Goal: Task Accomplishment & Management: Use online tool/utility

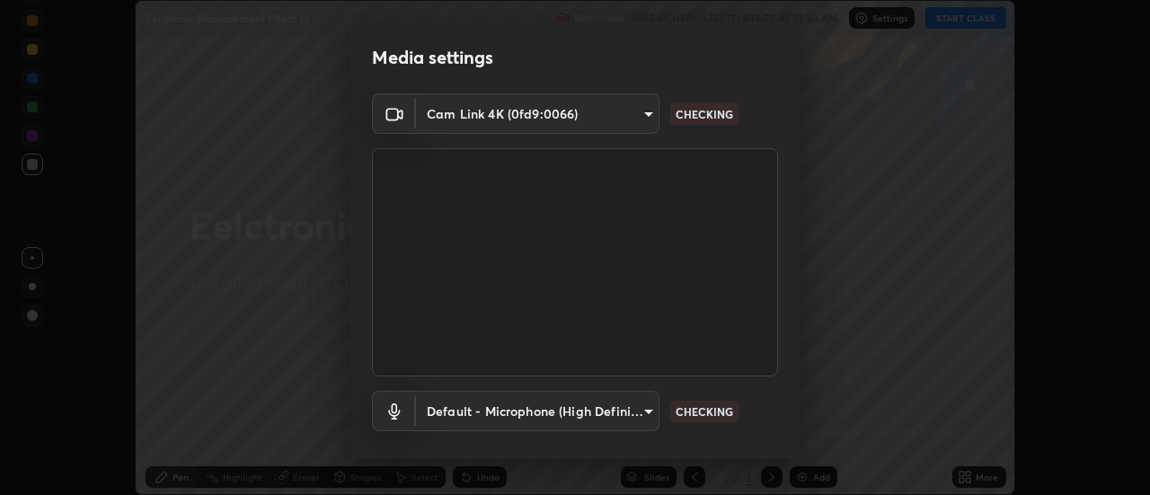
scroll to position [94, 0]
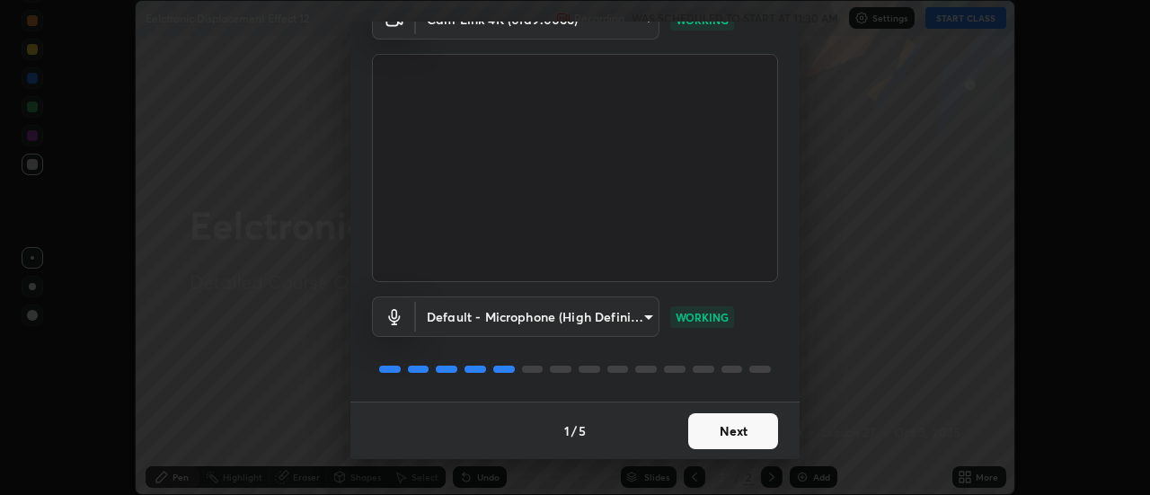
click at [751, 430] on button "Next" at bounding box center [733, 431] width 90 height 36
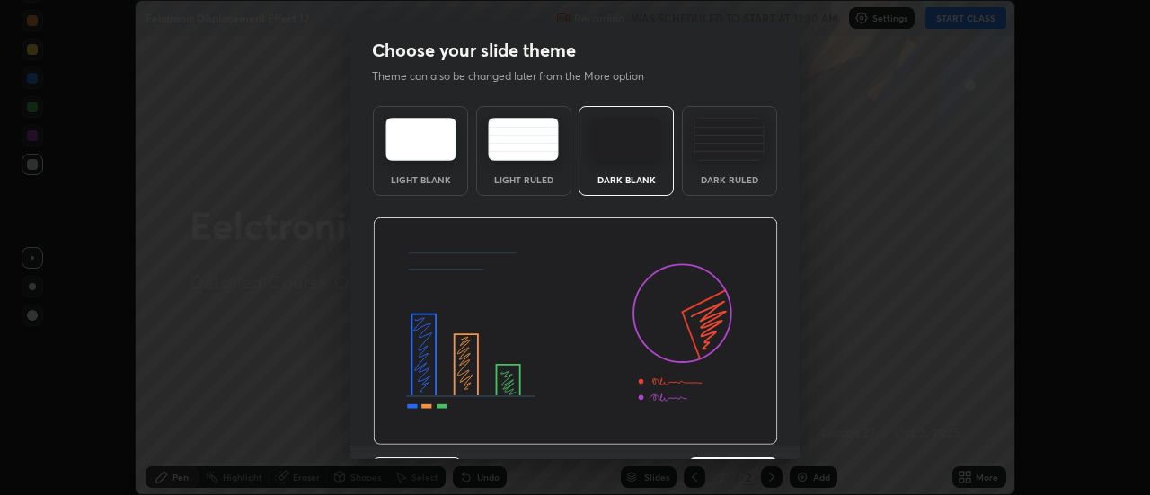
click at [754, 428] on img at bounding box center [575, 331] width 405 height 228
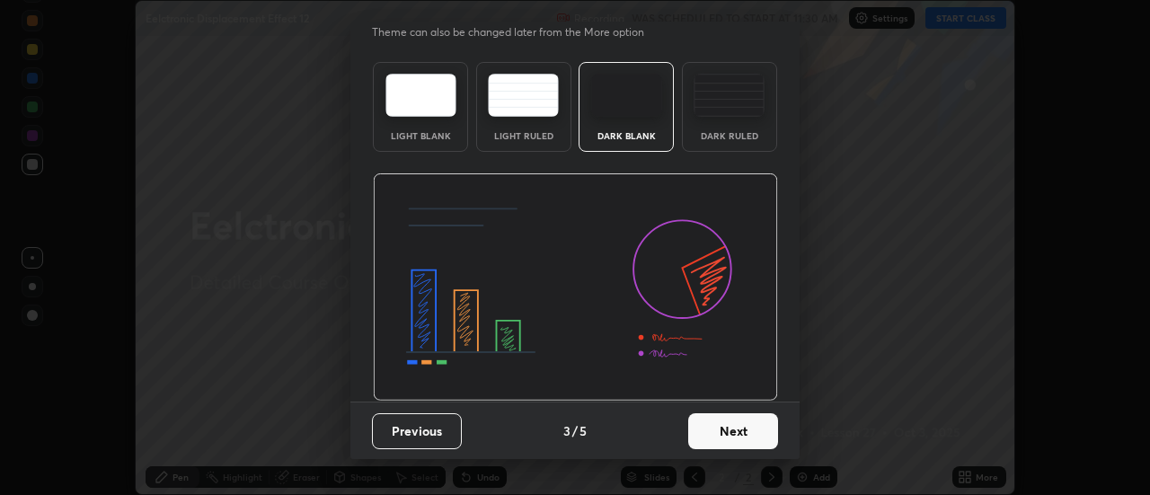
click at [725, 429] on button "Next" at bounding box center [733, 431] width 90 height 36
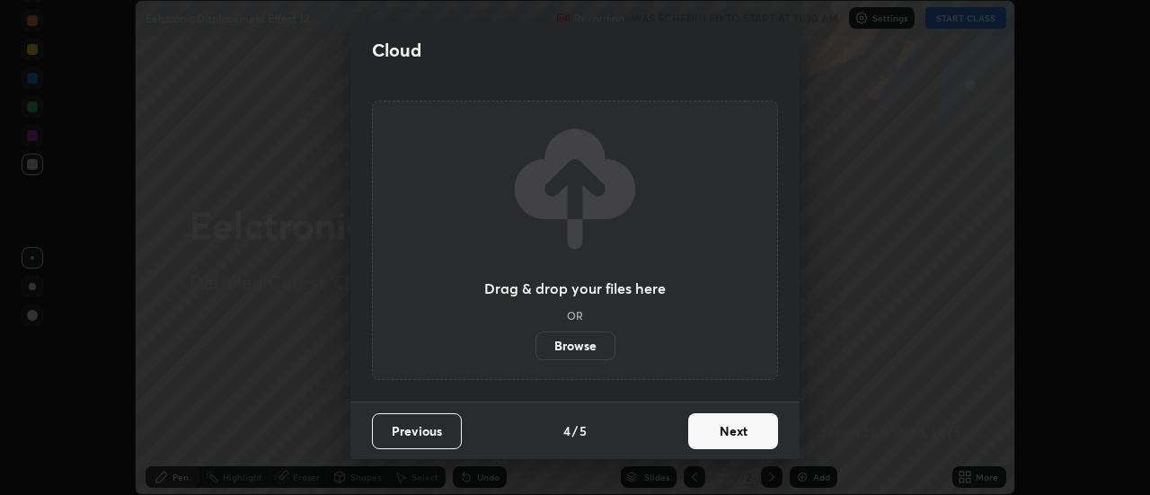
scroll to position [0, 0]
click at [723, 428] on button "Next" at bounding box center [733, 431] width 90 height 36
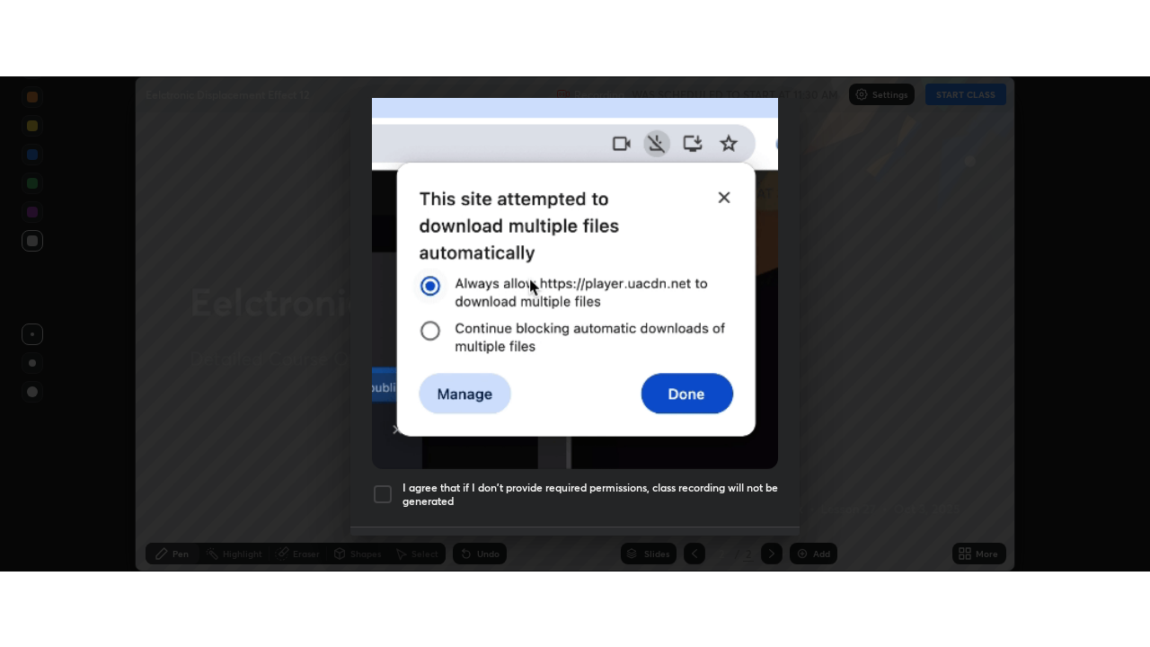
scroll to position [461, 0]
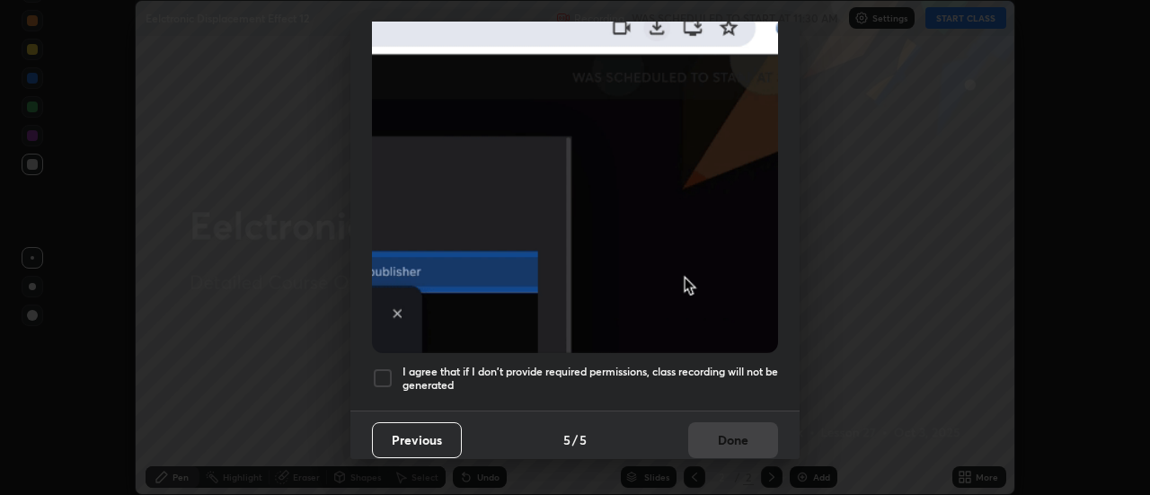
click at [711, 365] on h5 "I agree that if I don't provide required permissions, class recording will not …" at bounding box center [589, 379] width 375 height 28
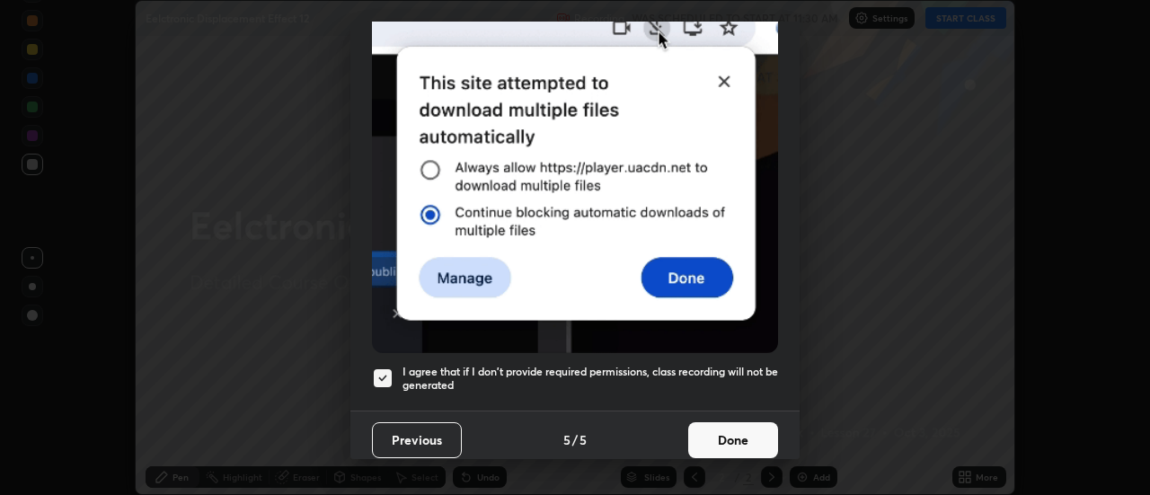
click at [742, 431] on button "Done" at bounding box center [733, 440] width 90 height 36
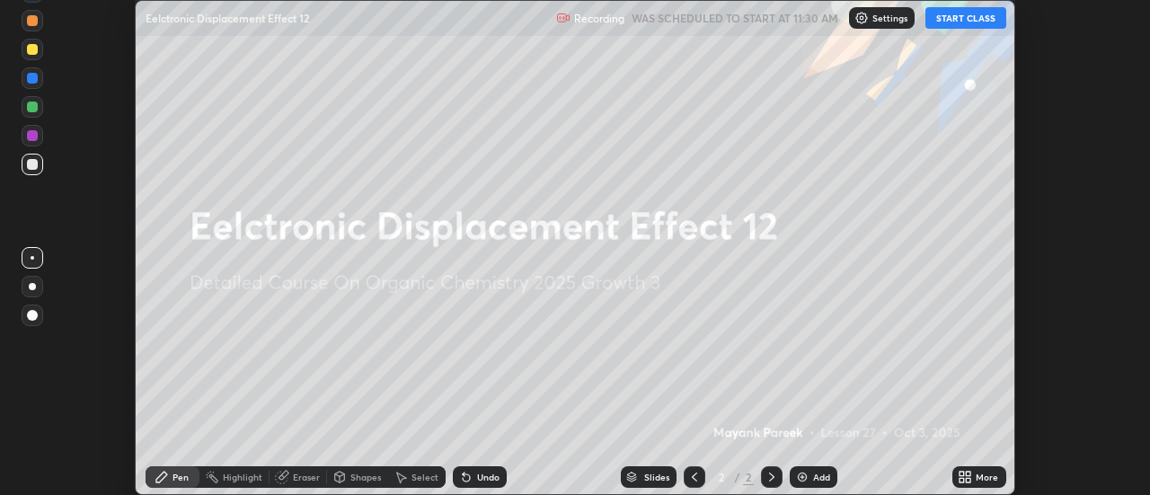
click at [814, 478] on div "Add" at bounding box center [821, 476] width 17 height 9
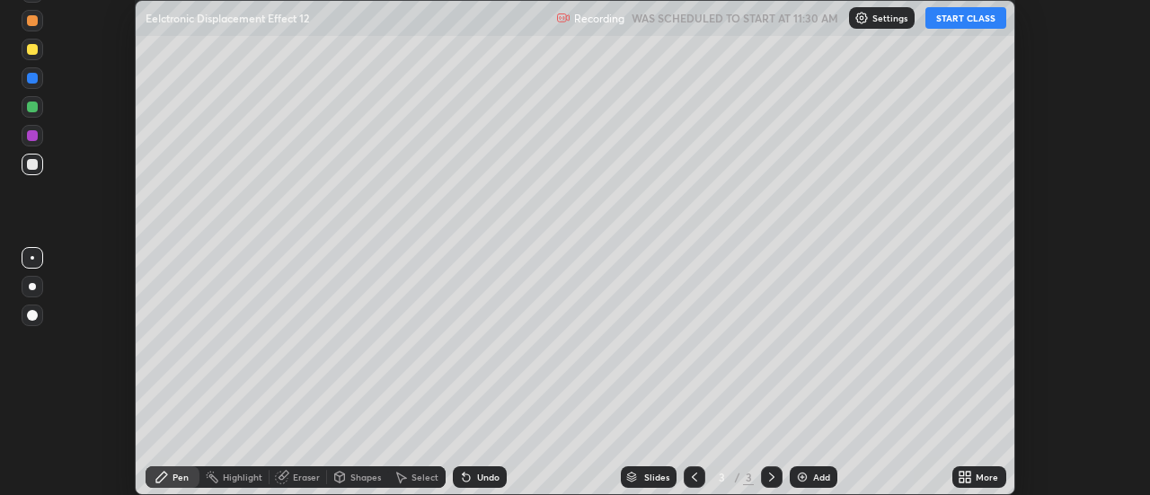
click at [985, 477] on div "More" at bounding box center [986, 476] width 22 height 9
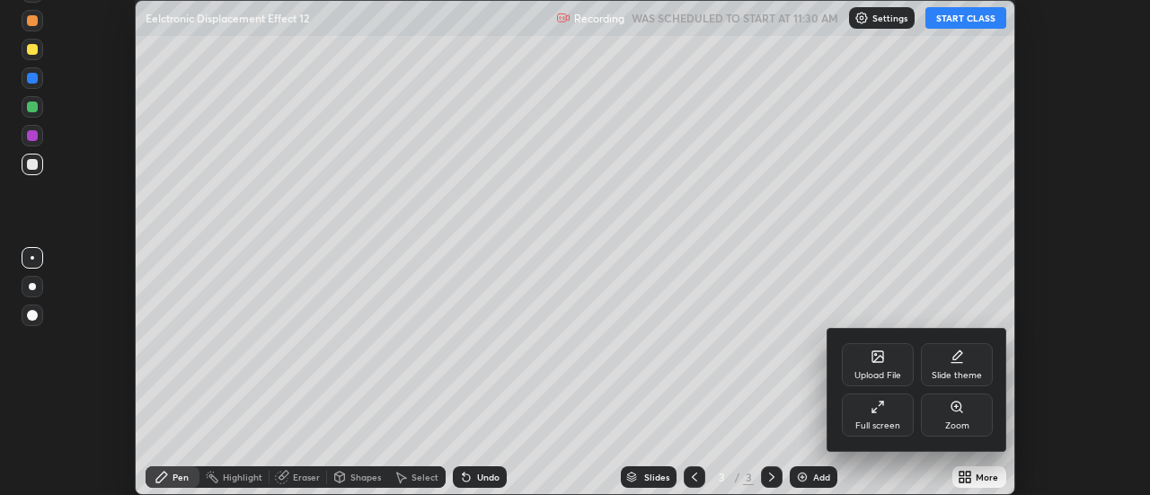
click at [893, 410] on div "Full screen" at bounding box center [878, 414] width 72 height 43
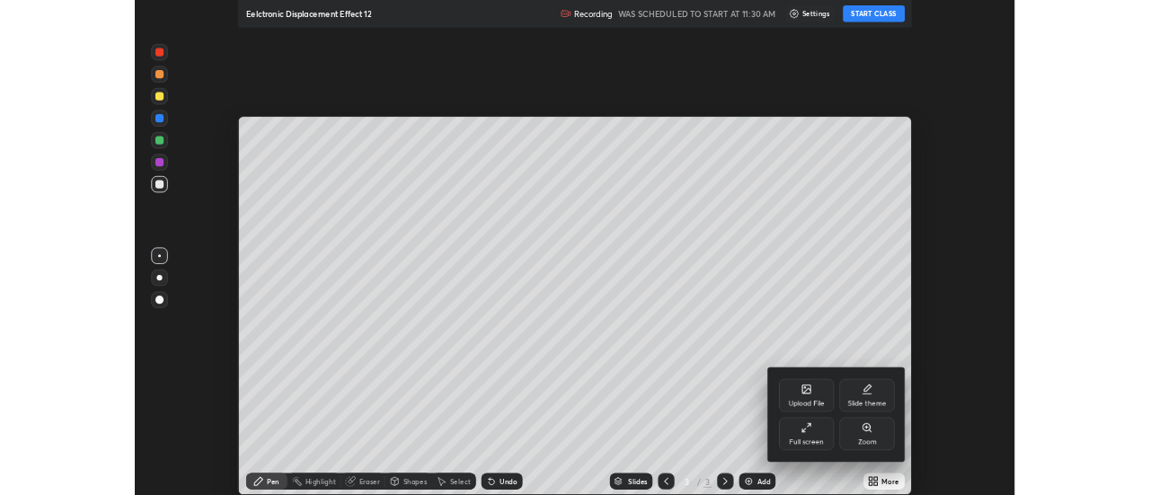
scroll to position [647, 1150]
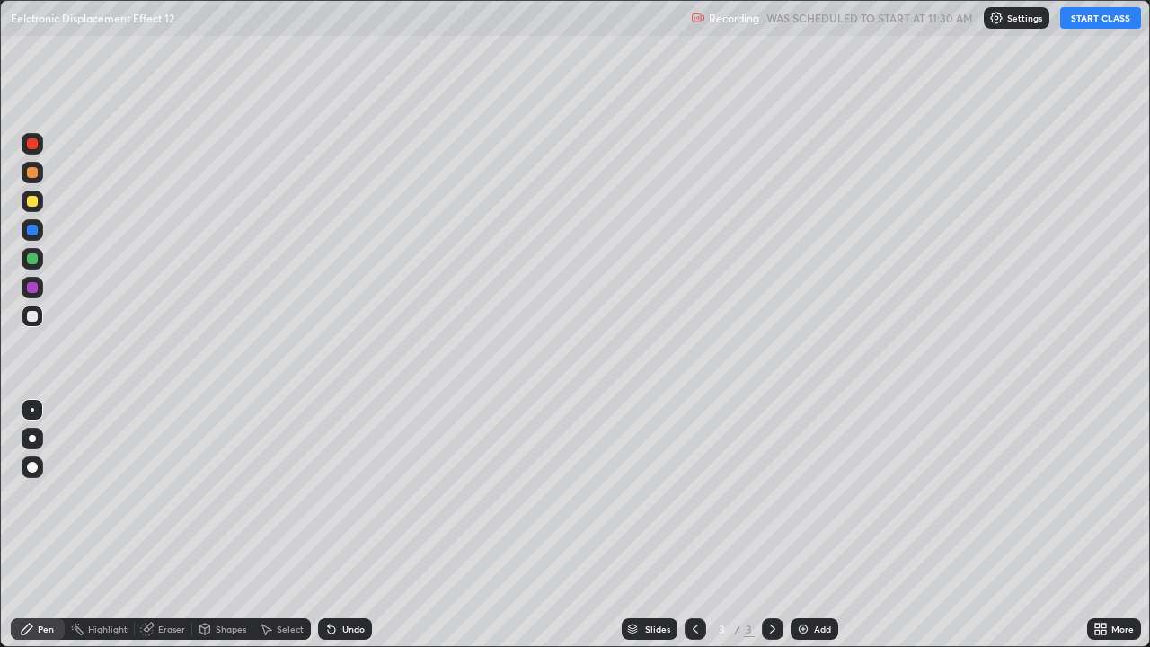
click at [1082, 17] on button "START CLASS" at bounding box center [1100, 18] width 81 height 22
click at [820, 494] on div "Add" at bounding box center [822, 628] width 17 height 9
click at [32, 316] on div at bounding box center [32, 316] width 11 height 11
click at [32, 315] on div at bounding box center [32, 316] width 11 height 11
click at [809, 494] on div "Add" at bounding box center [814, 629] width 48 height 22
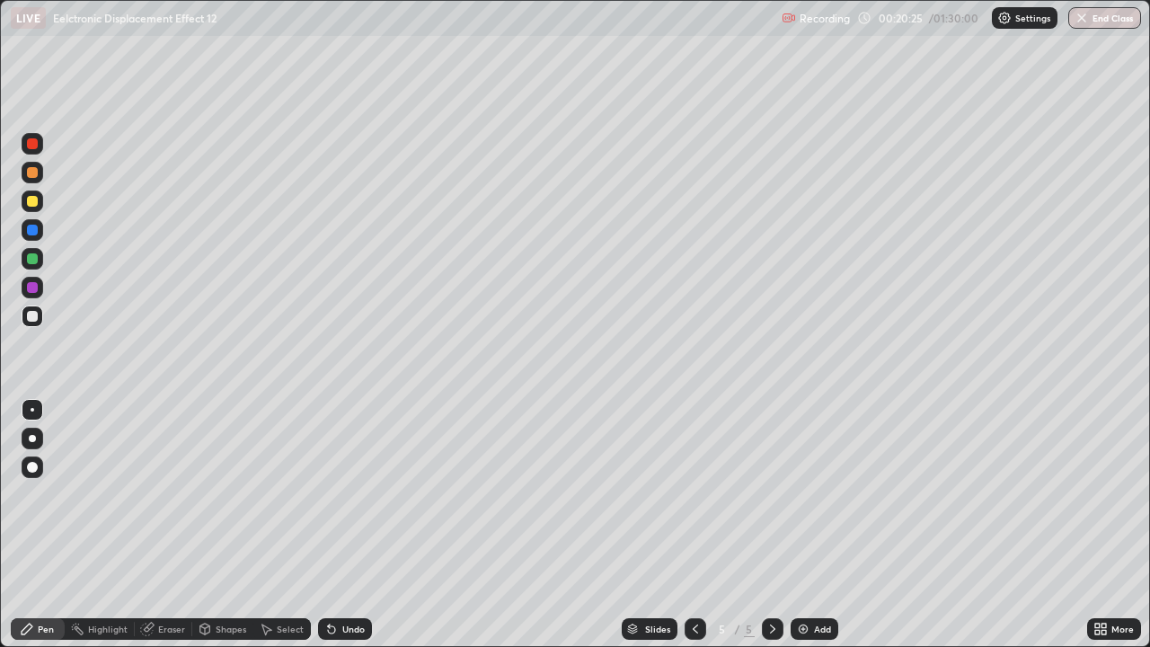
click at [33, 197] on div at bounding box center [32, 201] width 11 height 11
click at [37, 199] on div at bounding box center [32, 201] width 11 height 11
click at [328, 494] on icon at bounding box center [331, 629] width 7 height 7
click at [33, 314] on div at bounding box center [32, 316] width 11 height 11
click at [30, 318] on div at bounding box center [32, 316] width 11 height 11
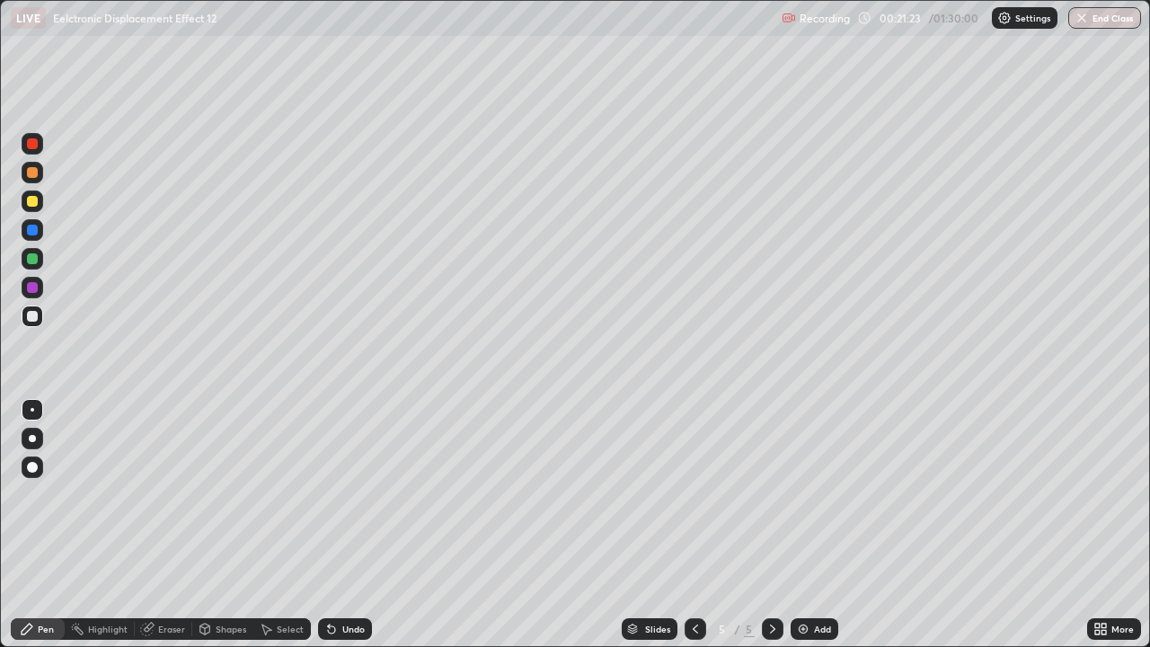
click at [32, 318] on div at bounding box center [32, 316] width 11 height 11
click at [32, 317] on div at bounding box center [32, 316] width 11 height 11
click at [29, 261] on div at bounding box center [32, 258] width 11 height 11
click at [32, 320] on div at bounding box center [32, 316] width 11 height 11
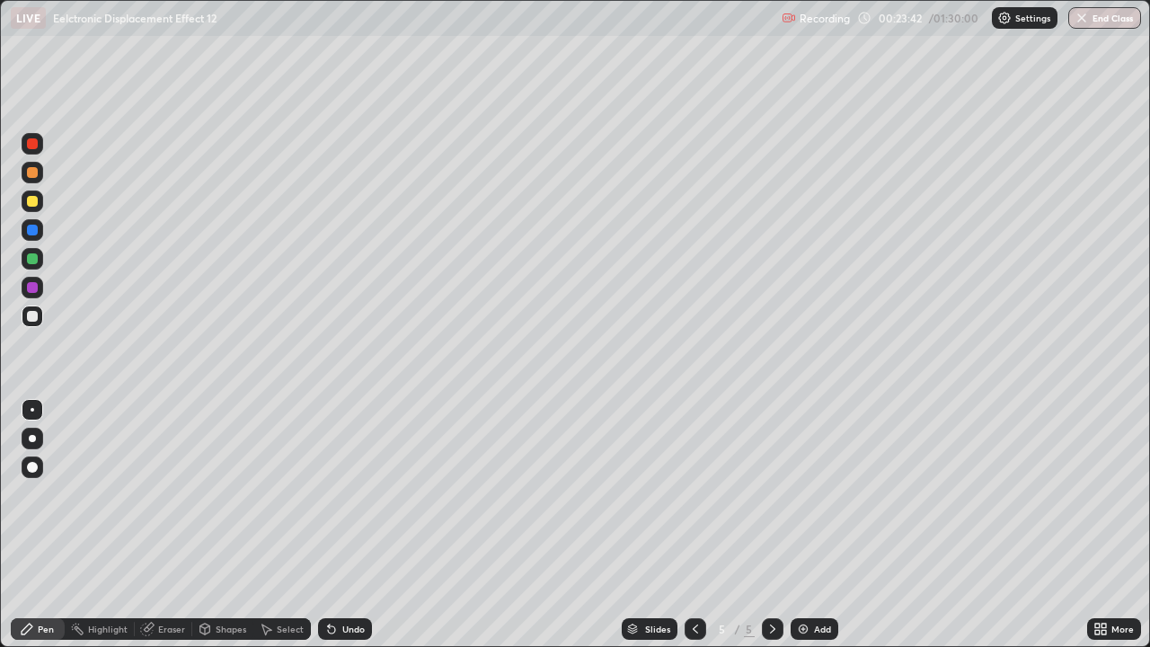
click at [35, 319] on div at bounding box center [32, 316] width 11 height 11
click at [319, 494] on div "Undo" at bounding box center [345, 629] width 54 height 22
click at [322, 494] on div "Undo" at bounding box center [345, 629] width 54 height 22
click at [30, 261] on div at bounding box center [32, 258] width 11 height 11
click at [32, 258] on div at bounding box center [32, 258] width 11 height 11
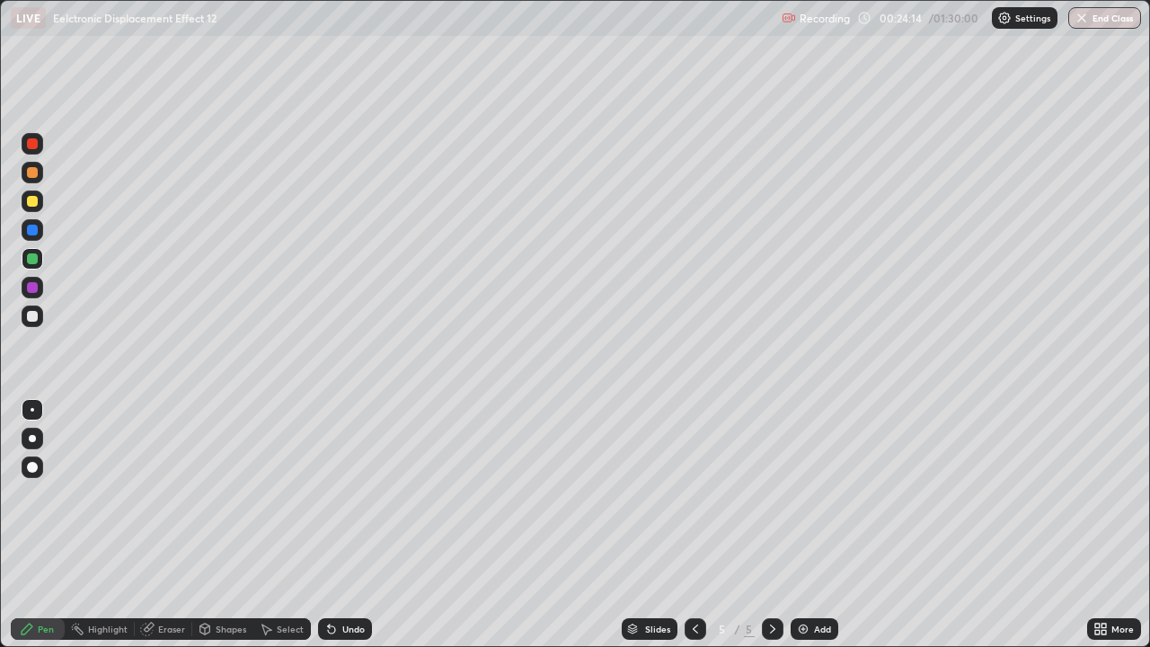
click at [34, 318] on div at bounding box center [32, 316] width 11 height 11
click at [335, 494] on icon at bounding box center [331, 629] width 14 height 14
click at [336, 494] on icon at bounding box center [331, 629] width 14 height 14
click at [334, 494] on icon at bounding box center [331, 629] width 14 height 14
click at [330, 494] on icon at bounding box center [331, 629] width 7 height 7
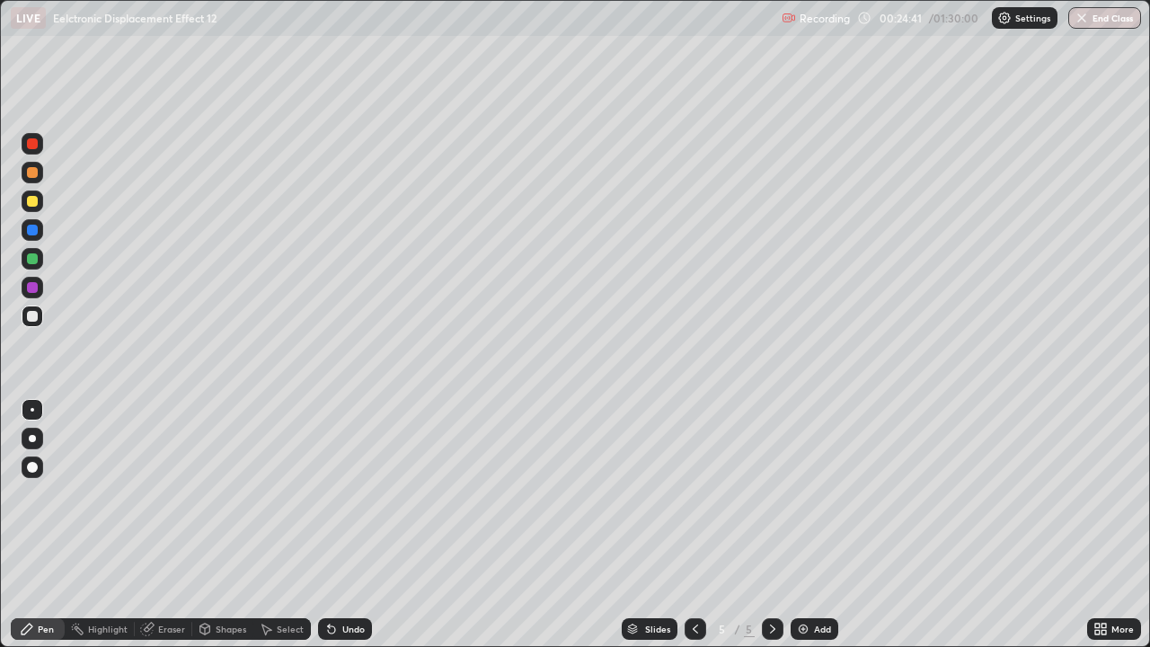
click at [28, 260] on div at bounding box center [32, 258] width 11 height 11
click at [29, 260] on div at bounding box center [32, 258] width 11 height 11
click at [329, 494] on icon at bounding box center [331, 629] width 7 height 7
click at [328, 494] on icon at bounding box center [331, 629] width 7 height 7
click at [30, 315] on div at bounding box center [32, 316] width 11 height 11
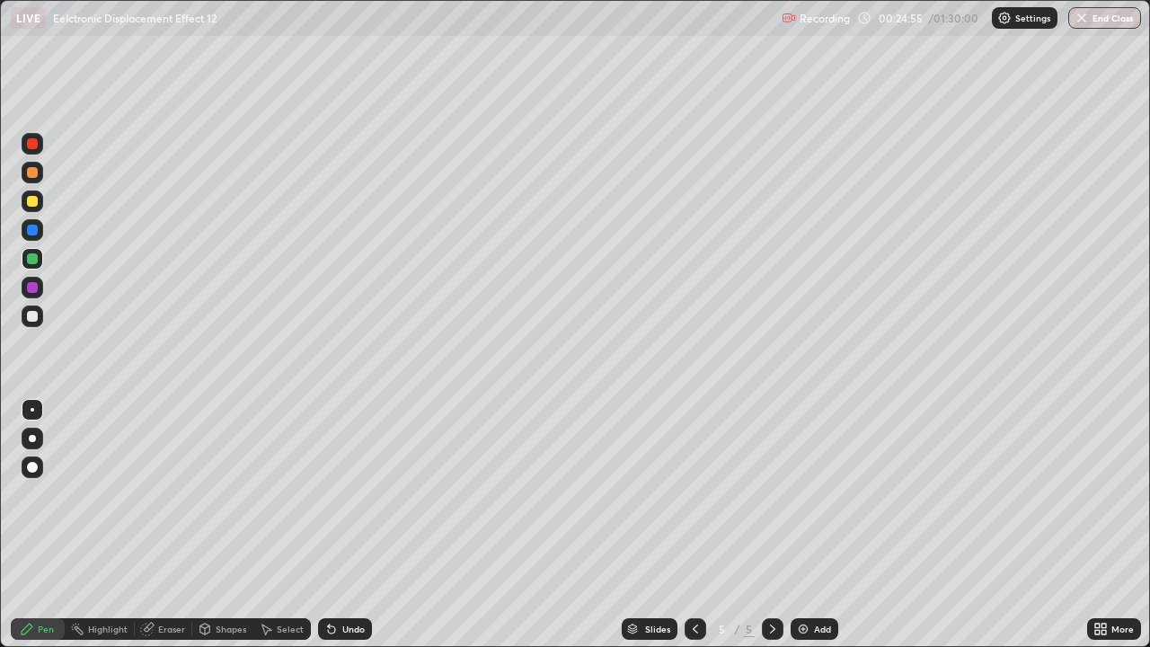
click at [31, 315] on div at bounding box center [32, 316] width 11 height 11
click at [32, 288] on div at bounding box center [32, 287] width 11 height 11
click at [165, 494] on div "Eraser" at bounding box center [171, 628] width 27 height 9
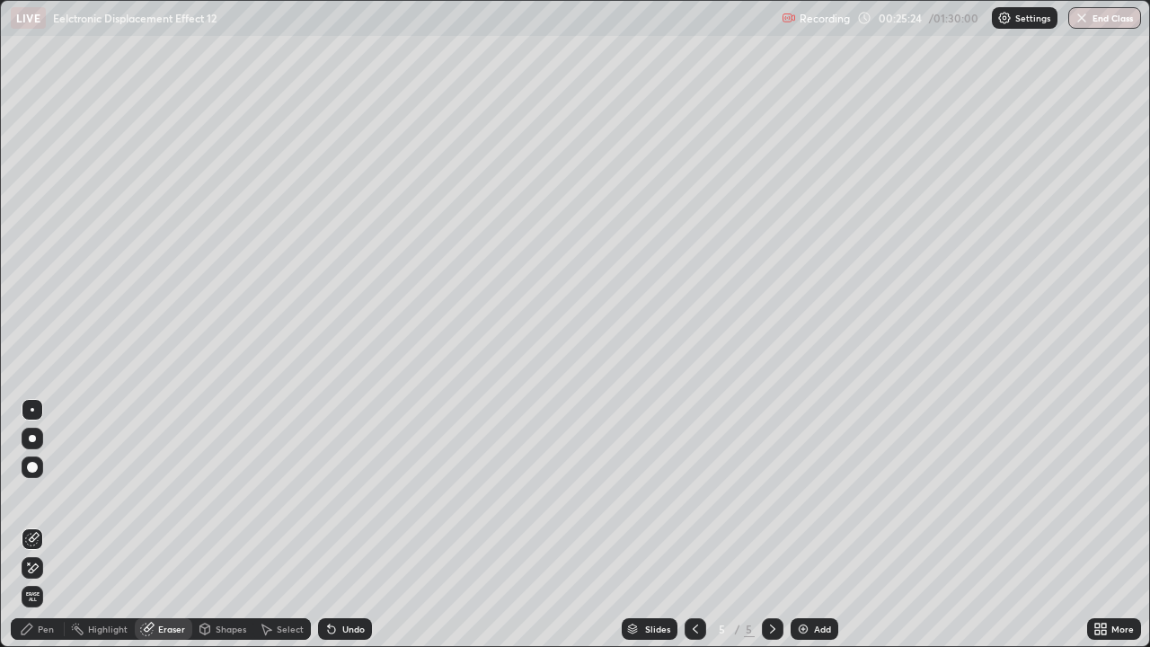
click at [216, 494] on div "Shapes" at bounding box center [231, 628] width 31 height 9
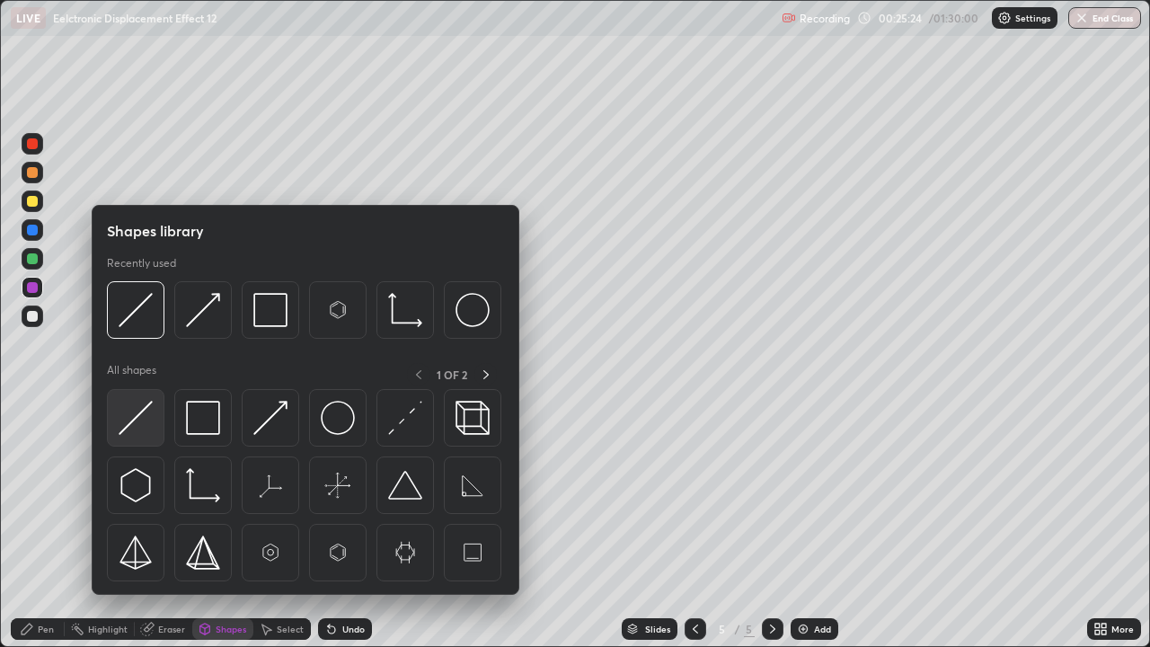
click at [131, 425] on img at bounding box center [136, 418] width 34 height 34
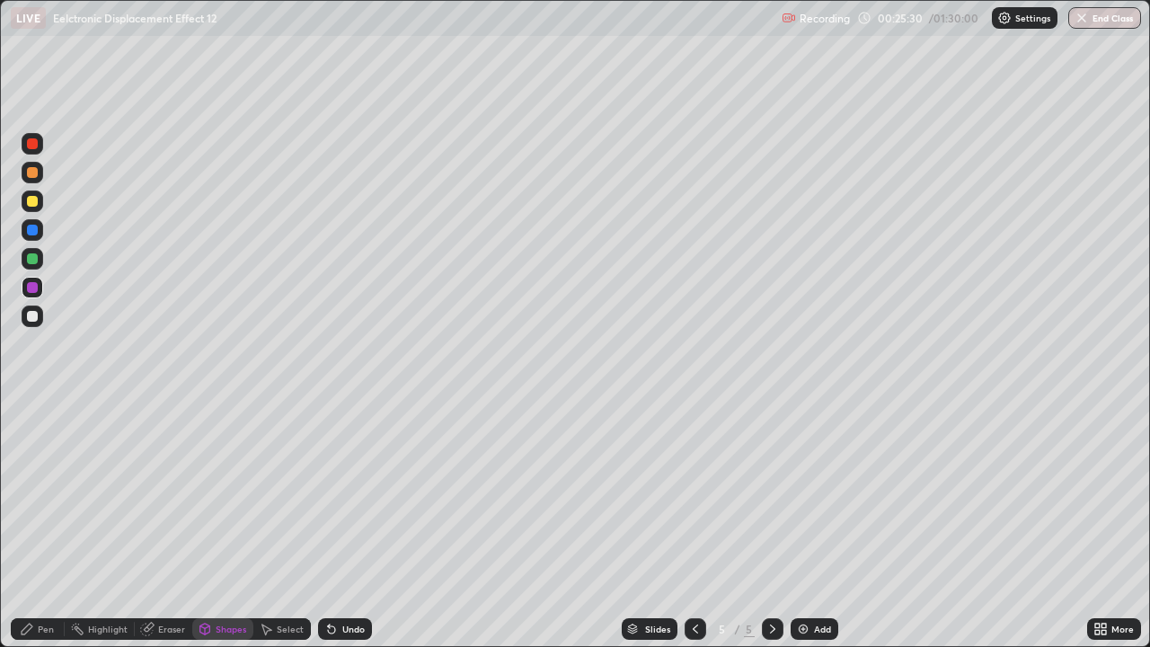
click at [28, 319] on div at bounding box center [32, 316] width 11 height 11
click at [34, 314] on div at bounding box center [32, 316] width 11 height 11
click at [324, 494] on icon at bounding box center [331, 629] width 14 height 14
click at [164, 494] on div "Eraser" at bounding box center [171, 628] width 27 height 9
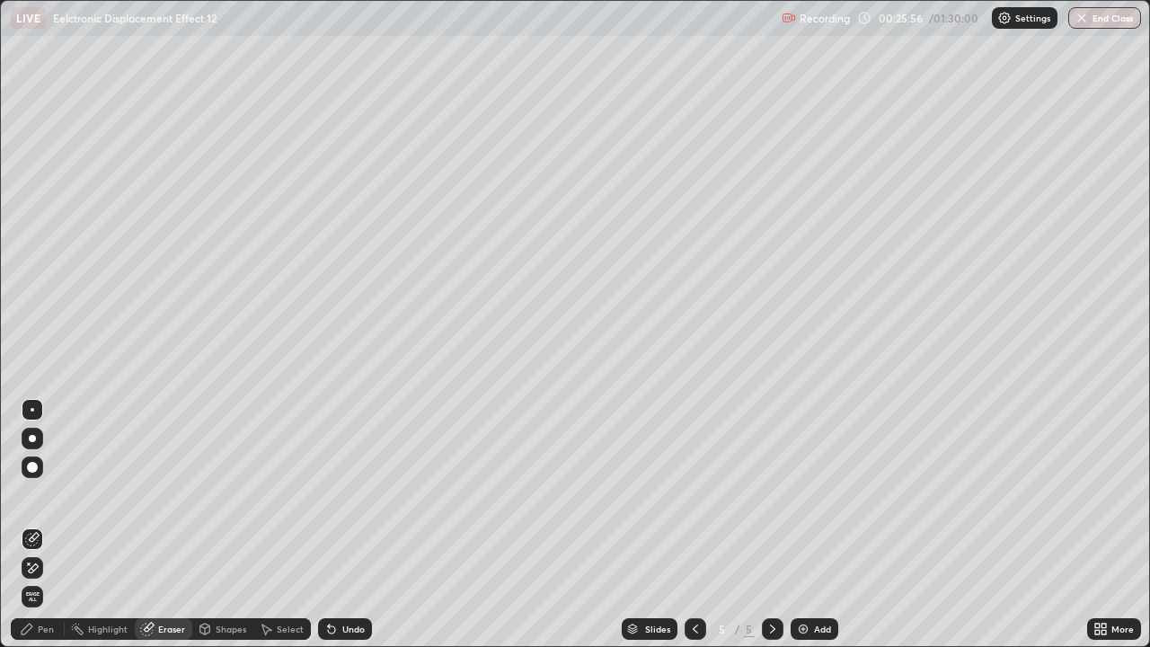
click at [39, 494] on div "Pen" at bounding box center [46, 628] width 16 height 9
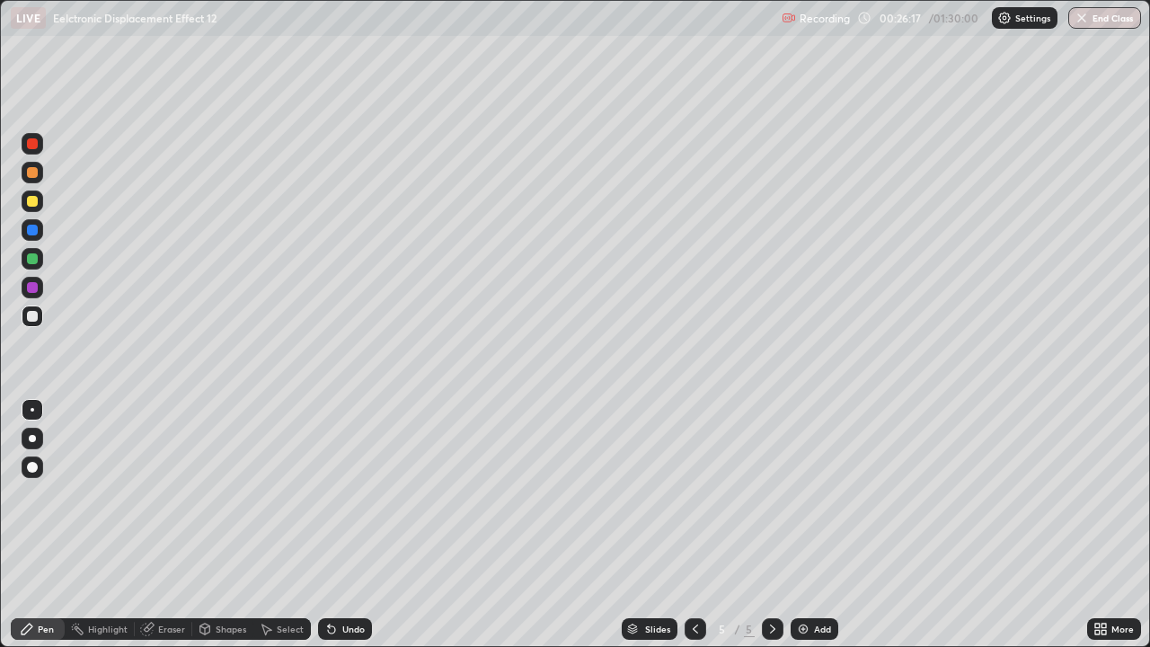
click at [167, 494] on div "Eraser" at bounding box center [171, 628] width 27 height 9
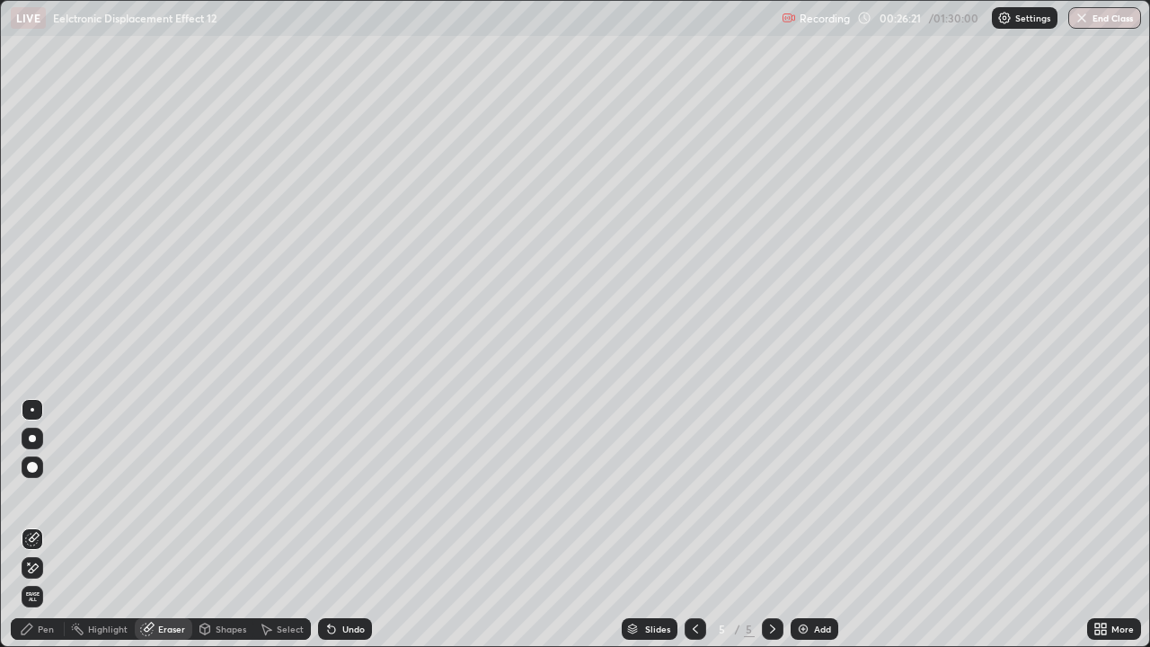
click at [46, 494] on div "Pen" at bounding box center [46, 628] width 16 height 9
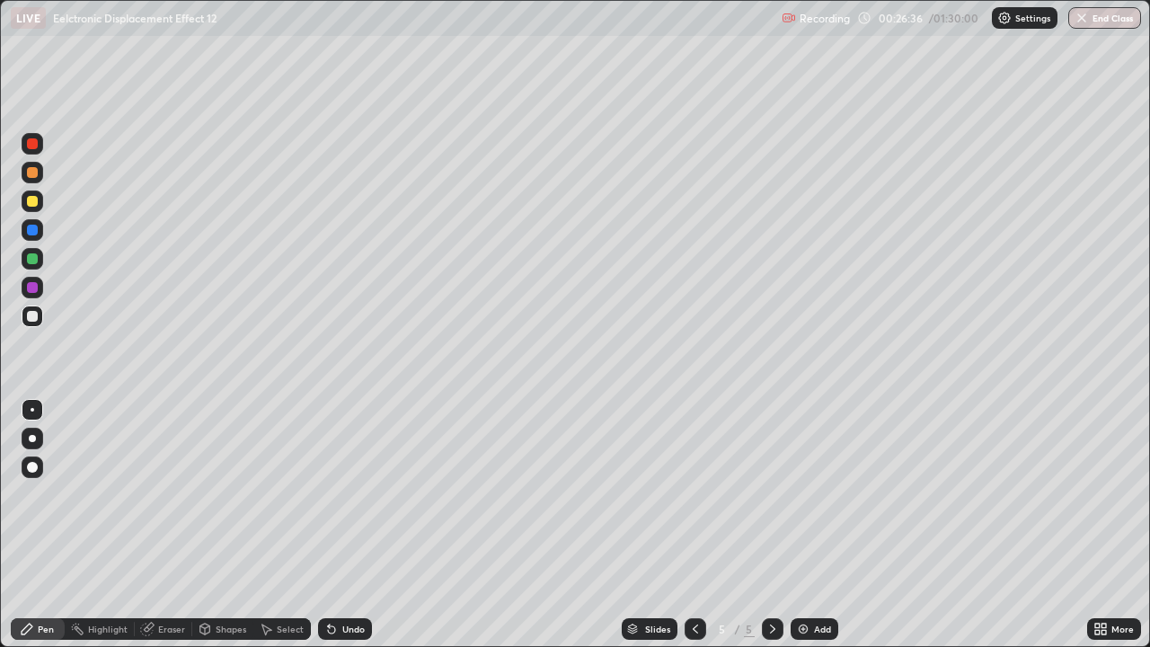
click at [277, 494] on div "Select" at bounding box center [290, 628] width 27 height 9
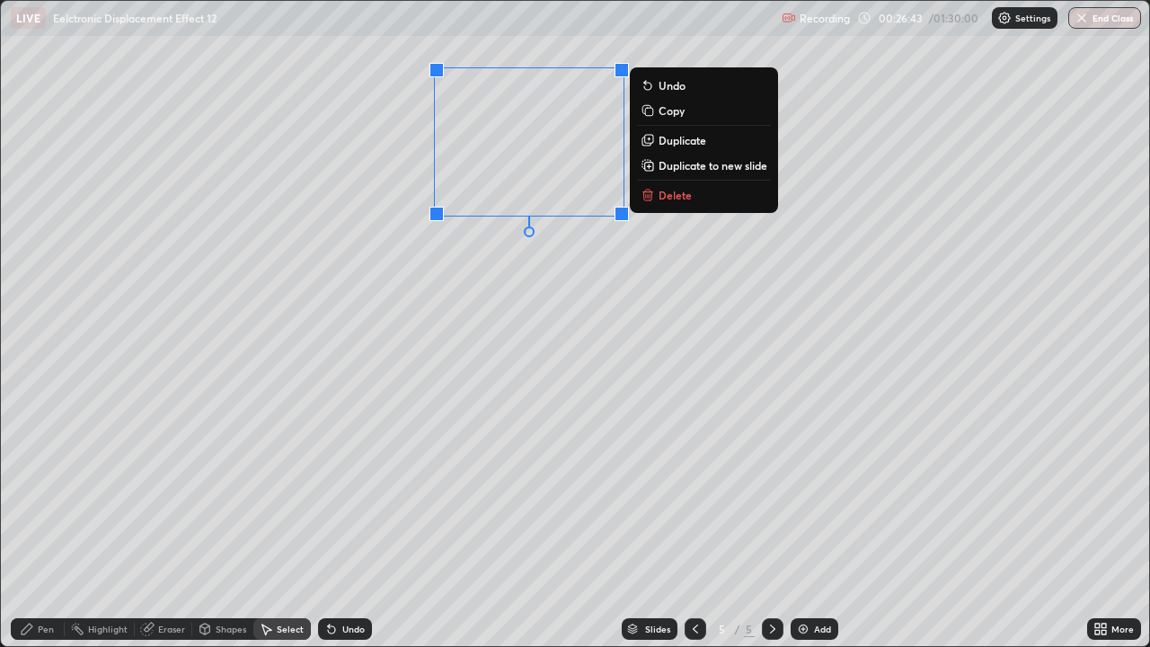
click at [604, 272] on div "0 ° Undo Copy Duplicate Duplicate to new slide Delete" at bounding box center [575, 323] width 1148 height 645
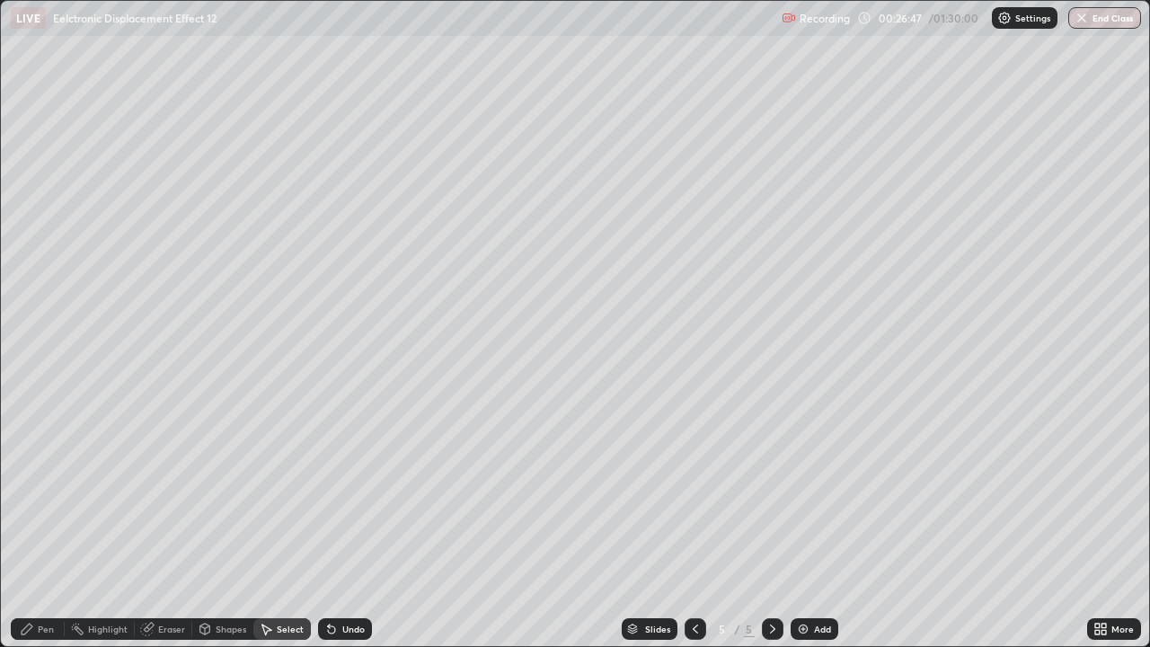
click at [31, 494] on icon at bounding box center [27, 629] width 14 height 14
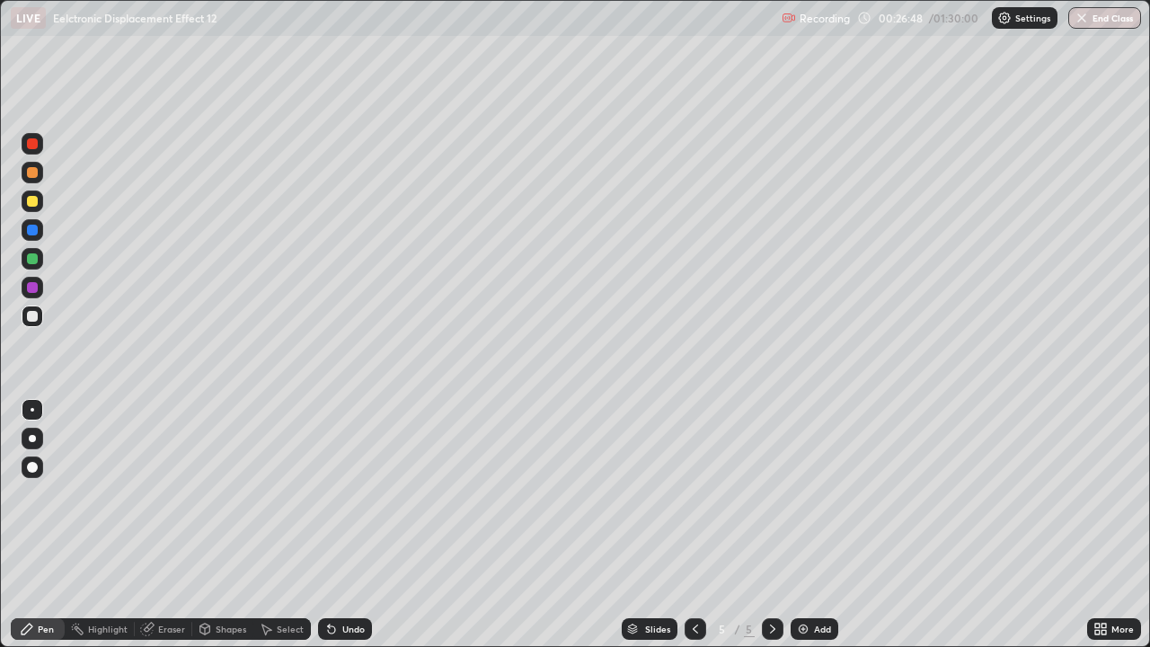
click at [32, 204] on div at bounding box center [32, 201] width 11 height 11
click at [35, 494] on div "Pen" at bounding box center [38, 629] width 54 height 22
click at [31, 318] on div at bounding box center [32, 316] width 11 height 11
click at [27, 320] on div at bounding box center [33, 316] width 22 height 22
click at [36, 494] on div "Pen" at bounding box center [38, 629] width 54 height 22
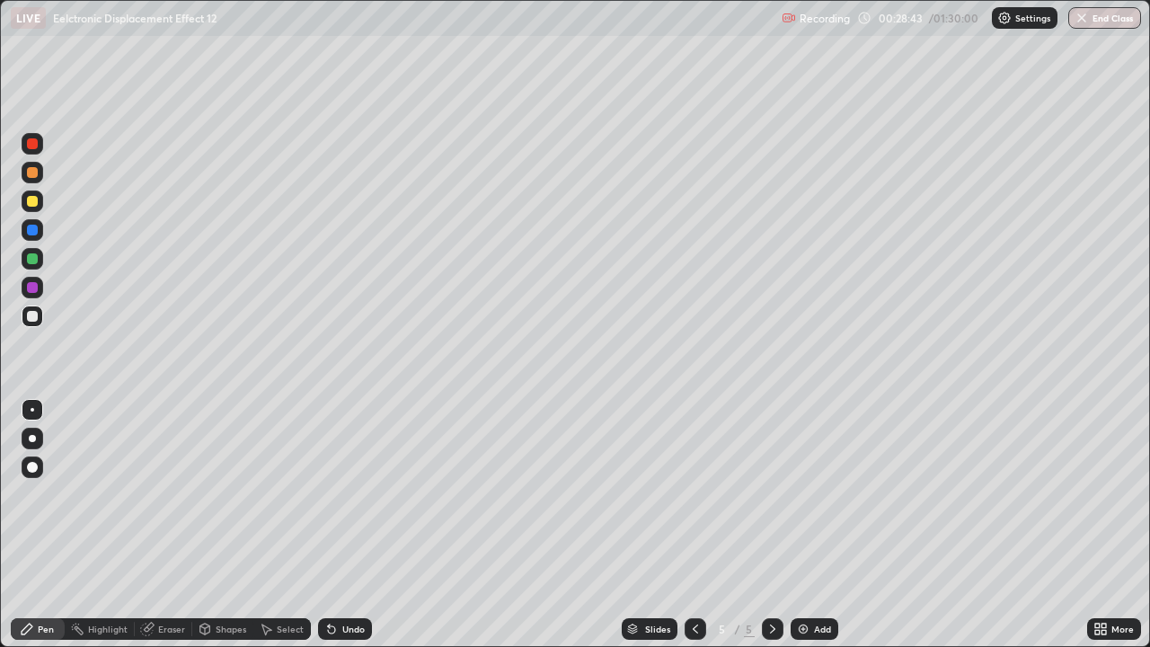
click at [30, 314] on div at bounding box center [32, 316] width 11 height 11
click at [31, 206] on div at bounding box center [32, 201] width 11 height 11
click at [33, 206] on div at bounding box center [32, 201] width 11 height 11
click at [35, 319] on div at bounding box center [32, 316] width 11 height 11
click at [35, 318] on div at bounding box center [32, 316] width 11 height 11
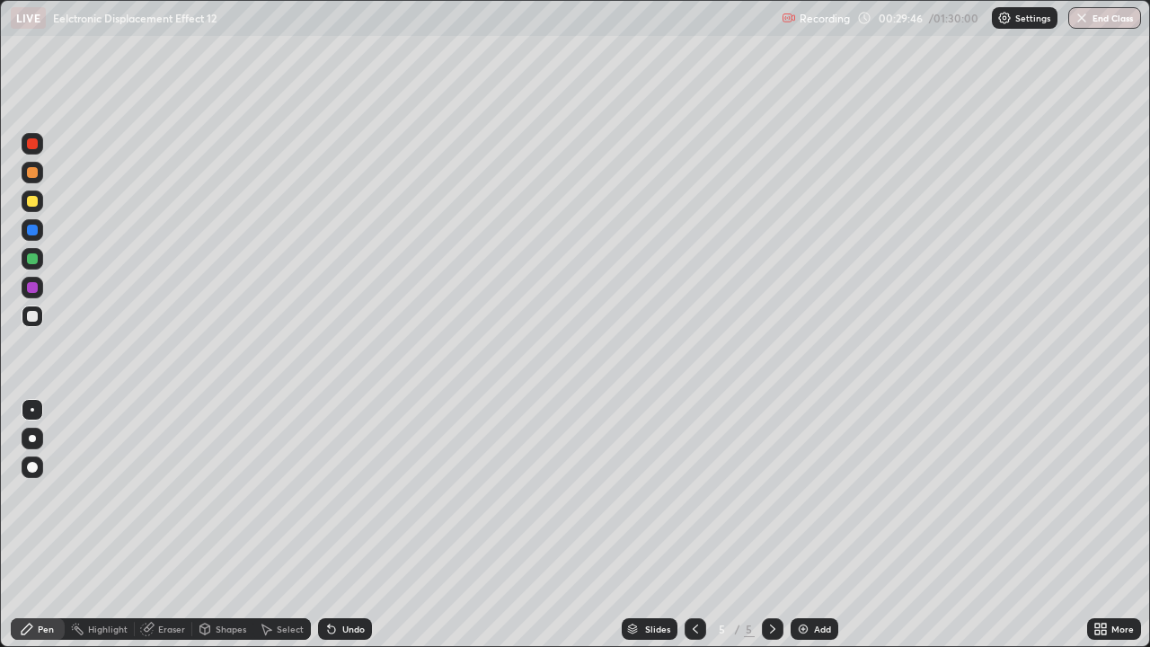
click at [357, 494] on div "Undo" at bounding box center [353, 628] width 22 height 9
click at [357, 494] on div "Undo" at bounding box center [345, 629] width 54 height 22
click at [358, 494] on div "Undo" at bounding box center [345, 629] width 54 height 22
click at [357, 494] on div "Undo" at bounding box center [345, 629] width 54 height 22
click at [355, 494] on div "Undo" at bounding box center [345, 629] width 54 height 22
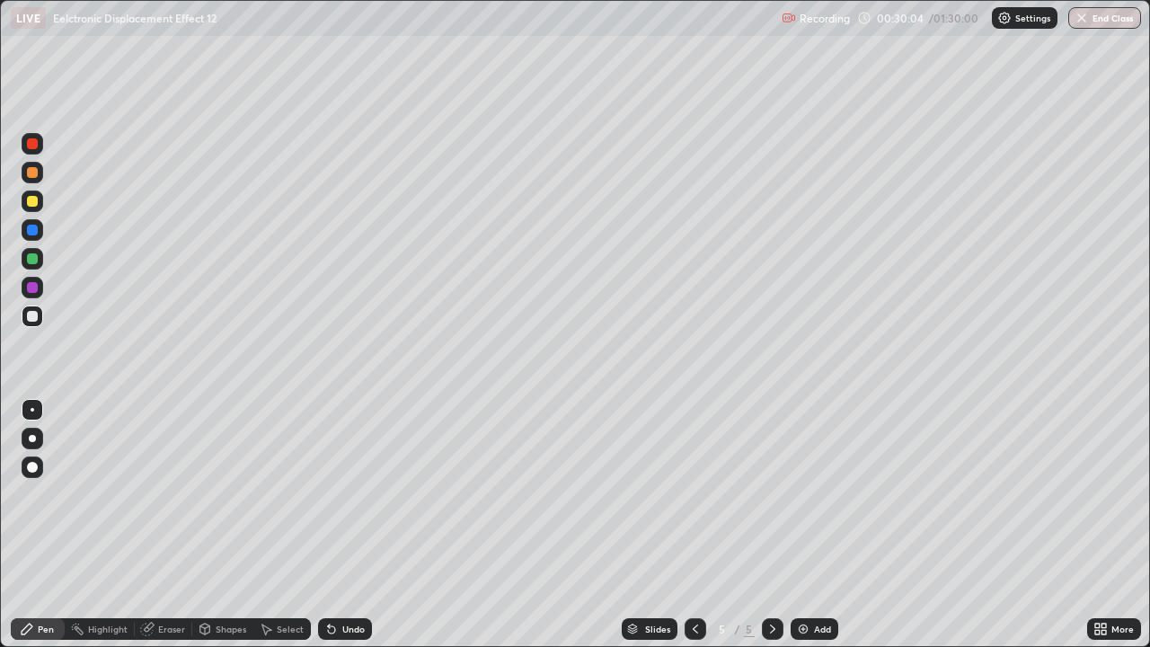
click at [354, 494] on div "Undo" at bounding box center [345, 629] width 54 height 22
click at [343, 494] on div "Undo" at bounding box center [345, 629] width 54 height 22
click at [335, 494] on icon at bounding box center [331, 629] width 14 height 14
click at [179, 494] on div "Eraser" at bounding box center [171, 628] width 27 height 9
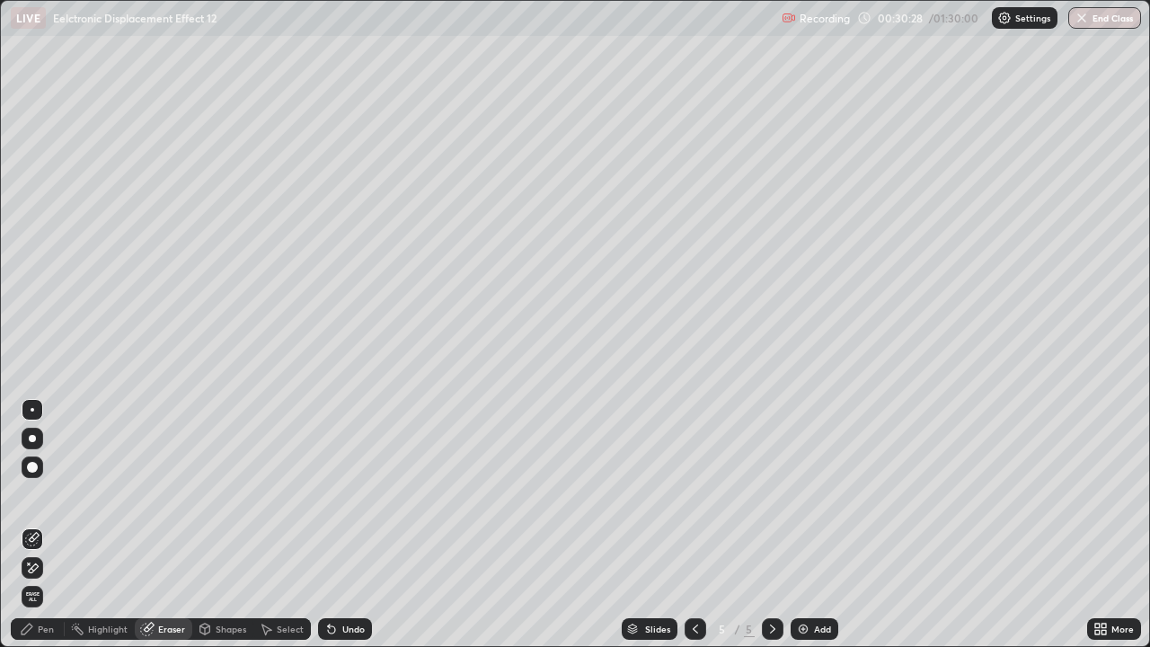
click at [45, 494] on div "Pen" at bounding box center [46, 628] width 16 height 9
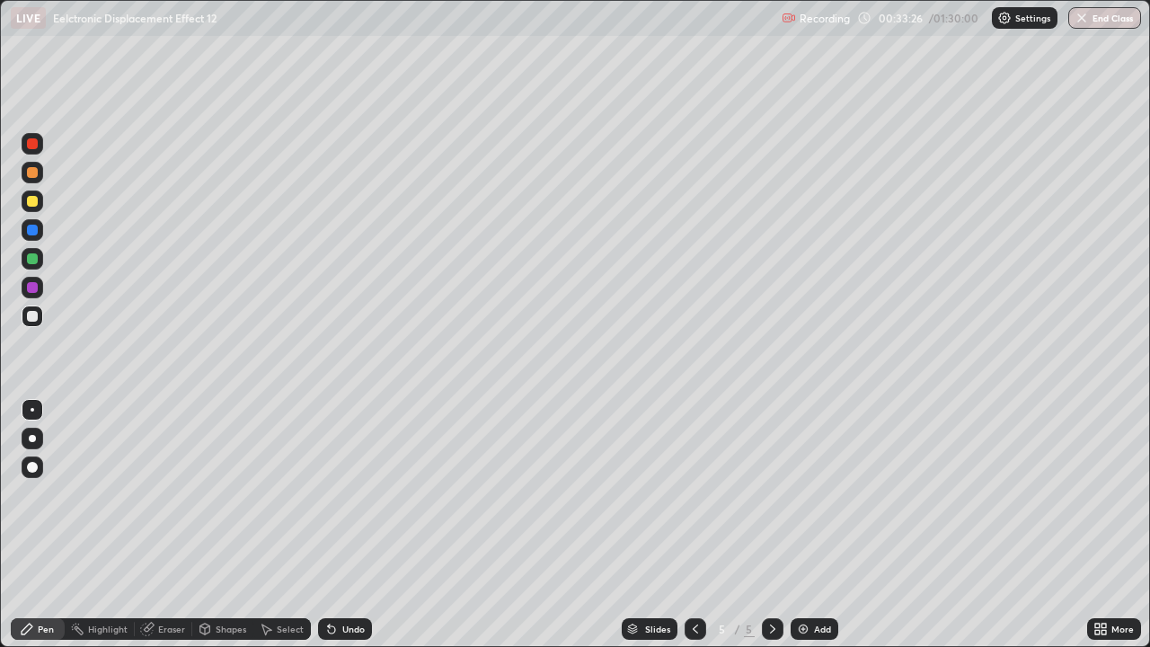
click at [42, 205] on div at bounding box center [33, 201] width 22 height 22
click at [354, 494] on div "Undo" at bounding box center [345, 629] width 54 height 22
click at [329, 494] on icon at bounding box center [331, 629] width 7 height 7
click at [348, 494] on div "Undo" at bounding box center [345, 629] width 54 height 22
click at [339, 494] on div "Undo" at bounding box center [345, 629] width 54 height 22
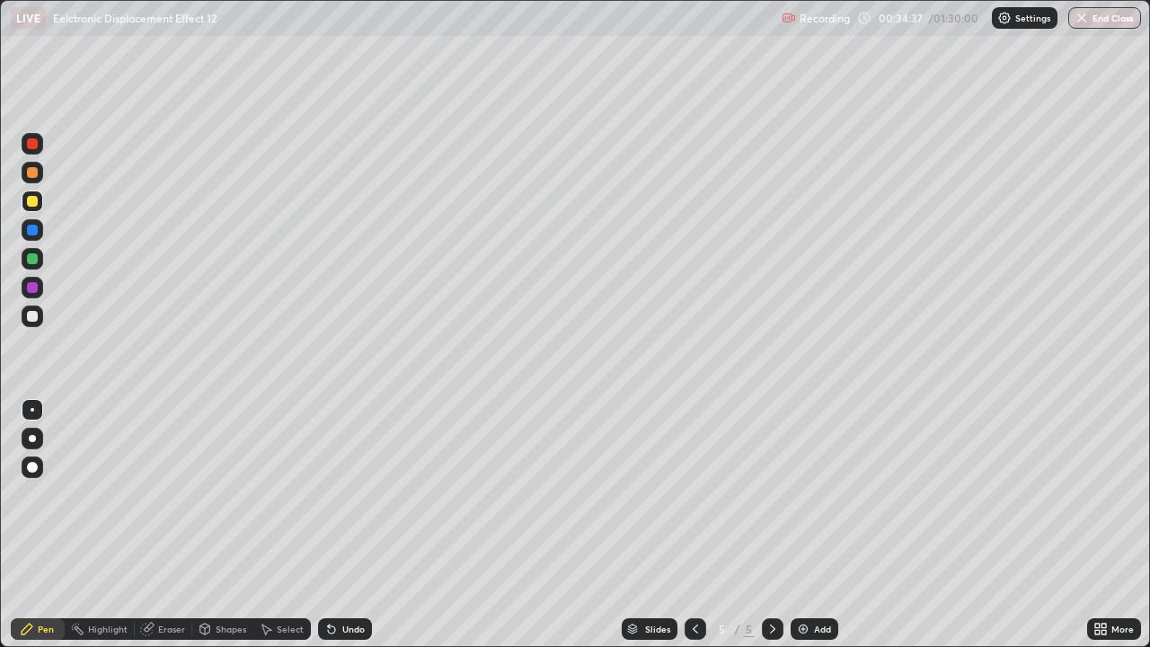
click at [340, 494] on div "Undo" at bounding box center [345, 629] width 54 height 22
click at [341, 494] on div "Undo" at bounding box center [345, 629] width 54 height 22
click at [344, 494] on div "Undo" at bounding box center [345, 629] width 54 height 22
click at [337, 494] on div "Undo" at bounding box center [345, 629] width 54 height 22
click at [48, 494] on div "Pen" at bounding box center [46, 628] width 16 height 9
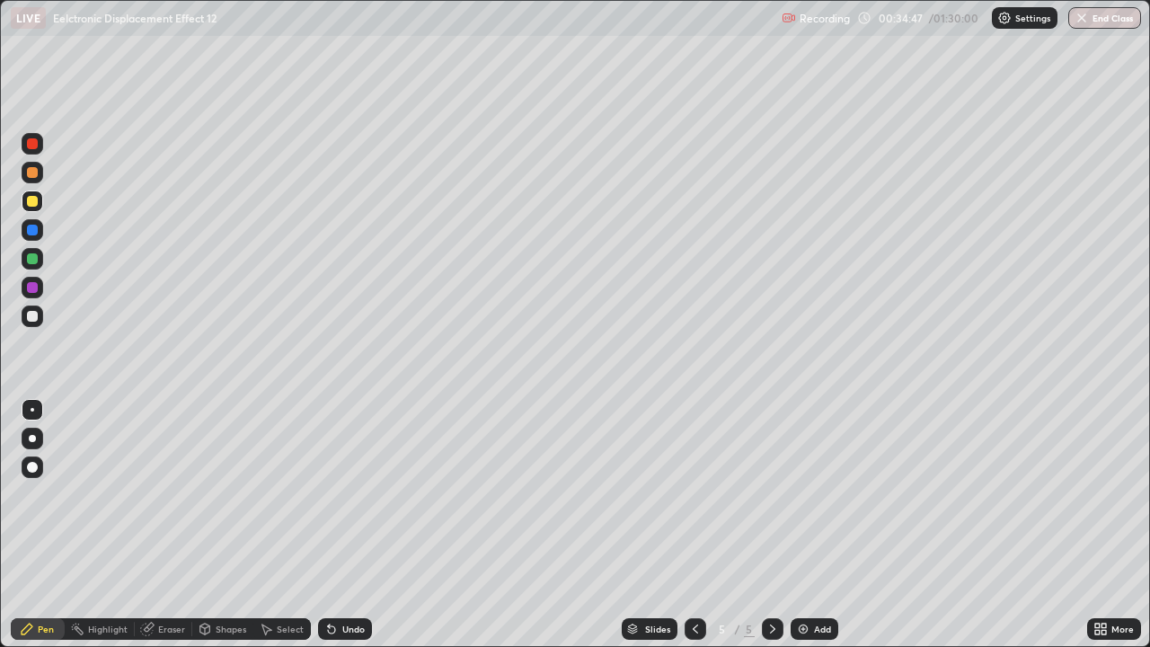
click at [165, 494] on div "Eraser" at bounding box center [171, 628] width 27 height 9
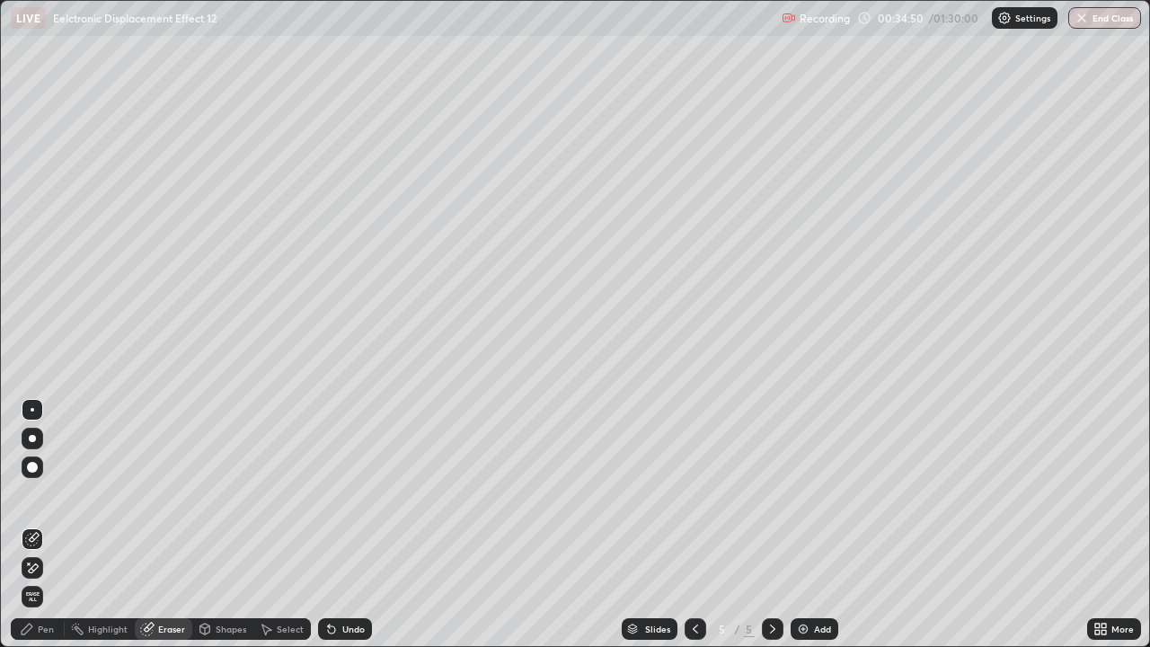
click at [42, 494] on div "Pen" at bounding box center [46, 628] width 16 height 9
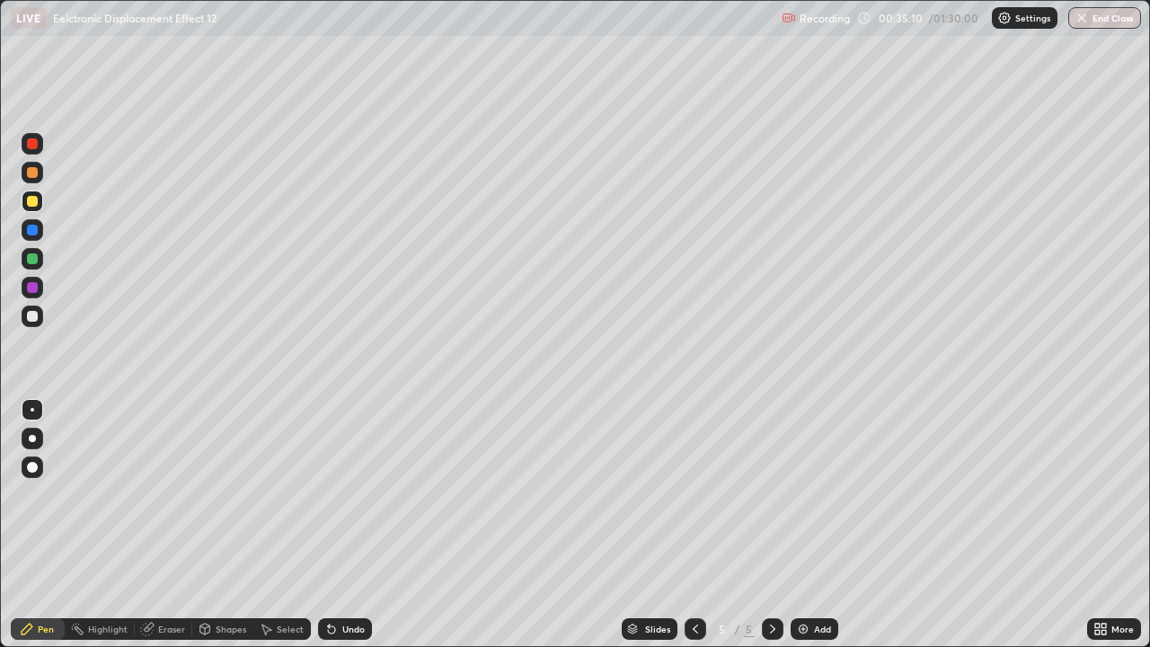
click at [799, 494] on img at bounding box center [803, 629] width 14 height 14
click at [279, 494] on div "Select" at bounding box center [281, 629] width 57 height 22
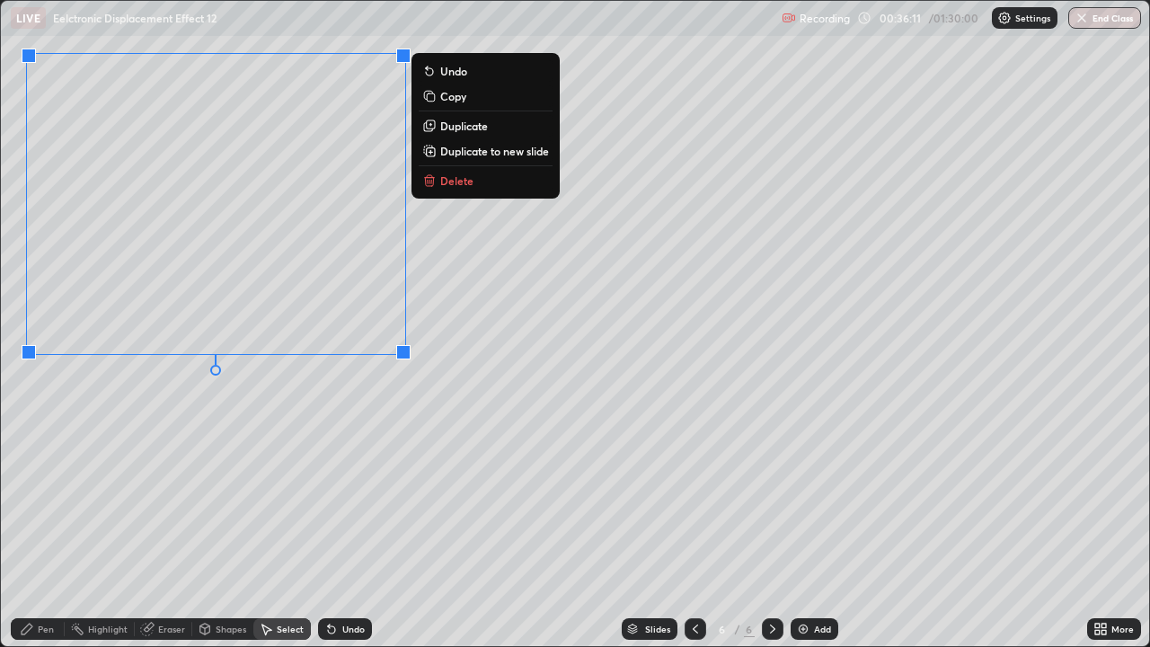
click at [39, 494] on div "Pen" at bounding box center [38, 629] width 54 height 22
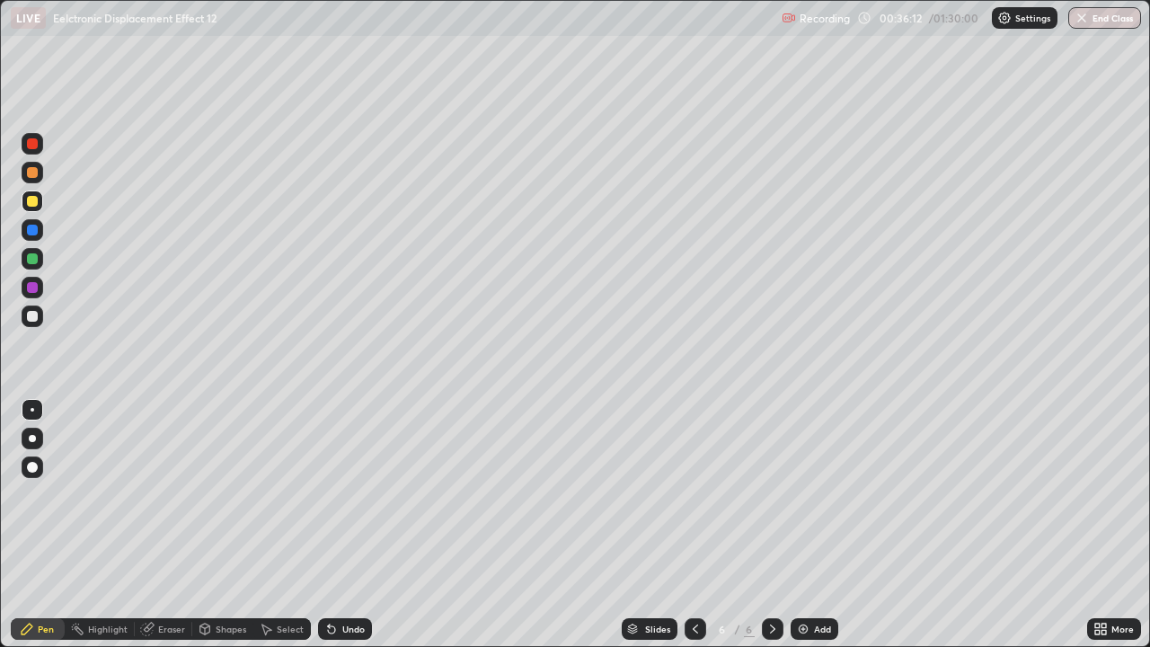
click at [31, 315] on div at bounding box center [32, 316] width 11 height 11
click at [34, 317] on div at bounding box center [32, 316] width 11 height 11
click at [1096, 494] on icon at bounding box center [1097, 625] width 4 height 4
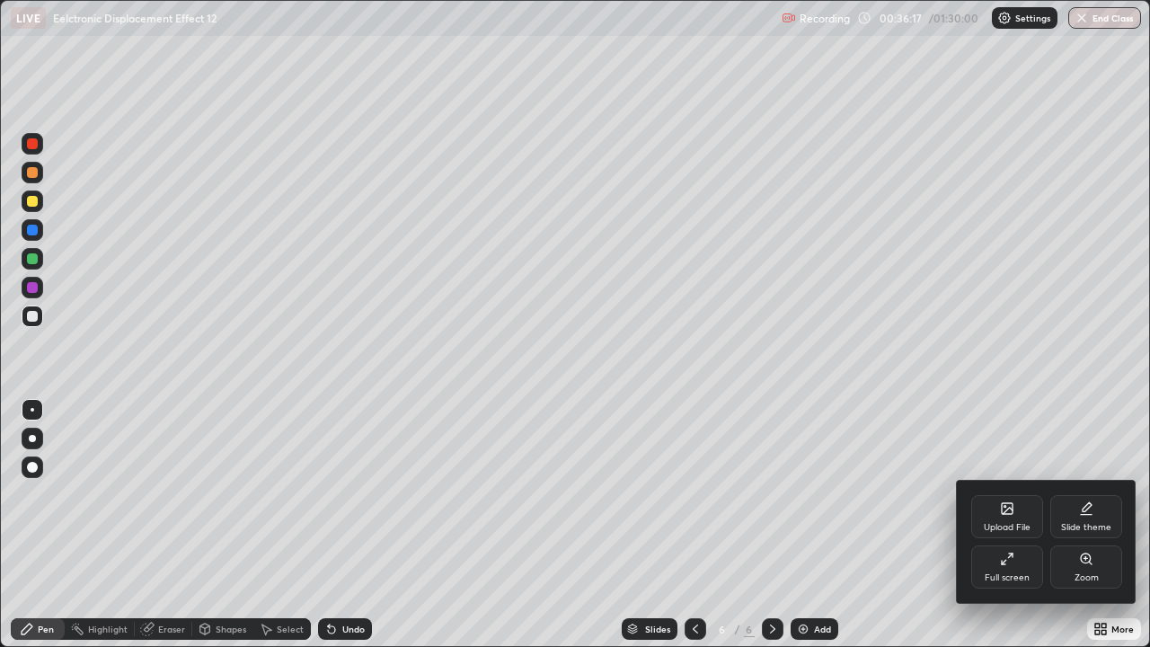
click at [996, 494] on div "Full screen" at bounding box center [1007, 566] width 72 height 43
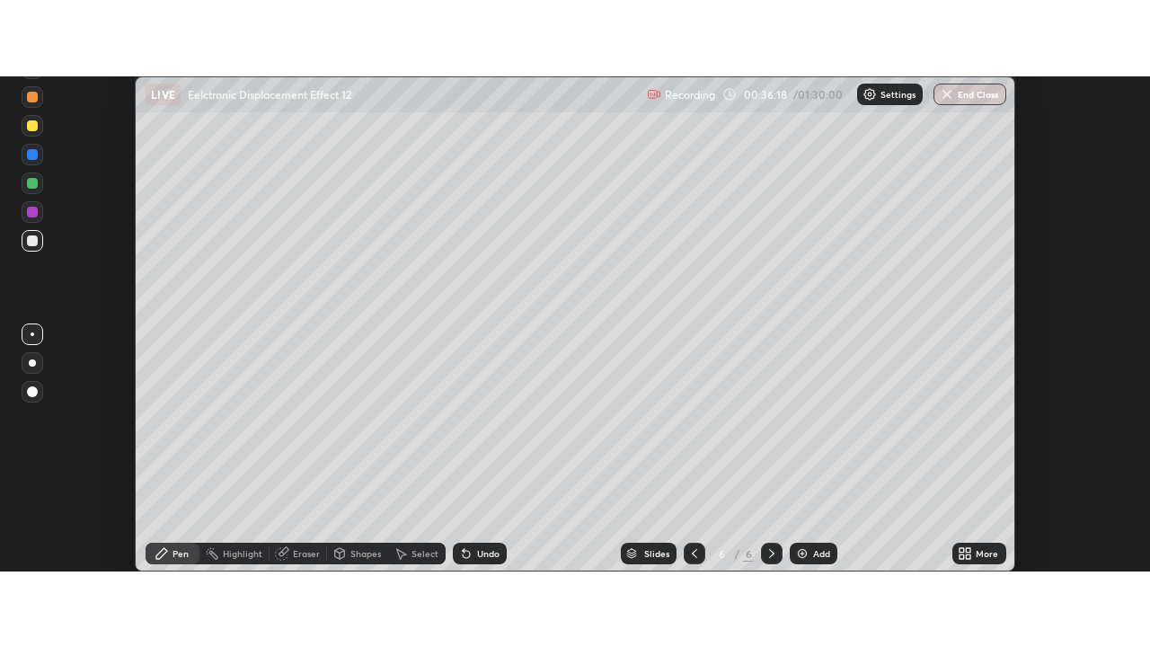
scroll to position [89320, 88666]
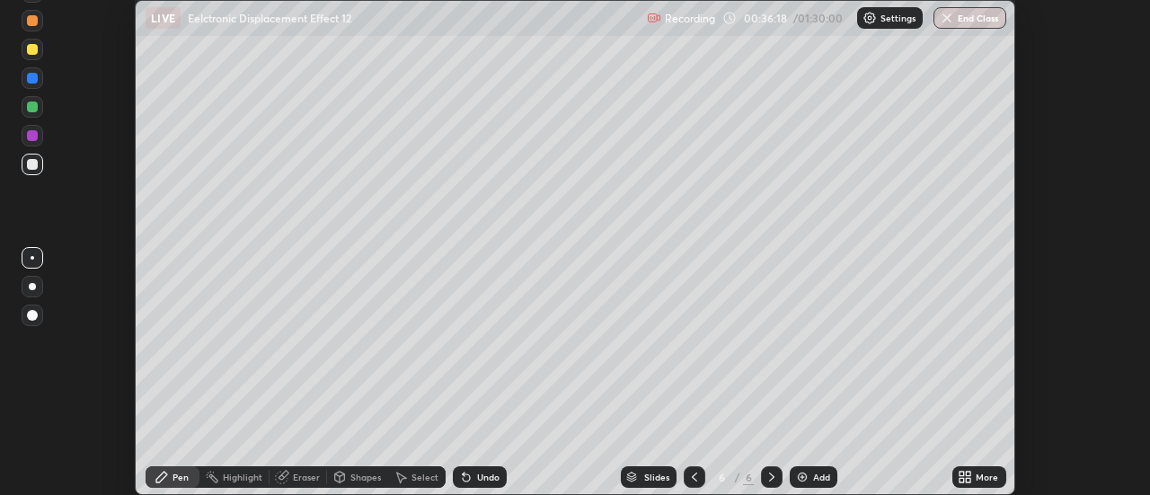
click at [973, 475] on div "More" at bounding box center [979, 477] width 54 height 22
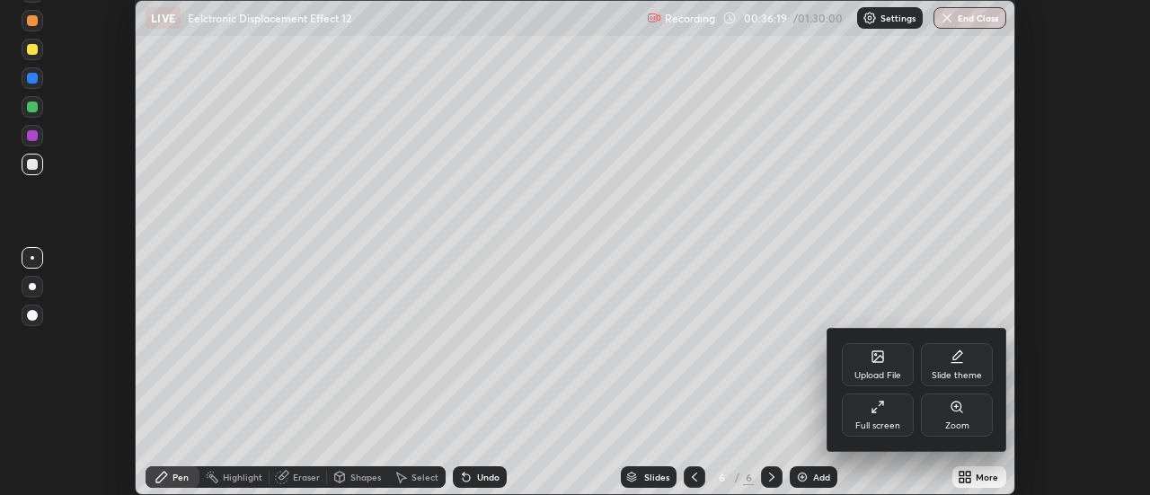
click at [885, 422] on div "Full screen" at bounding box center [877, 425] width 45 height 9
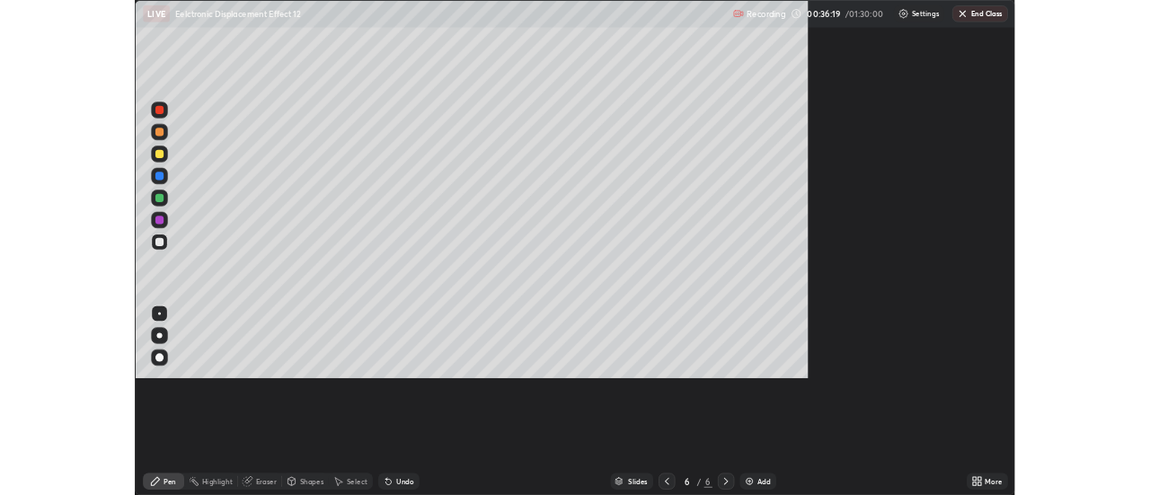
scroll to position [647, 1150]
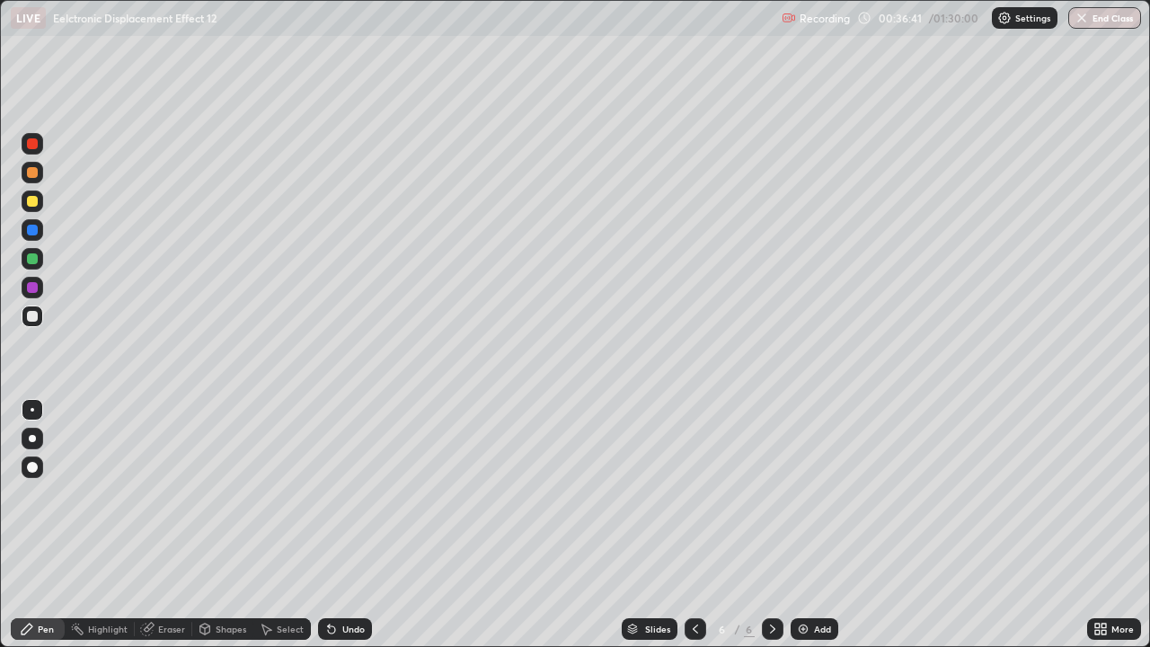
click at [31, 260] on div at bounding box center [32, 258] width 11 height 11
click at [31, 290] on div at bounding box center [32, 287] width 11 height 11
click at [32, 288] on div at bounding box center [32, 287] width 11 height 11
click at [30, 319] on div at bounding box center [32, 316] width 11 height 11
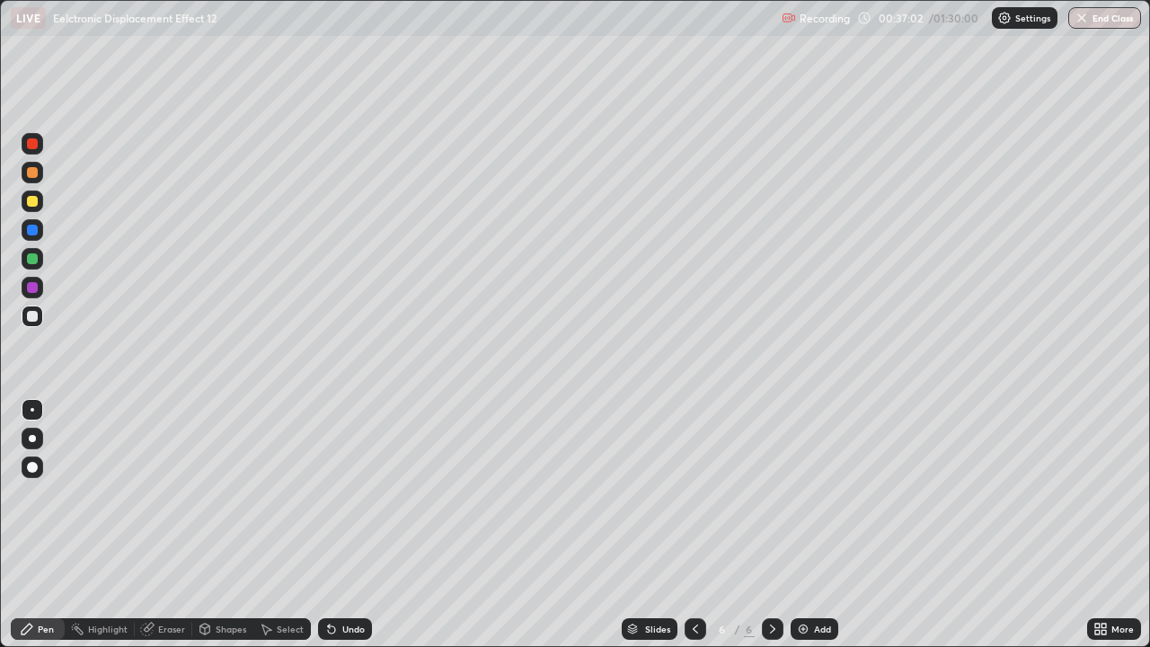
click at [30, 317] on div at bounding box center [32, 316] width 11 height 11
click at [35, 261] on div at bounding box center [32, 258] width 11 height 11
click at [33, 261] on div at bounding box center [32, 258] width 11 height 11
click at [216, 494] on div "Shapes" at bounding box center [231, 628] width 31 height 9
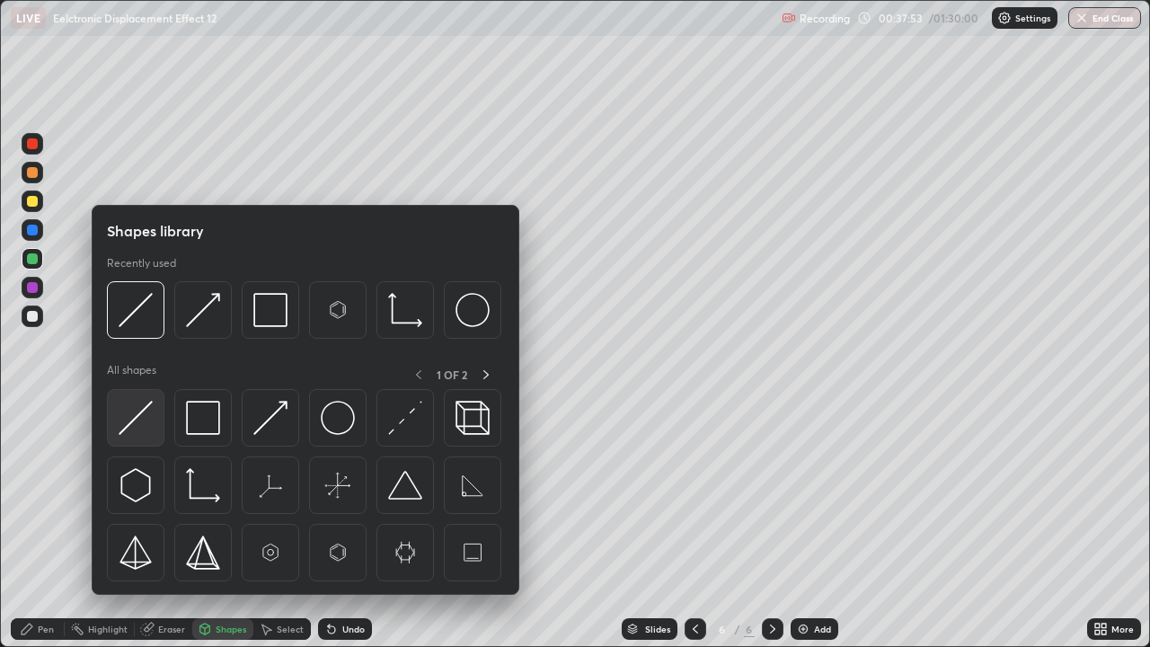
click at [140, 428] on img at bounding box center [136, 418] width 34 height 34
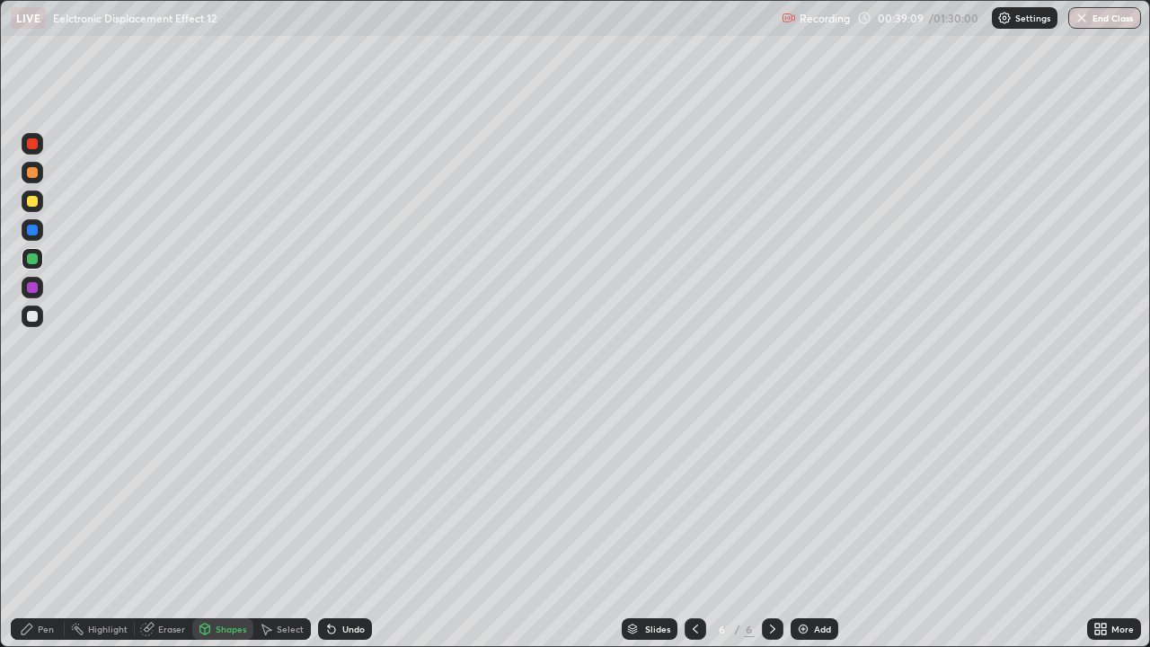
click at [50, 494] on div "Pen" at bounding box center [38, 629] width 54 height 22
click at [35, 321] on div at bounding box center [32, 316] width 11 height 11
click at [31, 322] on div at bounding box center [33, 316] width 22 height 22
click at [30, 257] on div at bounding box center [32, 258] width 11 height 11
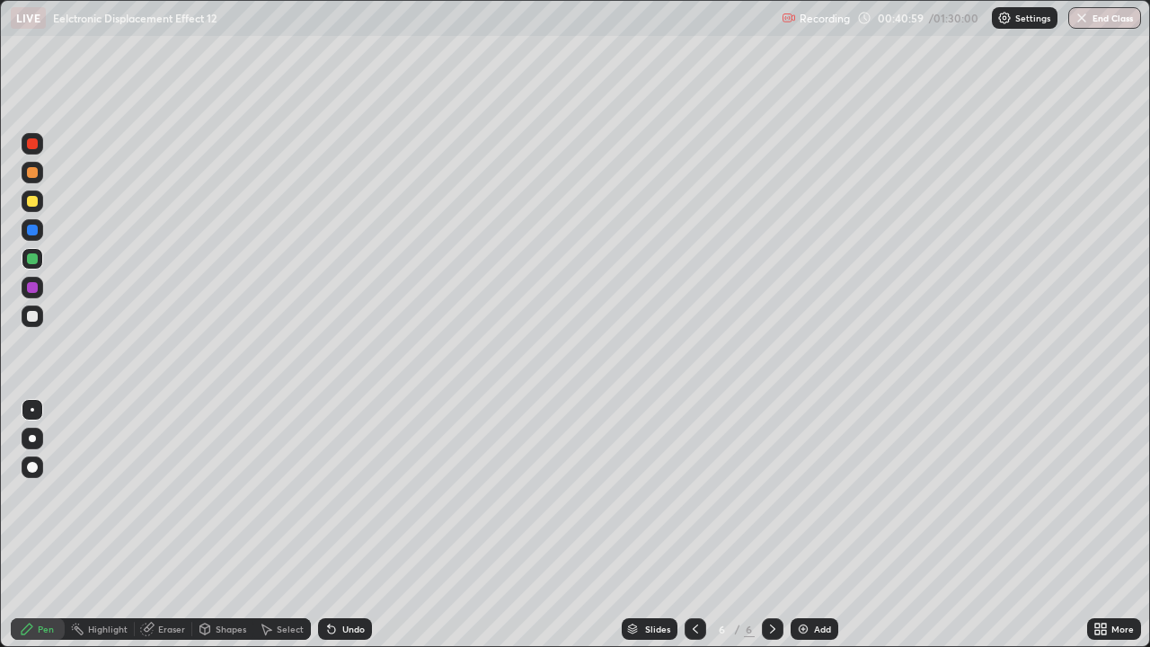
click at [33, 316] on div at bounding box center [32, 316] width 11 height 11
click at [40, 315] on div at bounding box center [33, 316] width 22 height 22
click at [334, 494] on div "Undo" at bounding box center [345, 629] width 54 height 22
click at [360, 494] on div "Undo" at bounding box center [353, 628] width 22 height 9
click at [1032, 494] on div "Slides 6 / 6 Add" at bounding box center [729, 629] width 715 height 36
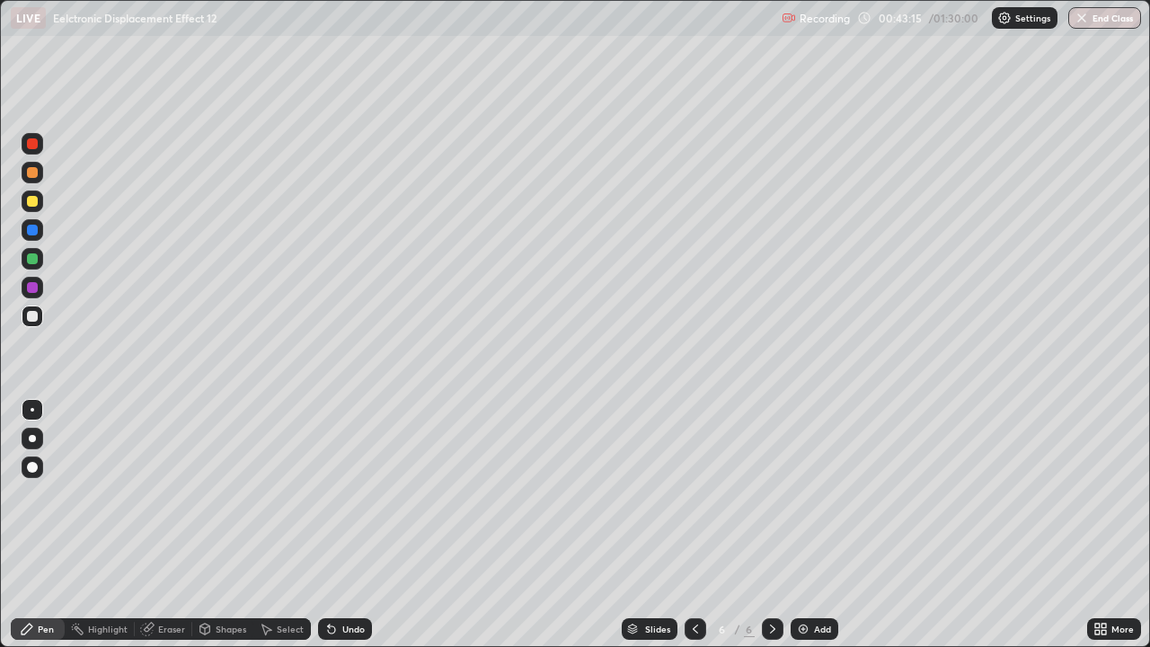
click at [694, 494] on icon at bounding box center [695, 629] width 14 height 14
click at [167, 494] on div "Eraser" at bounding box center [163, 629] width 57 height 22
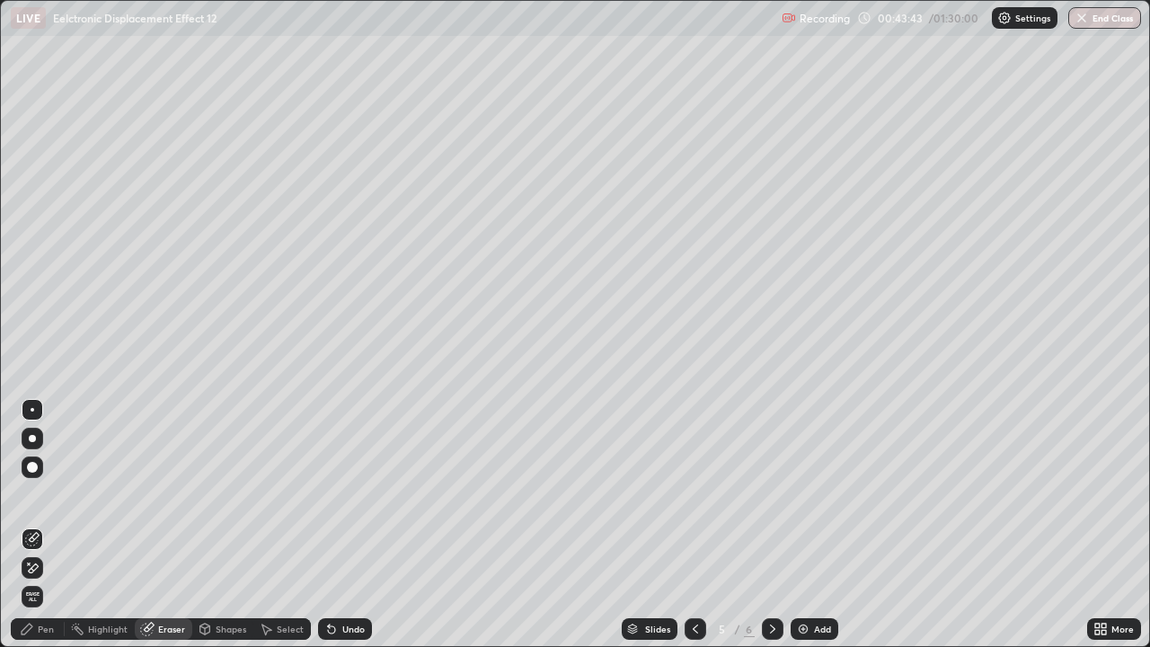
click at [36, 494] on div "Pen" at bounding box center [38, 629] width 54 height 22
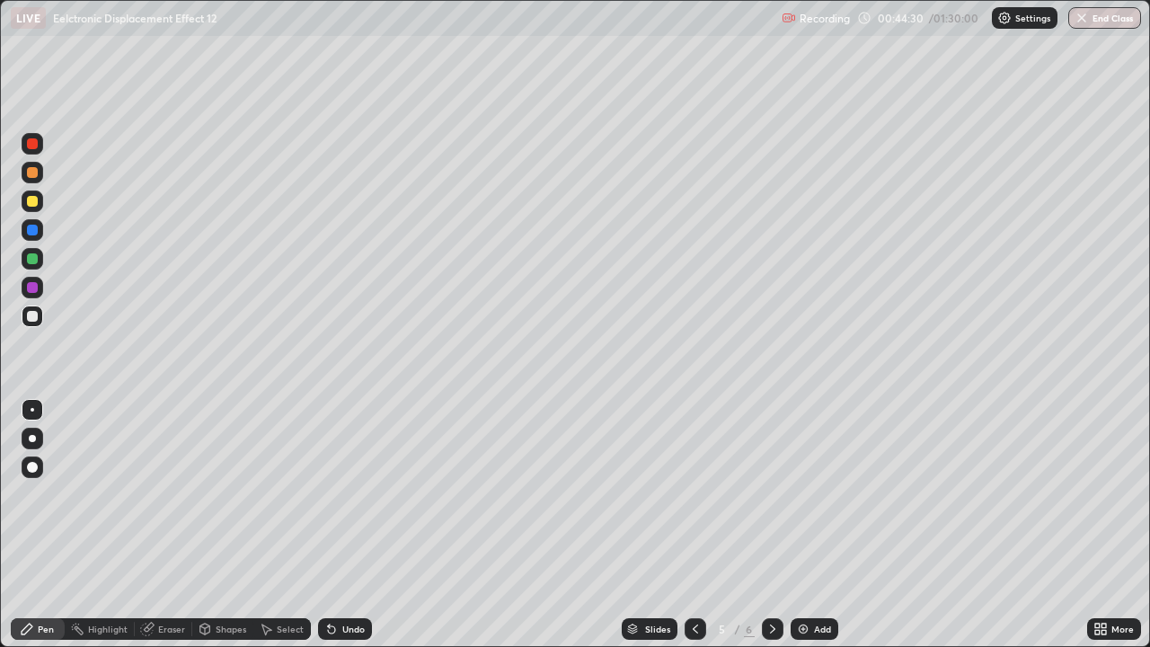
click at [28, 321] on div at bounding box center [33, 316] width 22 height 22
click at [771, 494] on icon at bounding box center [772, 629] width 14 height 14
click at [277, 494] on div "Select" at bounding box center [290, 628] width 27 height 9
click at [279, 494] on div "Select" at bounding box center [281, 629] width 57 height 22
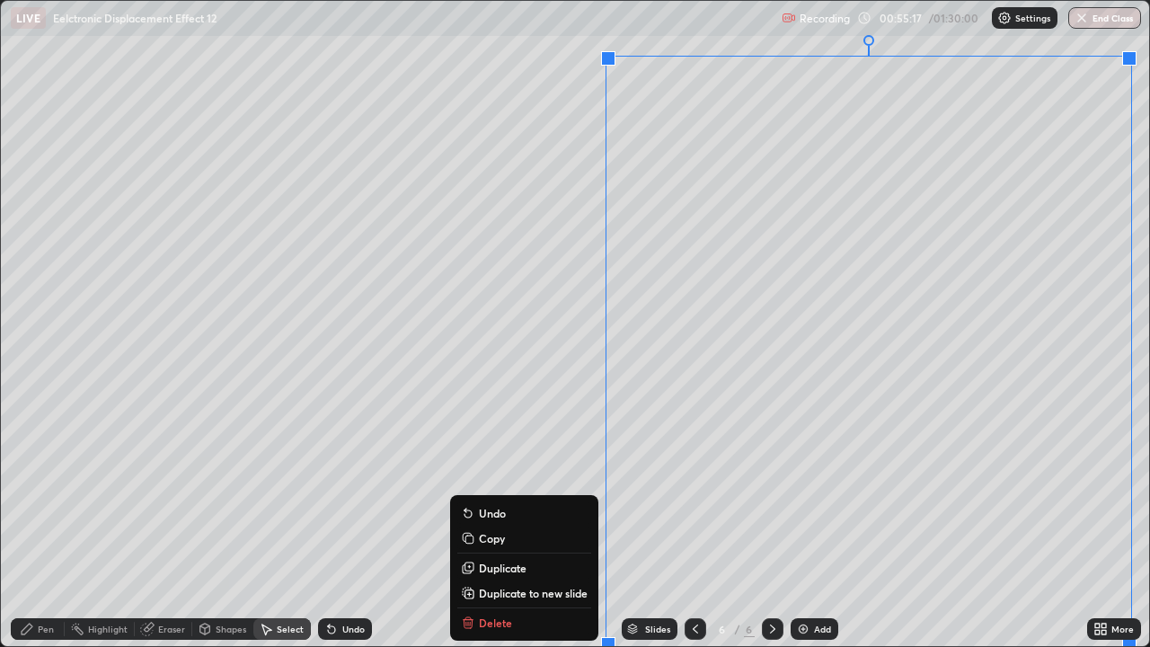
click at [522, 494] on p "Duplicate to new slide" at bounding box center [533, 593] width 109 height 14
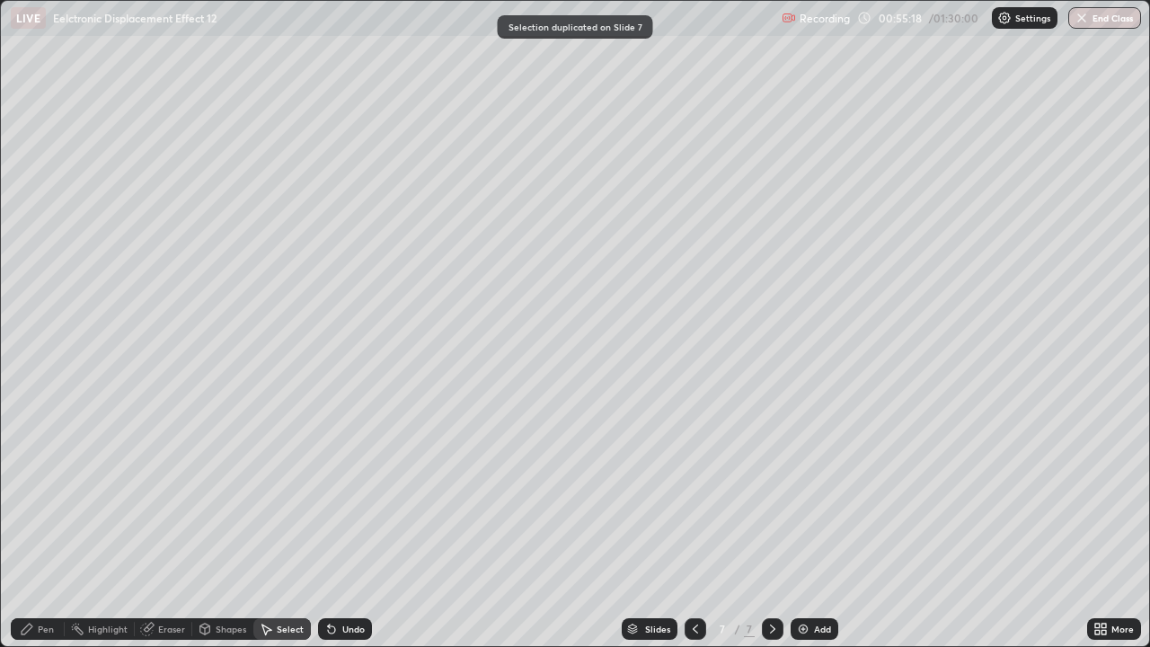
click at [32, 494] on icon at bounding box center [27, 629] width 14 height 14
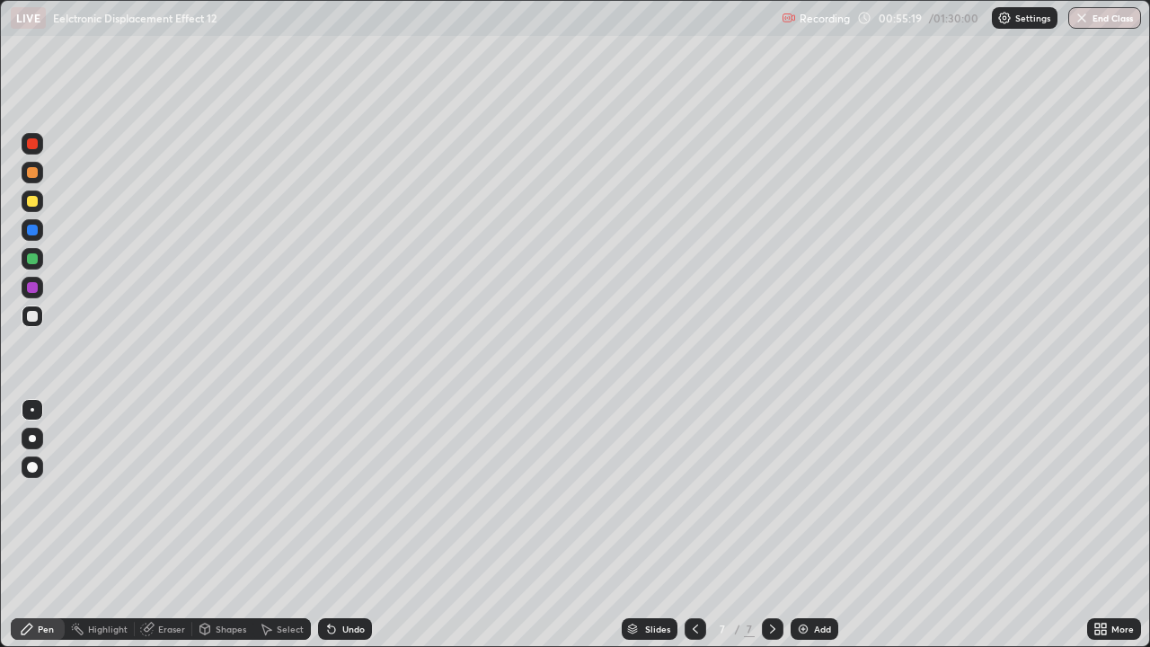
click at [34, 317] on div at bounding box center [32, 316] width 11 height 11
click at [33, 316] on div at bounding box center [32, 316] width 11 height 11
click at [338, 494] on div "Undo" at bounding box center [345, 629] width 54 height 22
click at [343, 494] on div "Undo" at bounding box center [353, 628] width 22 height 9
click at [342, 494] on div "Undo" at bounding box center [353, 628] width 22 height 9
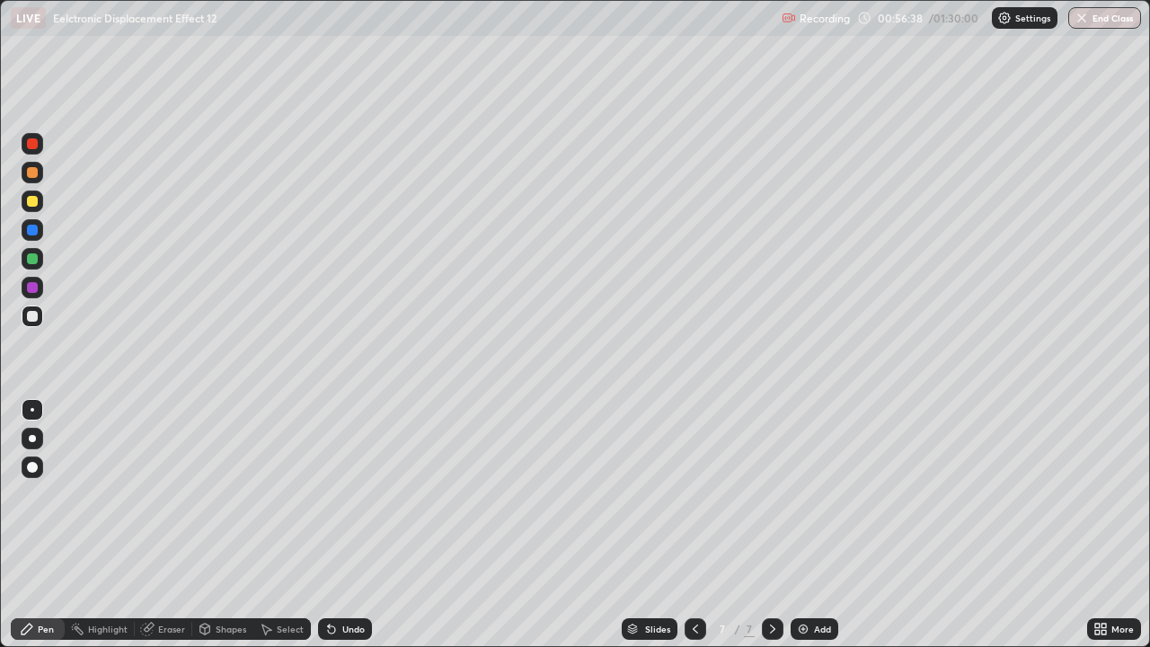
click at [328, 494] on icon at bounding box center [329, 625] width 2 height 2
click at [269, 494] on icon at bounding box center [266, 629] width 14 height 14
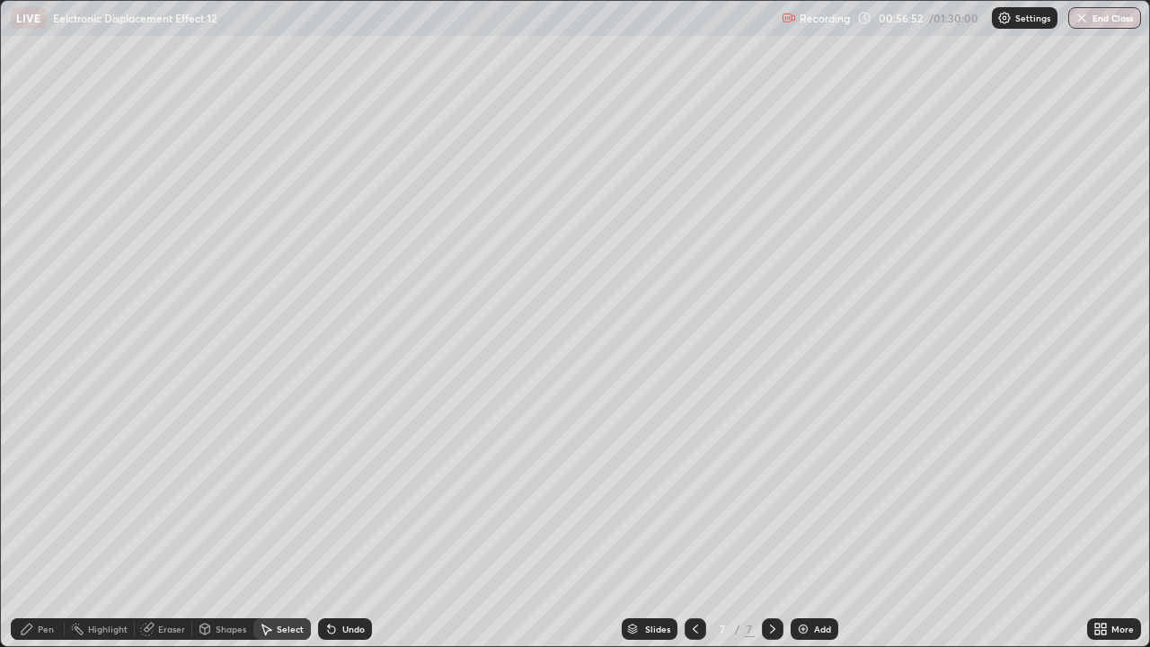
click at [218, 494] on div "Shapes" at bounding box center [231, 628] width 31 height 9
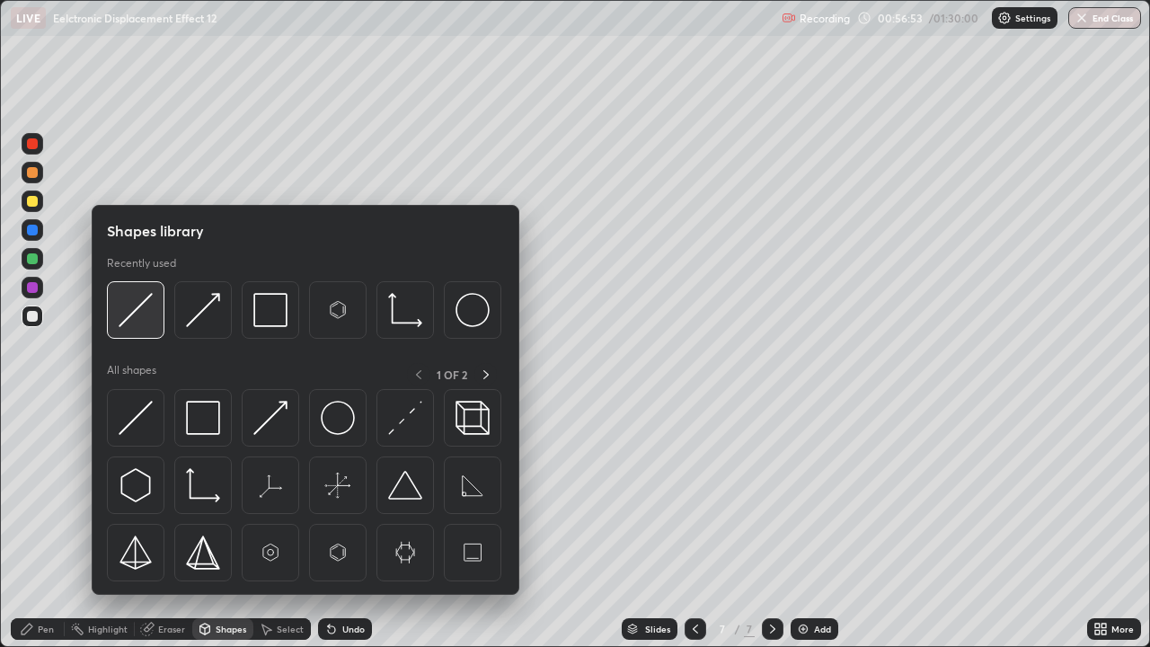
click at [146, 323] on img at bounding box center [136, 310] width 34 height 34
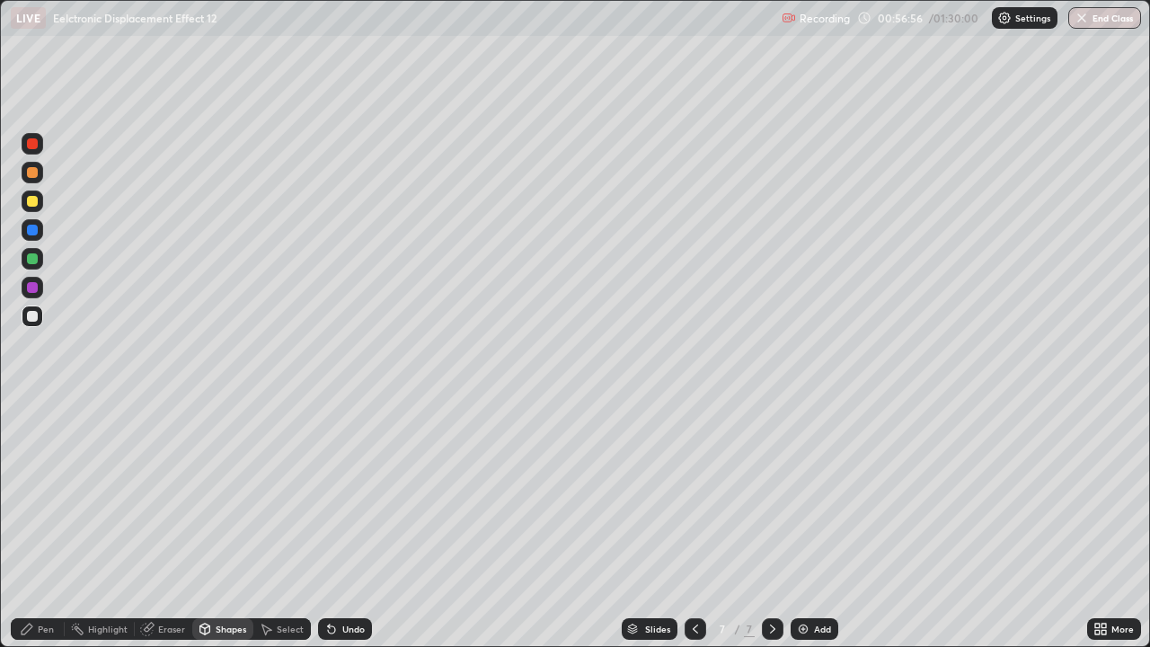
click at [335, 494] on icon at bounding box center [331, 629] width 14 height 14
click at [41, 494] on div "Pen" at bounding box center [46, 628] width 16 height 9
click at [29, 260] on div at bounding box center [32, 258] width 11 height 11
click at [30, 260] on div at bounding box center [32, 258] width 11 height 11
click at [275, 494] on div "Select" at bounding box center [281, 629] width 57 height 22
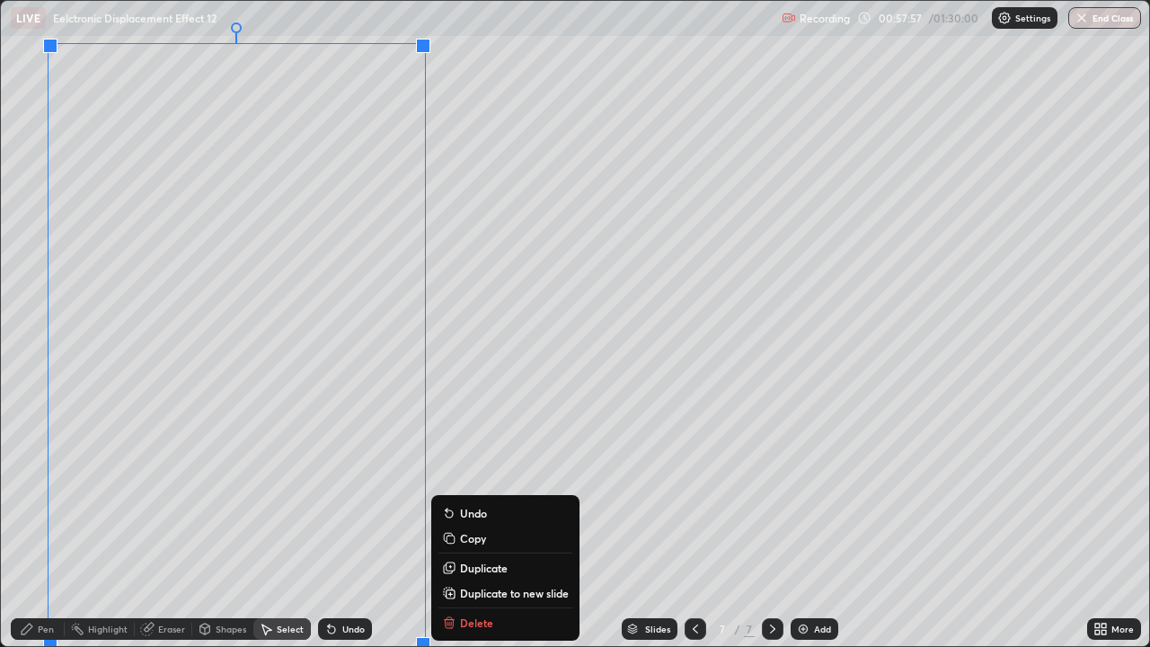
click at [473, 410] on div "0 ° Undo Copy Duplicate Duplicate to new slide Delete" at bounding box center [575, 323] width 1148 height 645
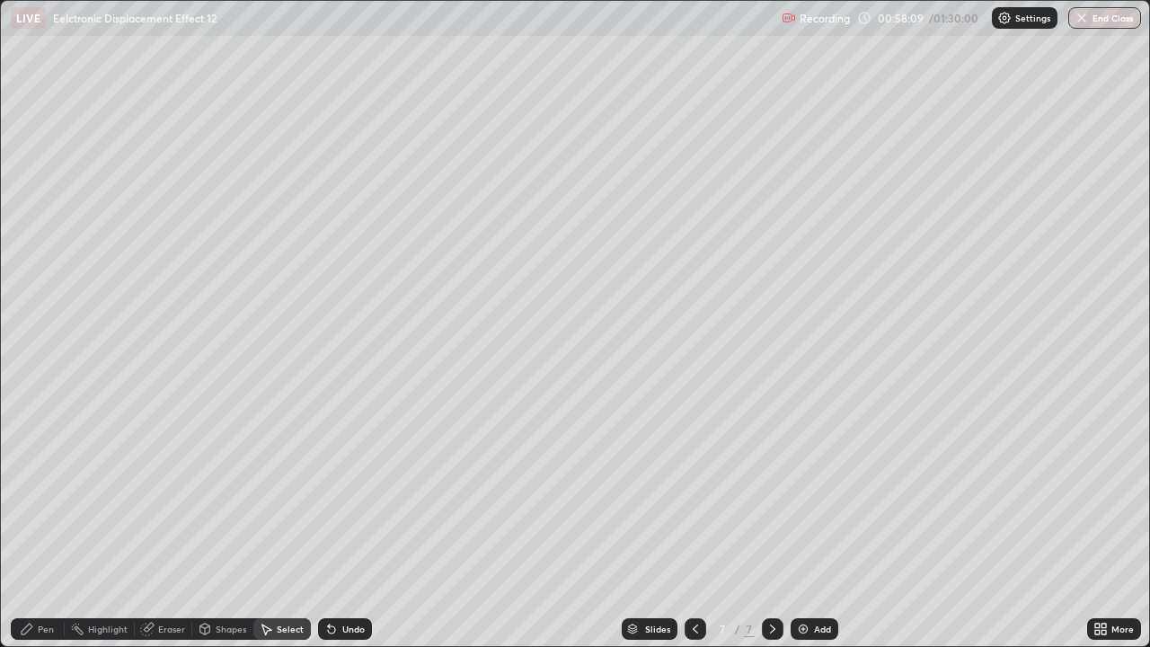
click at [45, 494] on div "Pen" at bounding box center [46, 628] width 16 height 9
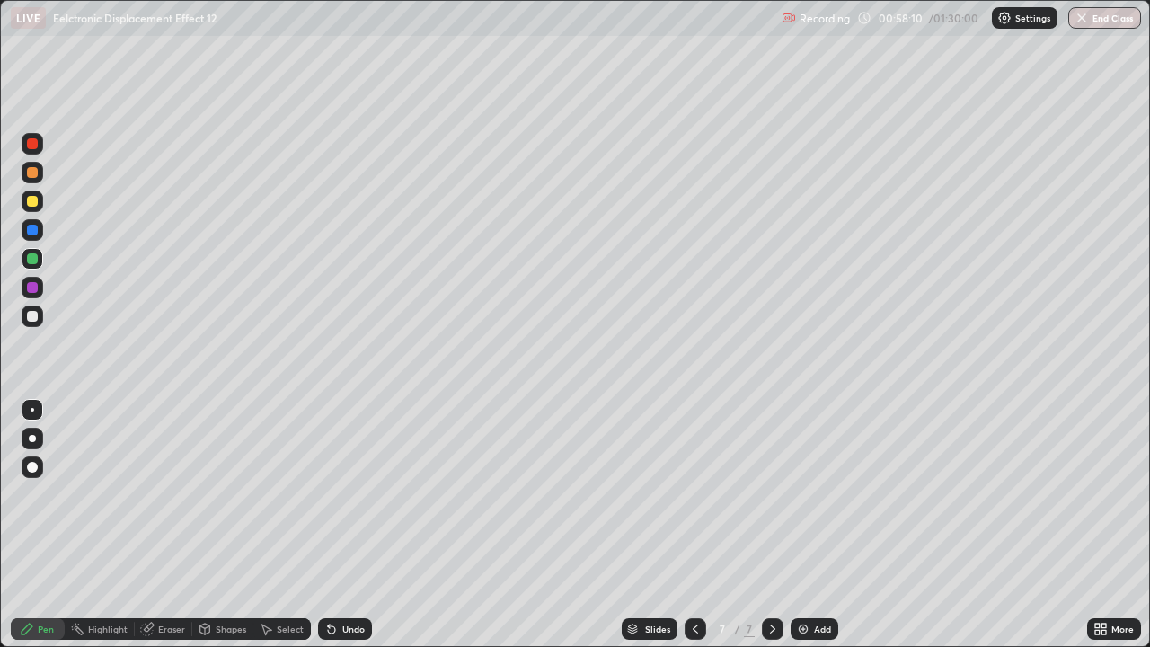
click at [33, 316] on div at bounding box center [32, 316] width 11 height 11
click at [278, 494] on div "Select" at bounding box center [290, 628] width 27 height 9
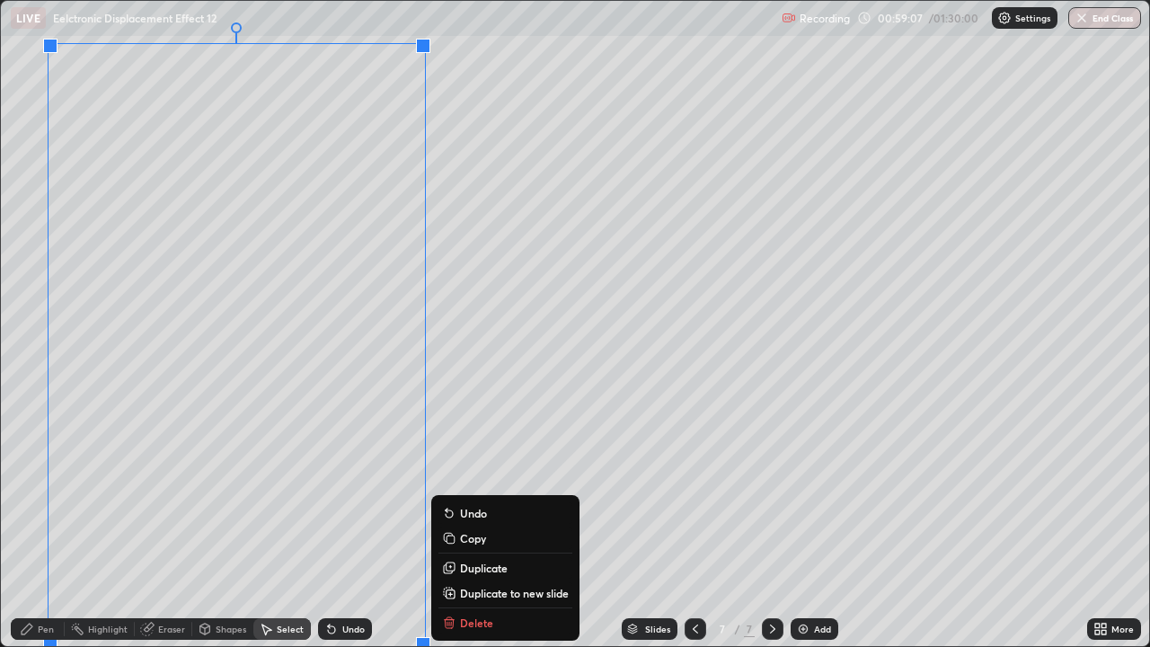
click at [468, 494] on p "Duplicate to new slide" at bounding box center [514, 593] width 109 height 14
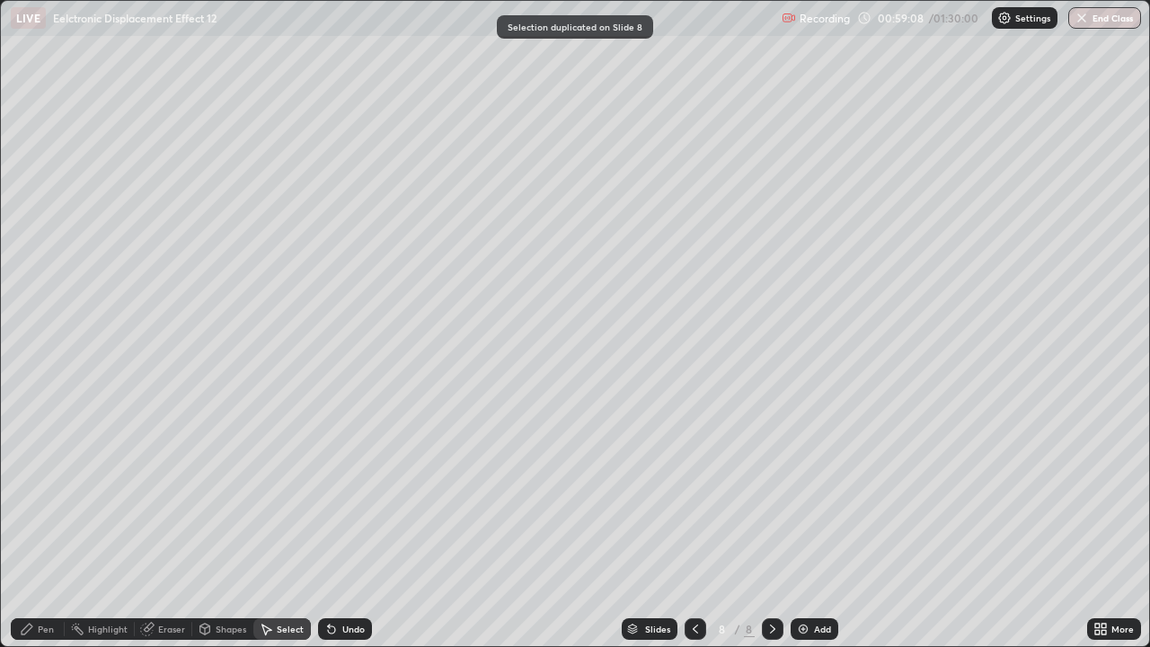
click at [31, 494] on icon at bounding box center [27, 629] width 14 height 14
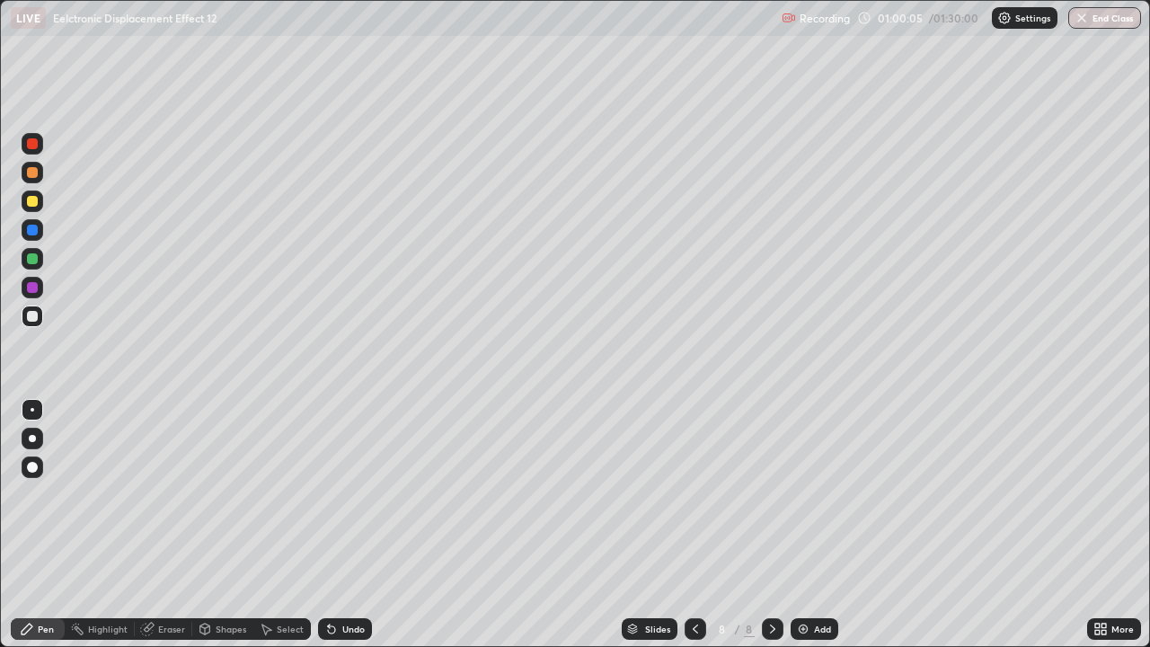
click at [354, 494] on div "Undo" at bounding box center [353, 628] width 22 height 9
click at [362, 494] on div "Undo" at bounding box center [345, 629] width 54 height 22
click at [348, 494] on div "Undo" at bounding box center [353, 628] width 22 height 9
click at [343, 494] on div "Undo" at bounding box center [353, 628] width 22 height 9
click at [350, 494] on div "Undo" at bounding box center [345, 629] width 54 height 22
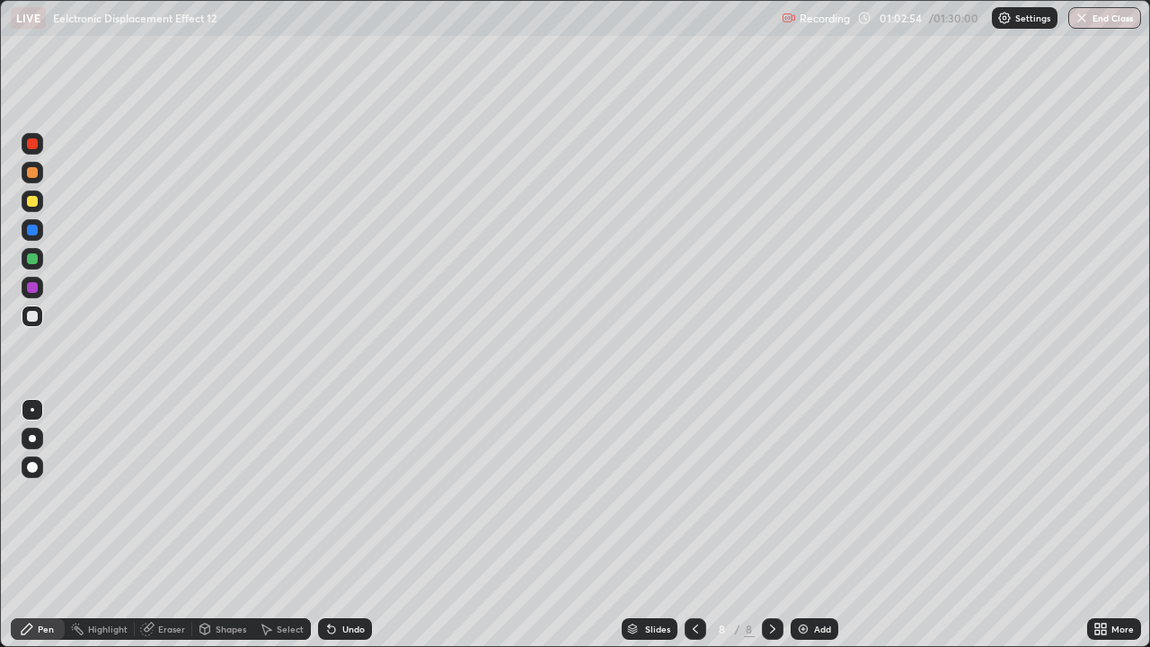
click at [167, 494] on div "Eraser" at bounding box center [163, 629] width 57 height 22
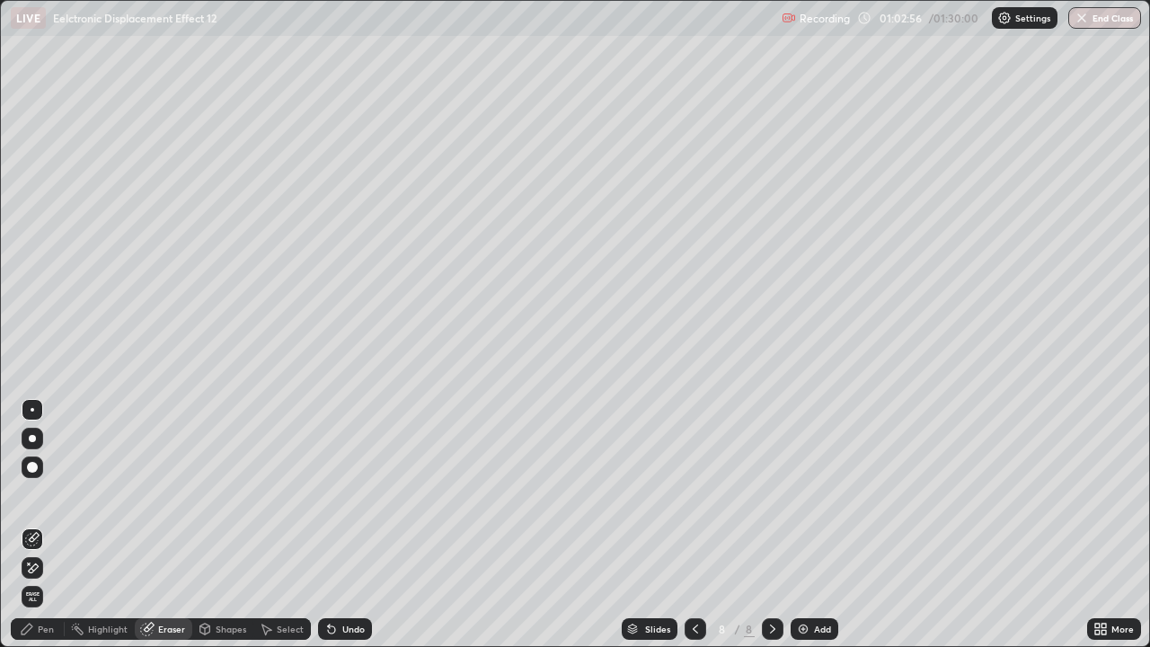
click at [29, 494] on div "Pen" at bounding box center [38, 629] width 54 height 22
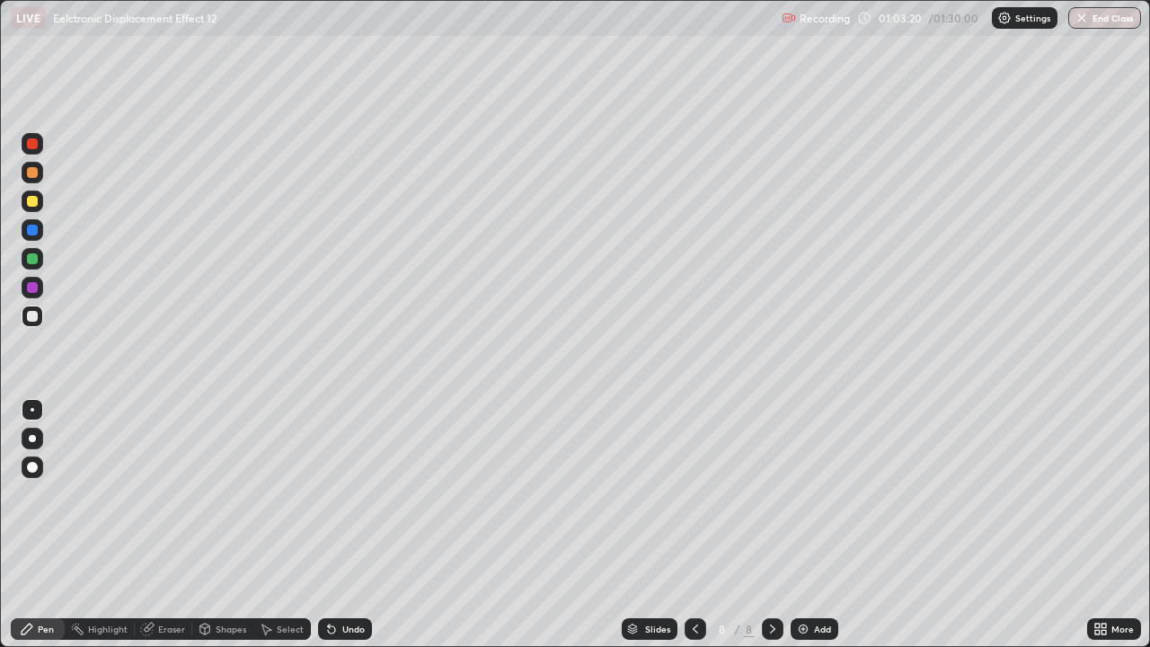
click at [36, 202] on div at bounding box center [32, 201] width 11 height 11
click at [94, 494] on div "Highlight" at bounding box center [100, 629] width 70 height 22
click at [42, 494] on div "Pen" at bounding box center [38, 629] width 54 height 22
click at [33, 320] on div at bounding box center [32, 316] width 11 height 11
click at [36, 318] on div at bounding box center [32, 316] width 11 height 11
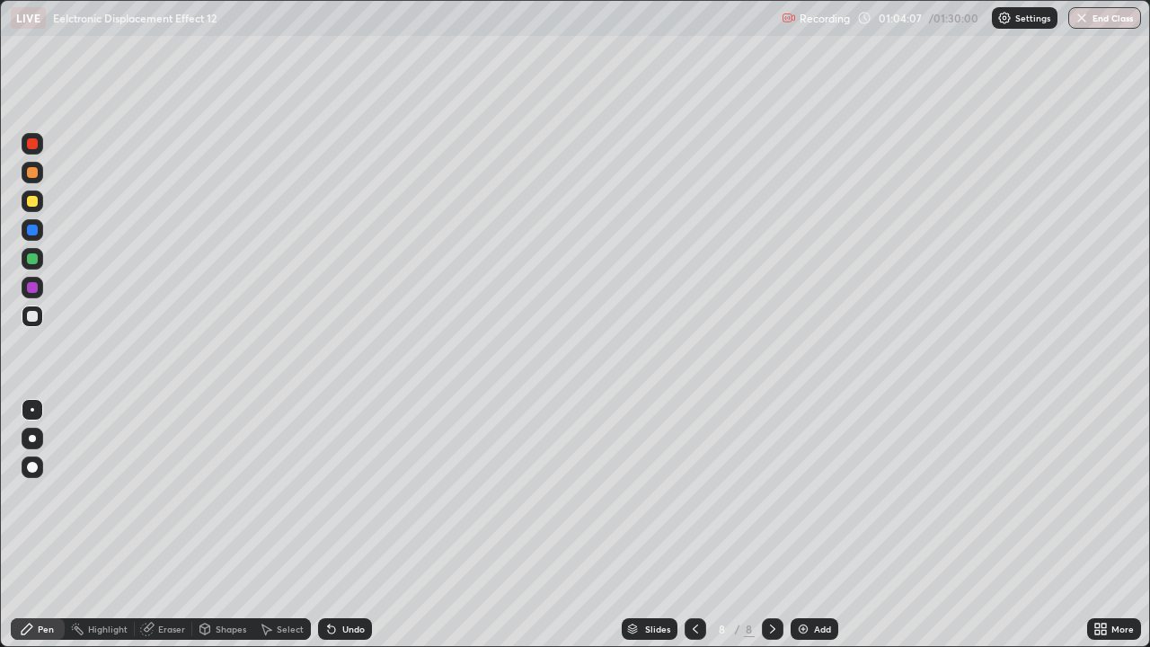
click at [152, 494] on icon at bounding box center [147, 629] width 14 height 14
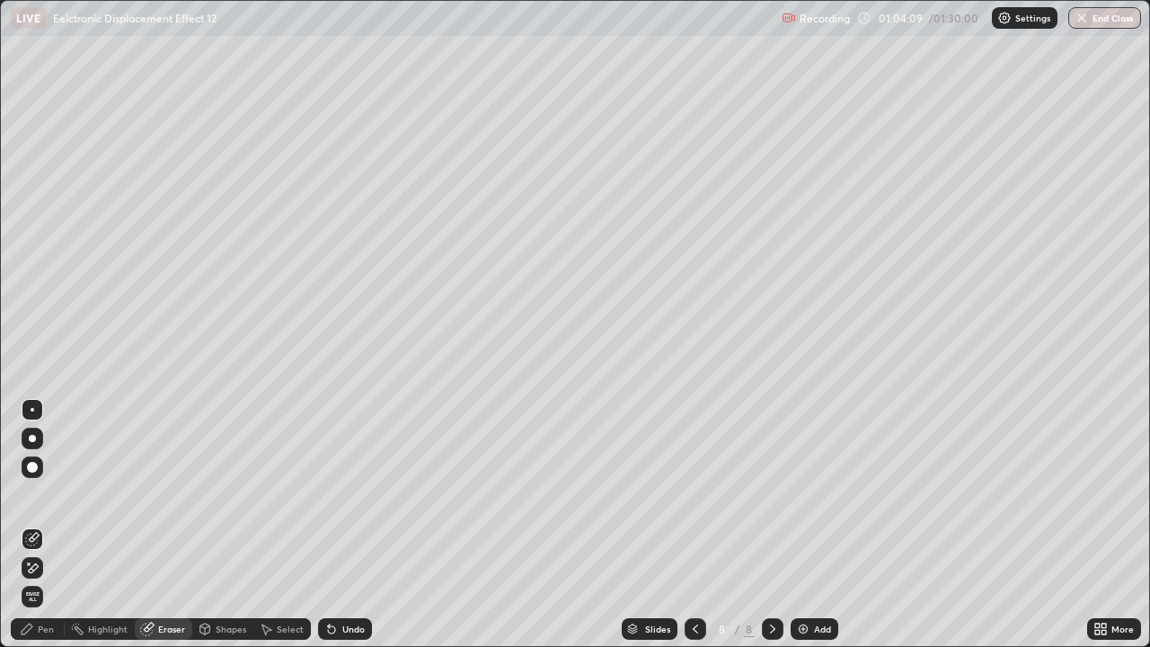
click at [30, 494] on icon at bounding box center [27, 629] width 14 height 14
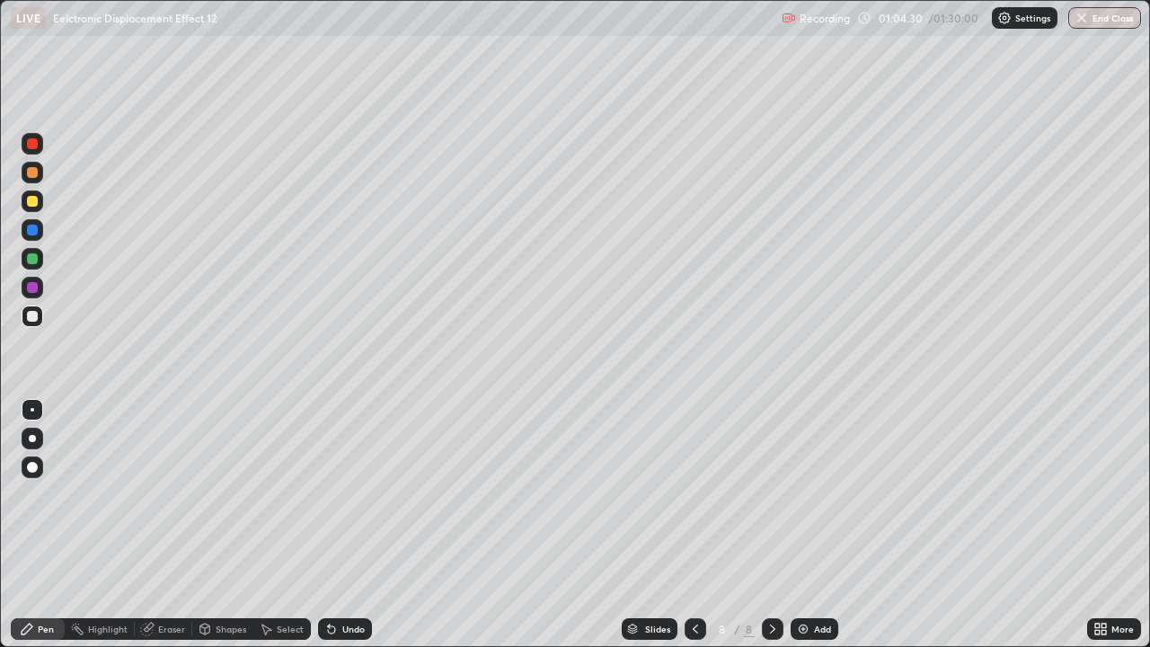
click at [34, 204] on div at bounding box center [32, 201] width 11 height 11
click at [30, 201] on div at bounding box center [32, 201] width 11 height 11
click at [35, 318] on div at bounding box center [32, 316] width 11 height 11
click at [34, 321] on div at bounding box center [32, 316] width 11 height 11
click at [33, 317] on div at bounding box center [32, 316] width 11 height 11
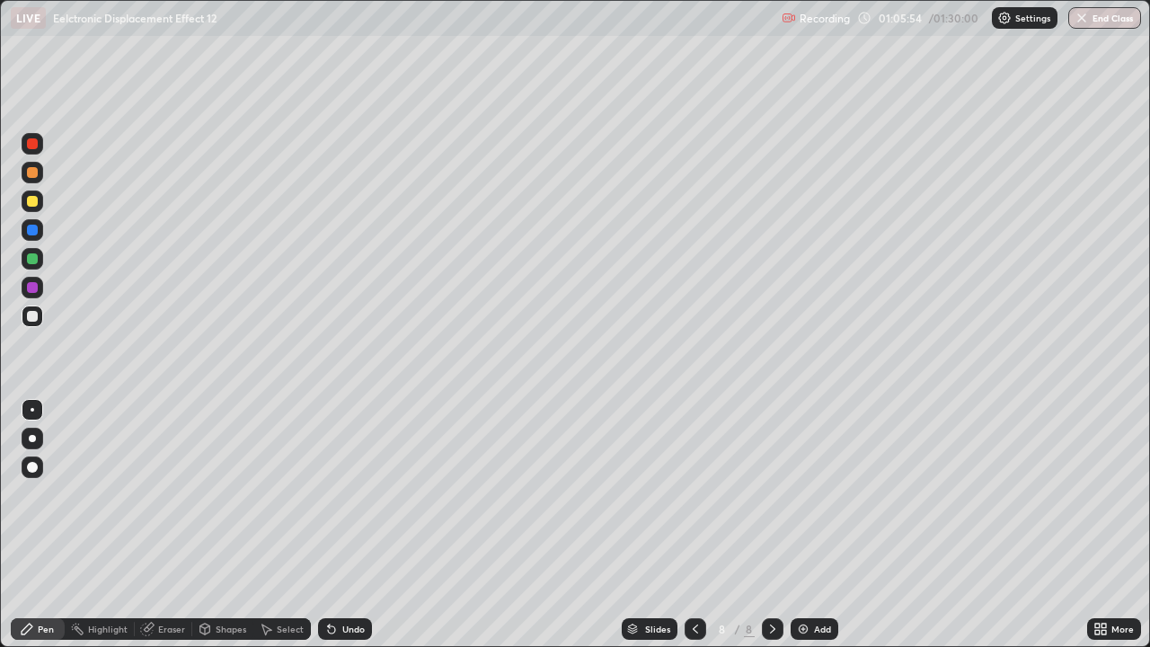
click at [35, 319] on div at bounding box center [32, 316] width 11 height 11
click at [364, 494] on div "Undo" at bounding box center [345, 629] width 54 height 22
click at [366, 494] on div "Undo" at bounding box center [345, 629] width 54 height 22
click at [36, 206] on div at bounding box center [32, 201] width 11 height 11
click at [260, 494] on div "Select" at bounding box center [281, 629] width 57 height 22
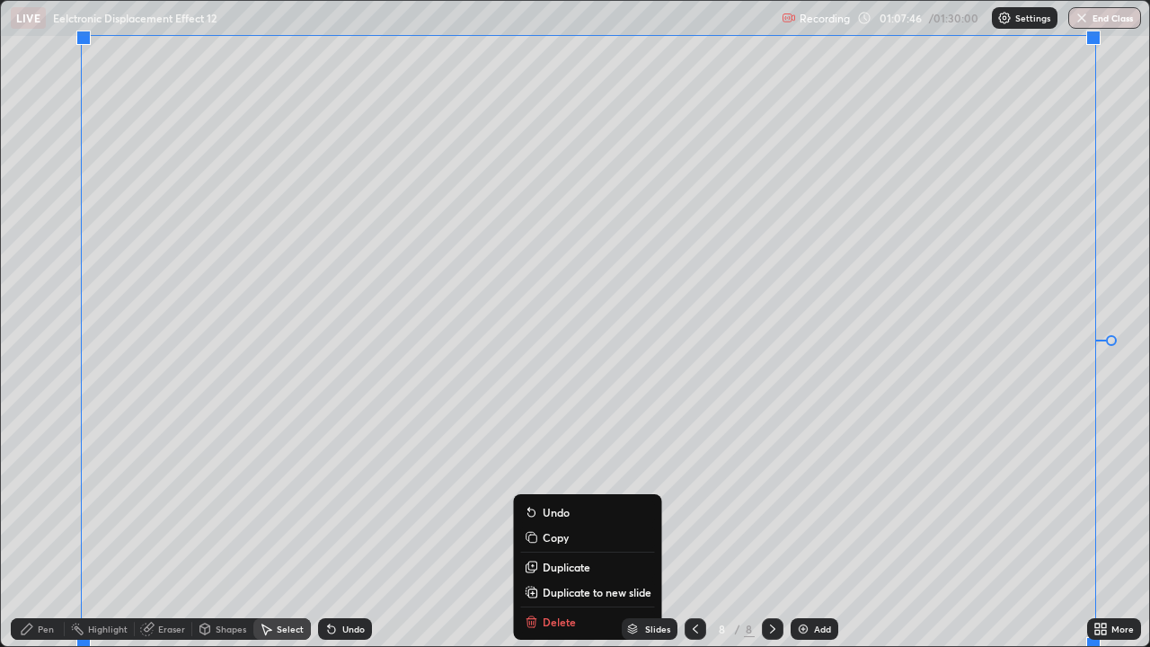
click at [578, 494] on p "Duplicate to new slide" at bounding box center [596, 592] width 109 height 14
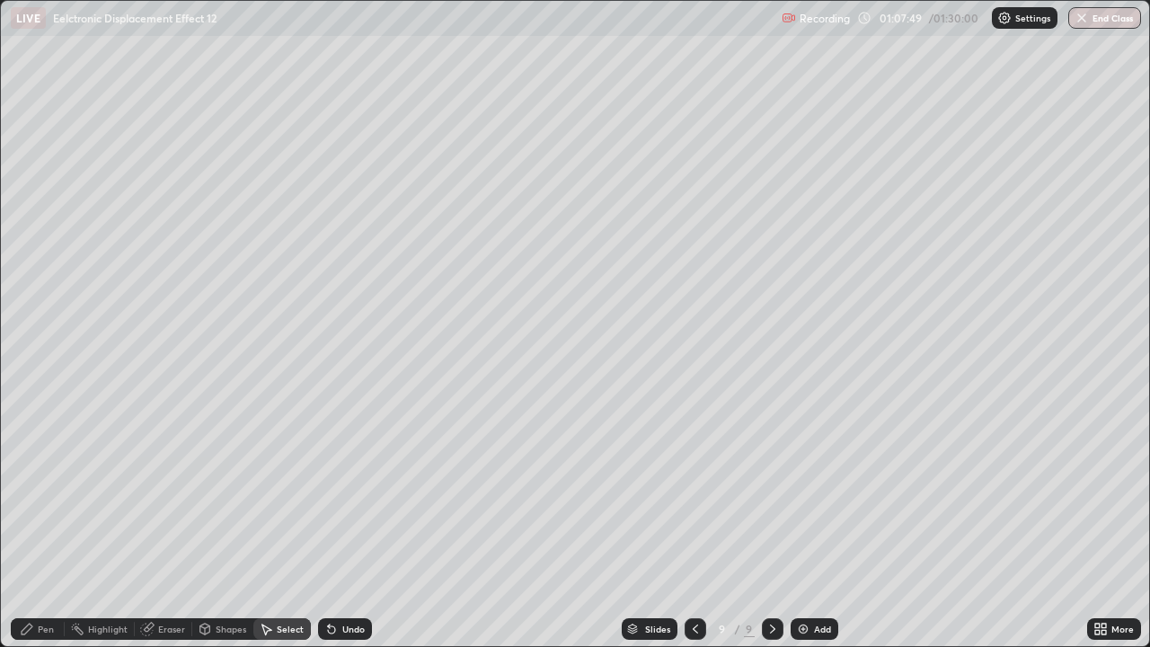
click at [210, 494] on icon at bounding box center [205, 629] width 14 height 14
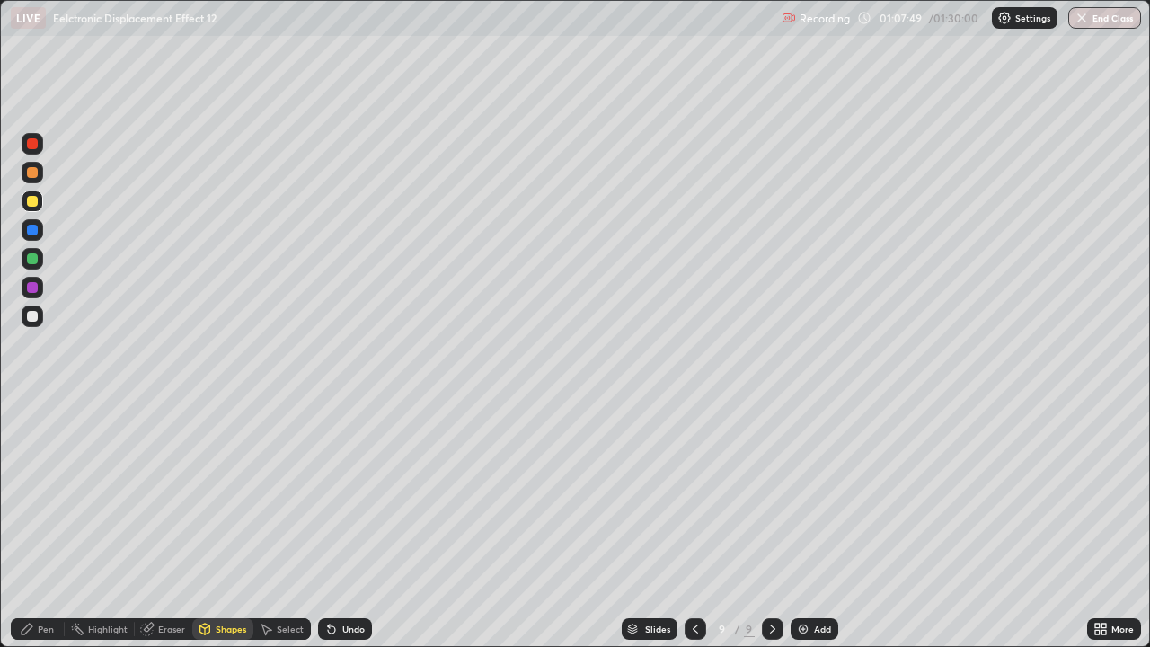
click at [165, 494] on div "Eraser" at bounding box center [171, 628] width 27 height 9
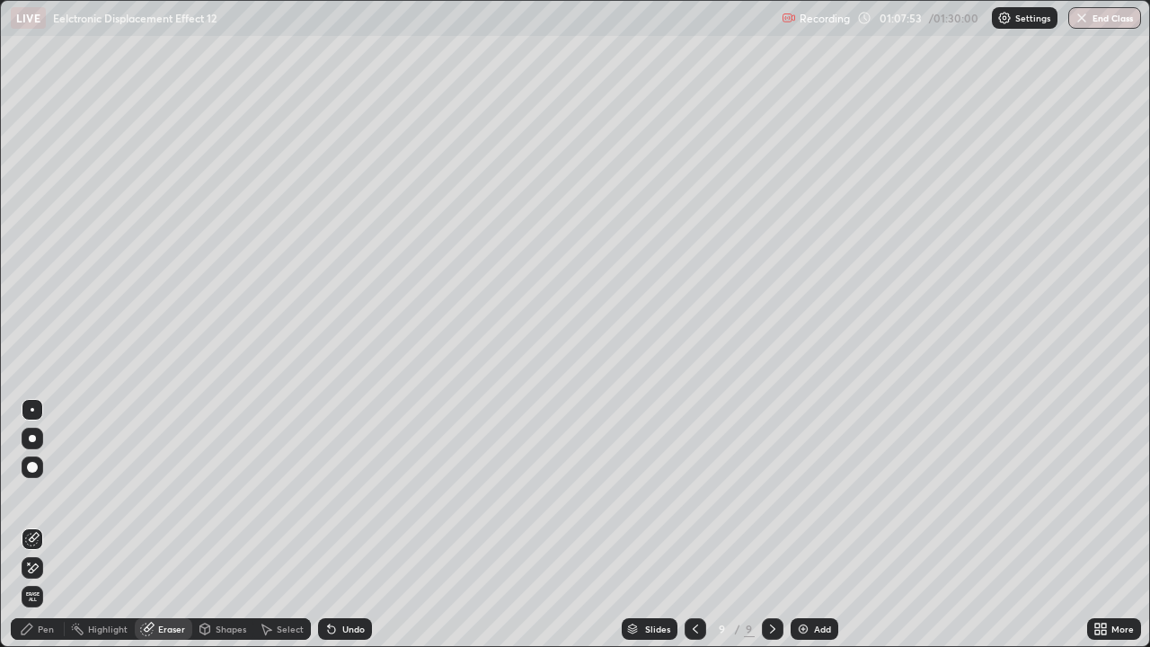
click at [39, 494] on div "Pen" at bounding box center [38, 629] width 54 height 22
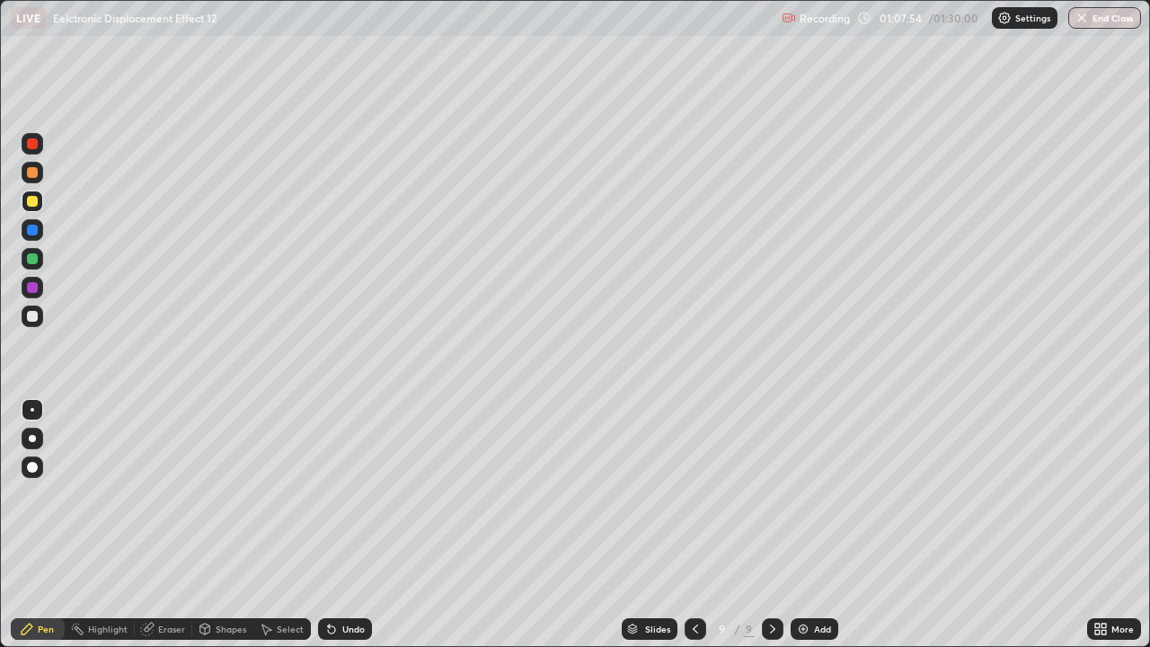
click at [39, 321] on div at bounding box center [33, 316] width 22 height 22
click at [40, 322] on div at bounding box center [33, 316] width 22 height 22
click at [334, 494] on icon at bounding box center [331, 629] width 14 height 14
click at [329, 494] on icon at bounding box center [331, 629] width 7 height 7
click at [346, 494] on div "Undo" at bounding box center [353, 628] width 22 height 9
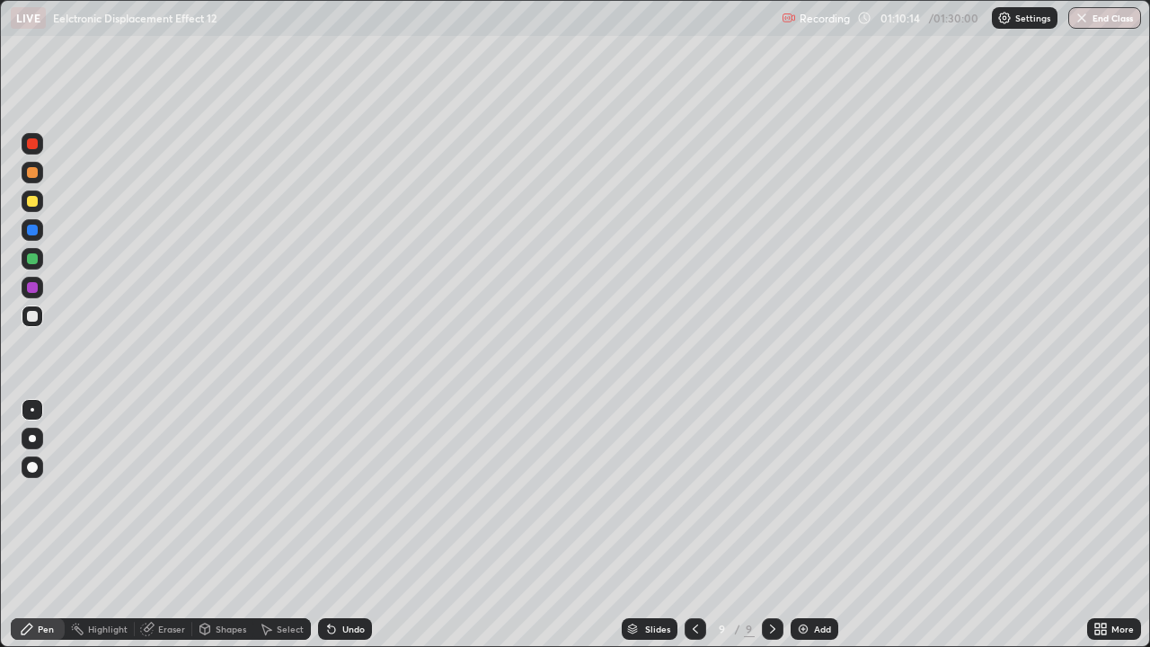
click at [29, 315] on div at bounding box center [32, 316] width 11 height 11
click at [29, 204] on div at bounding box center [32, 201] width 11 height 11
click at [23, 197] on div at bounding box center [33, 201] width 22 height 22
click at [23, 315] on div at bounding box center [33, 316] width 22 height 22
click at [34, 261] on div at bounding box center [32, 258] width 11 height 11
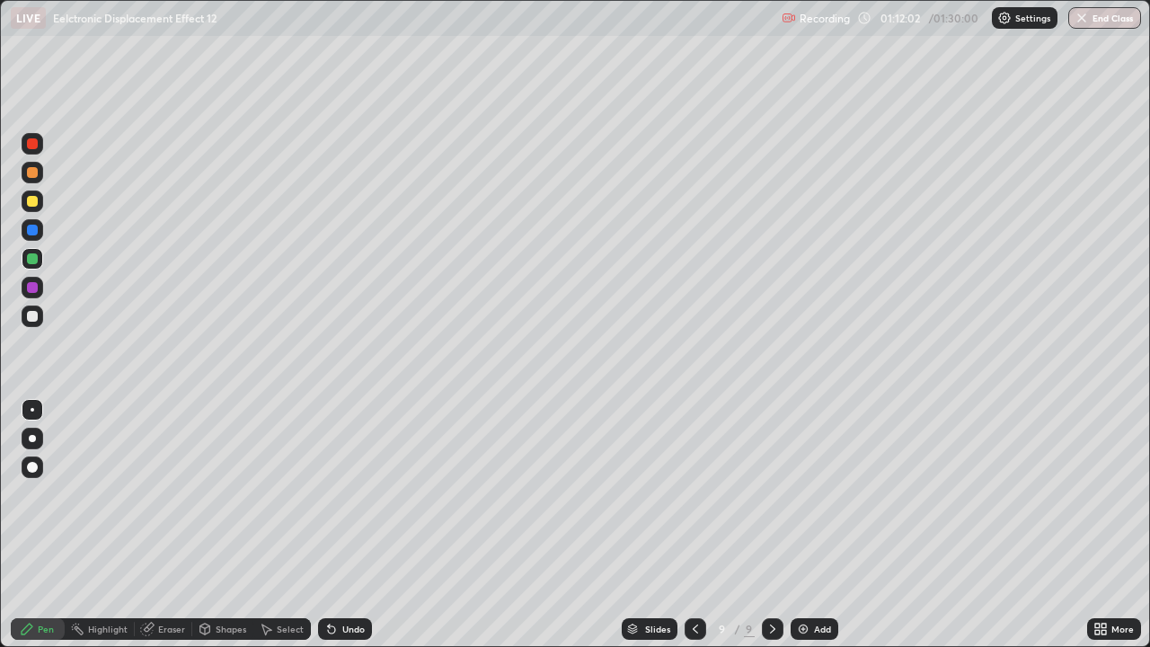
click at [34, 261] on div at bounding box center [32, 258] width 11 height 11
click at [31, 318] on div at bounding box center [32, 316] width 11 height 11
click at [33, 322] on div at bounding box center [33, 316] width 22 height 22
click at [334, 494] on icon at bounding box center [331, 629] width 14 height 14
click at [328, 494] on icon at bounding box center [329, 625] width 2 height 2
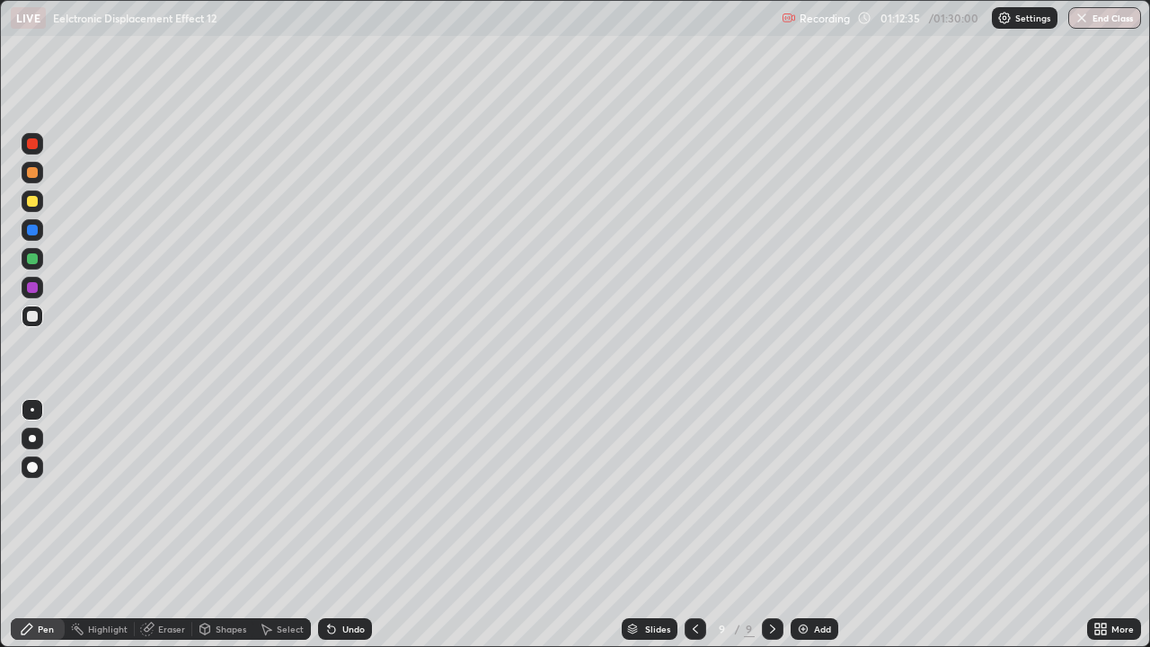
click at [328, 494] on icon at bounding box center [329, 625] width 2 height 2
click at [33, 207] on div at bounding box center [33, 201] width 22 height 22
click at [30, 315] on div at bounding box center [32, 316] width 11 height 11
click at [31, 314] on div at bounding box center [32, 316] width 11 height 11
click at [28, 204] on div at bounding box center [32, 201] width 11 height 11
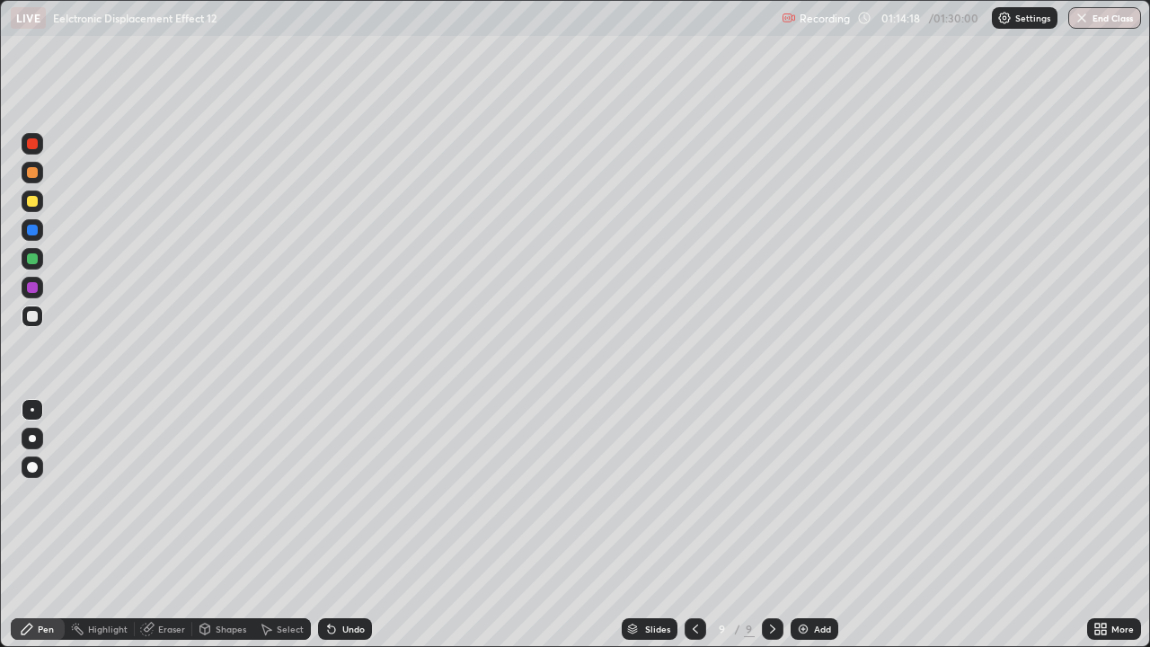
click at [32, 203] on div at bounding box center [32, 201] width 11 height 11
click at [331, 494] on icon at bounding box center [331, 629] width 14 height 14
click at [335, 494] on icon at bounding box center [331, 629] width 14 height 14
click at [334, 494] on icon at bounding box center [331, 629] width 14 height 14
click at [30, 308] on div at bounding box center [33, 316] width 22 height 22
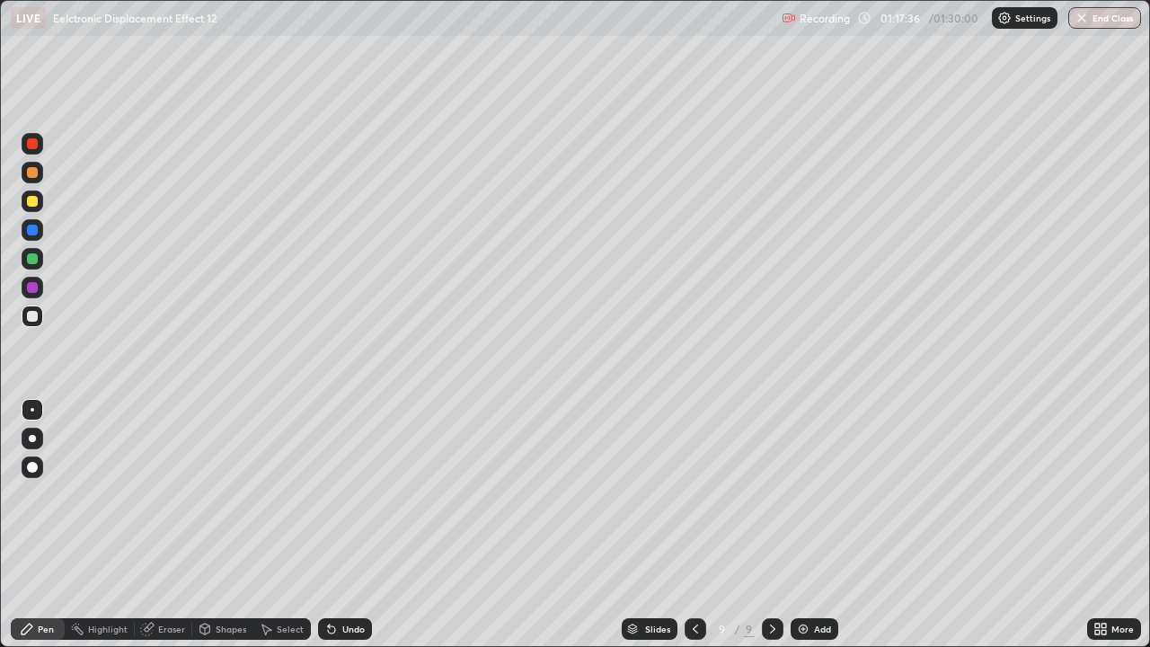
click at [934, 494] on div "Slides 9 / 9 Add" at bounding box center [729, 629] width 715 height 36
click at [274, 494] on div "Select" at bounding box center [281, 629] width 57 height 22
click at [280, 494] on div "Select" at bounding box center [290, 628] width 27 height 9
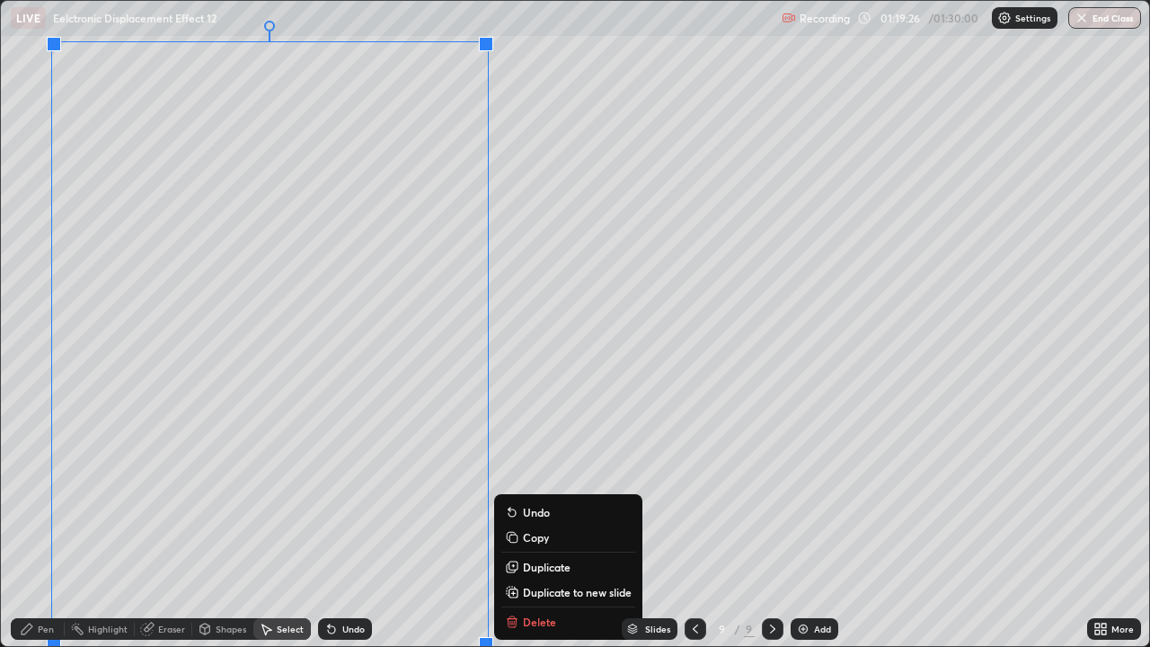
click at [531, 494] on p "Duplicate to new slide" at bounding box center [577, 592] width 109 height 14
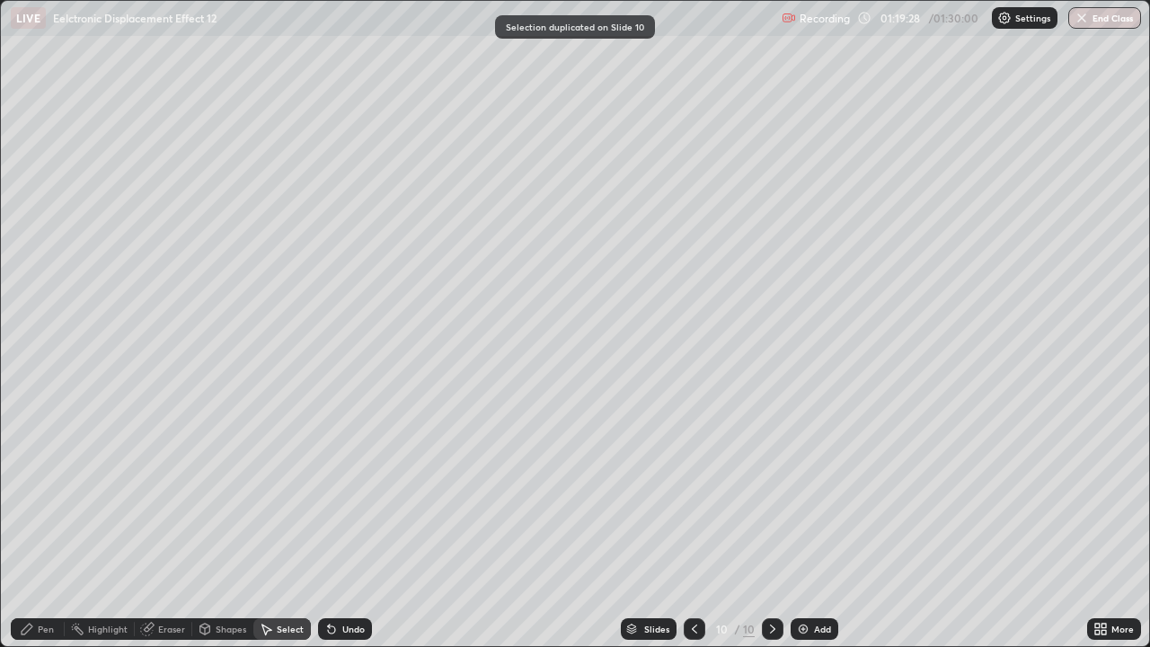
click at [158, 494] on div "Eraser" at bounding box center [171, 628] width 27 height 9
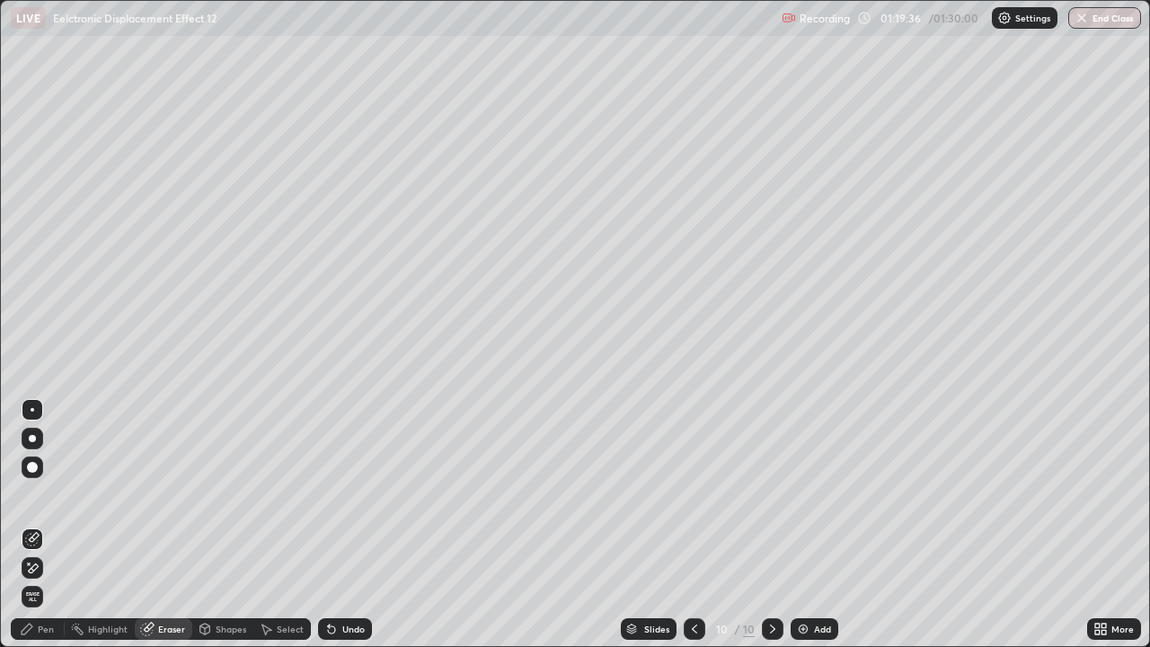
click at [40, 494] on div "Pen" at bounding box center [46, 628] width 16 height 9
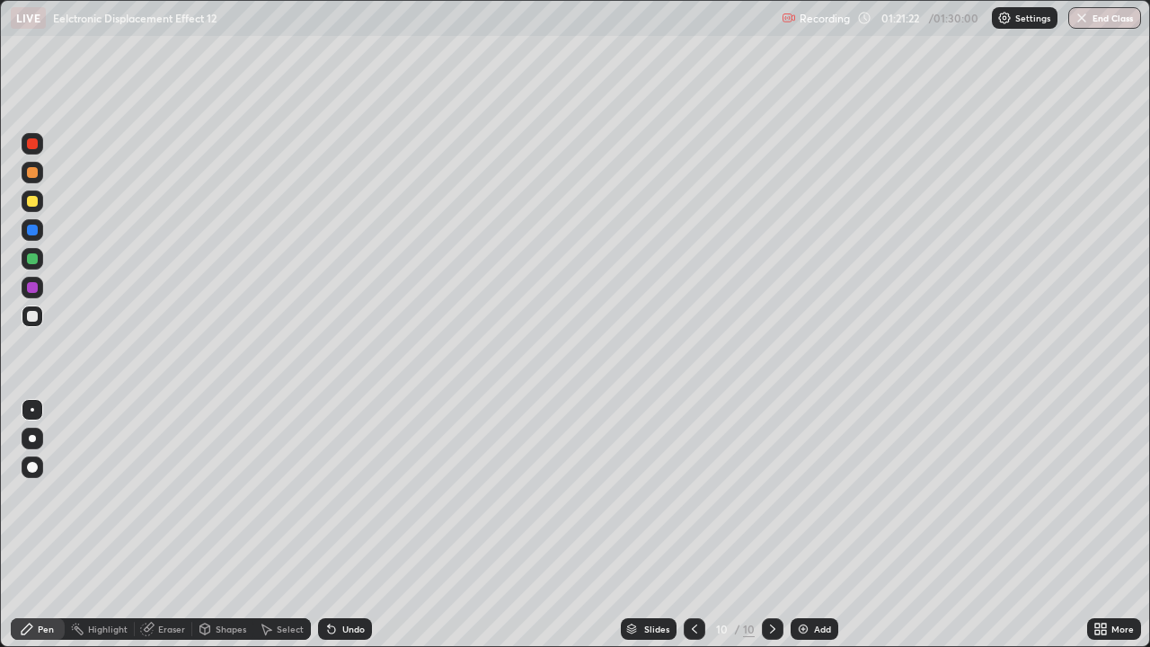
click at [349, 494] on div "Undo" at bounding box center [345, 629] width 54 height 22
click at [352, 494] on div "Undo" at bounding box center [353, 628] width 22 height 9
click at [346, 494] on div "Undo" at bounding box center [353, 628] width 22 height 9
click at [33, 201] on div at bounding box center [32, 201] width 11 height 11
click at [37, 196] on div at bounding box center [33, 201] width 22 height 22
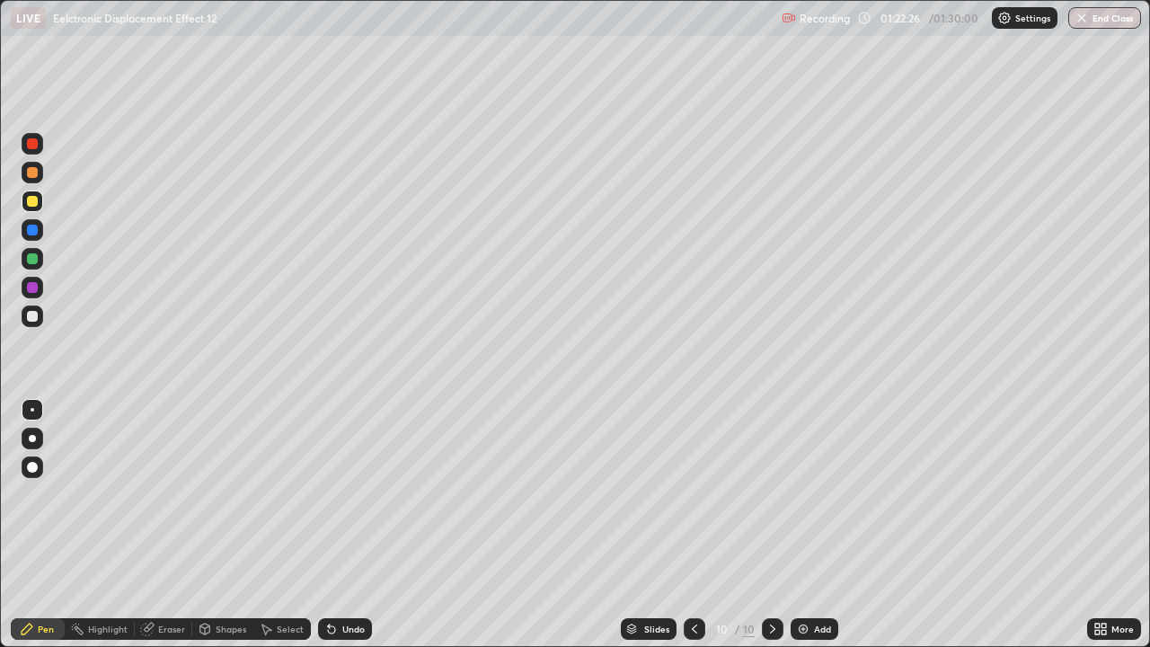
click at [352, 494] on div "Undo" at bounding box center [353, 628] width 22 height 9
click at [353, 494] on div "Undo" at bounding box center [353, 628] width 22 height 9
click at [181, 494] on div "Eraser" at bounding box center [171, 628] width 27 height 9
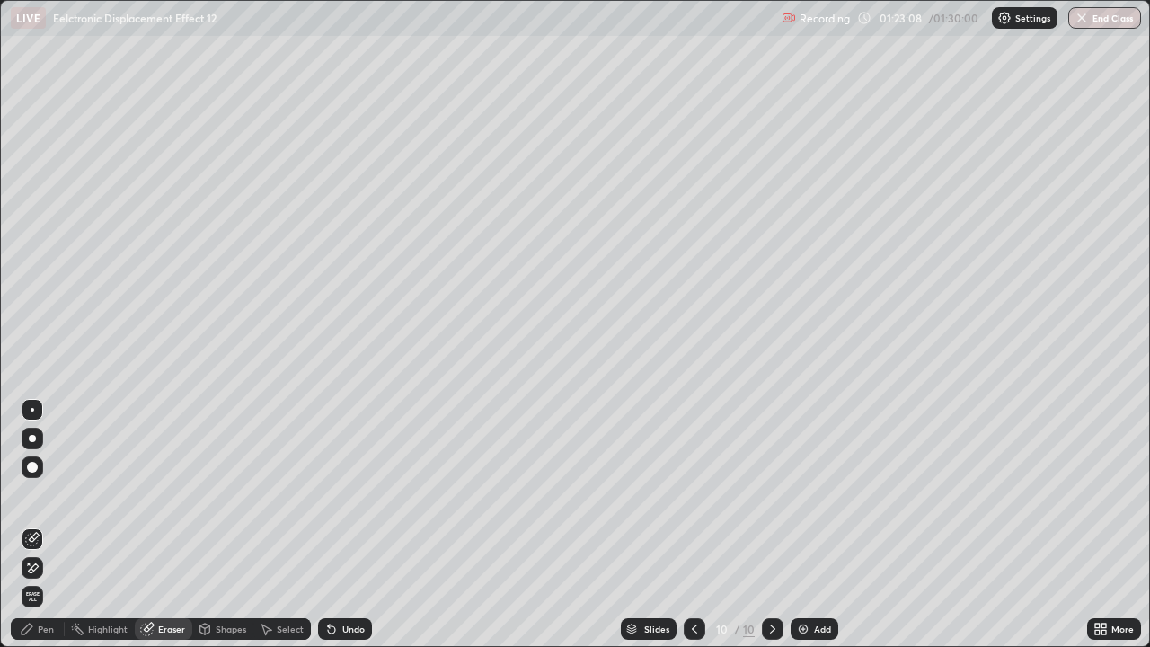
click at [51, 494] on div "Pen" at bounding box center [38, 629] width 54 height 22
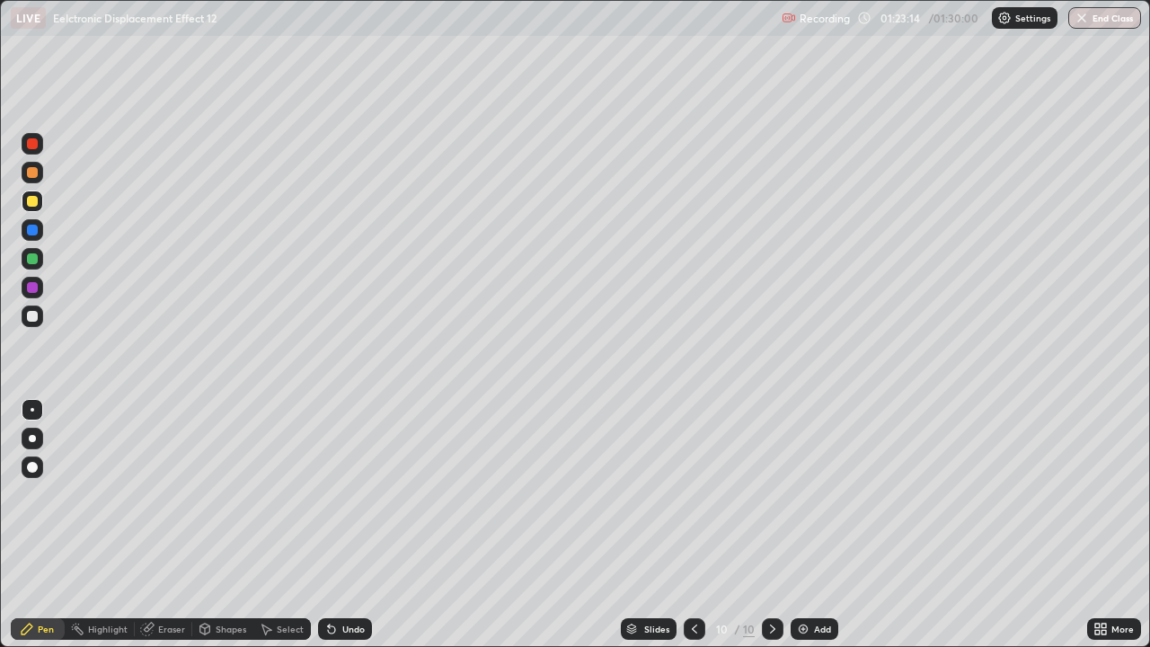
click at [362, 494] on div "Undo" at bounding box center [353, 628] width 22 height 9
click at [158, 494] on div "Eraser" at bounding box center [171, 628] width 27 height 9
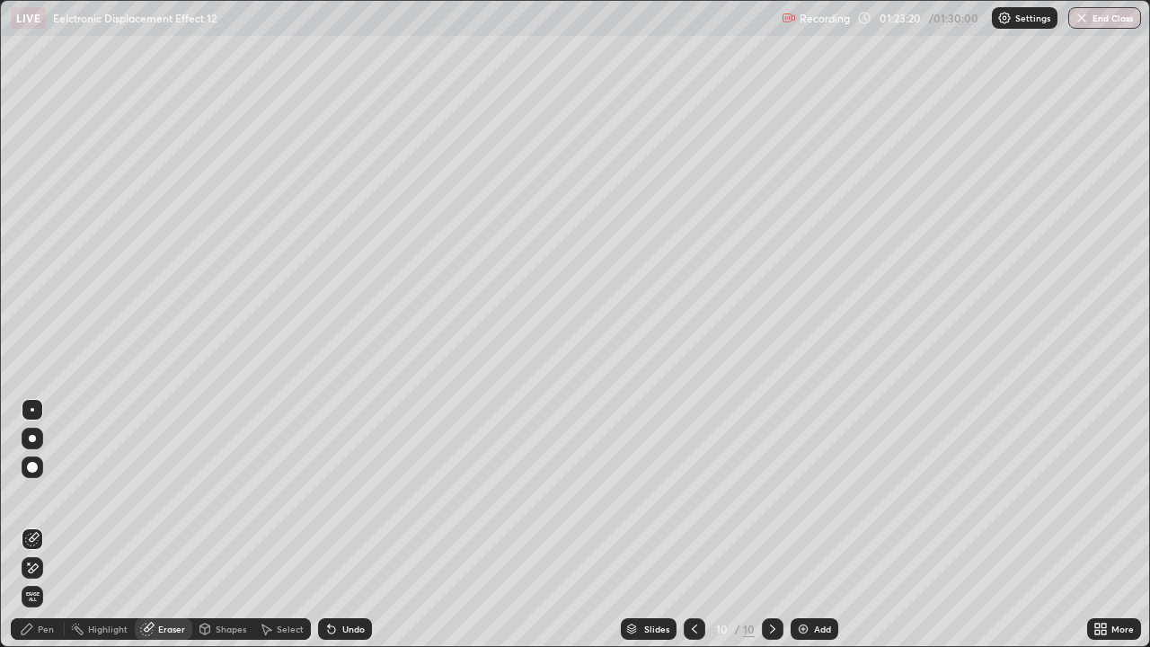
click at [43, 494] on div "Pen" at bounding box center [46, 628] width 16 height 9
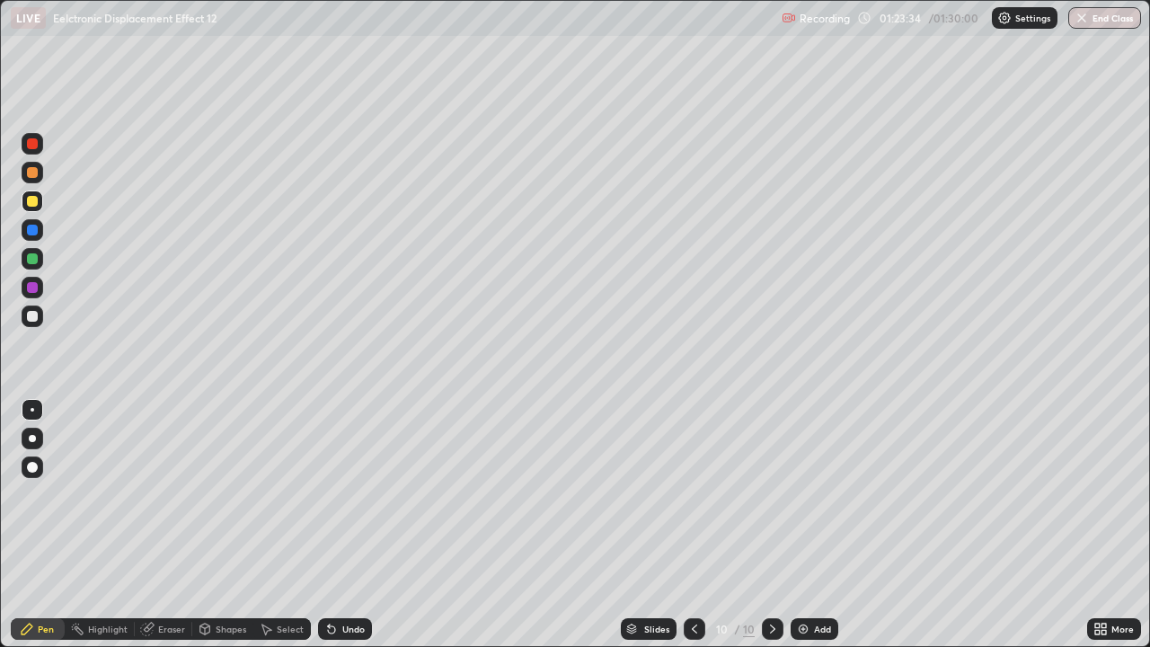
click at [39, 310] on div at bounding box center [33, 316] width 22 height 22
click at [32, 317] on div at bounding box center [32, 316] width 11 height 11
click at [28, 206] on div at bounding box center [33, 201] width 22 height 22
click at [30, 326] on div at bounding box center [33, 316] width 22 height 22
click at [31, 201] on div at bounding box center [32, 201] width 11 height 11
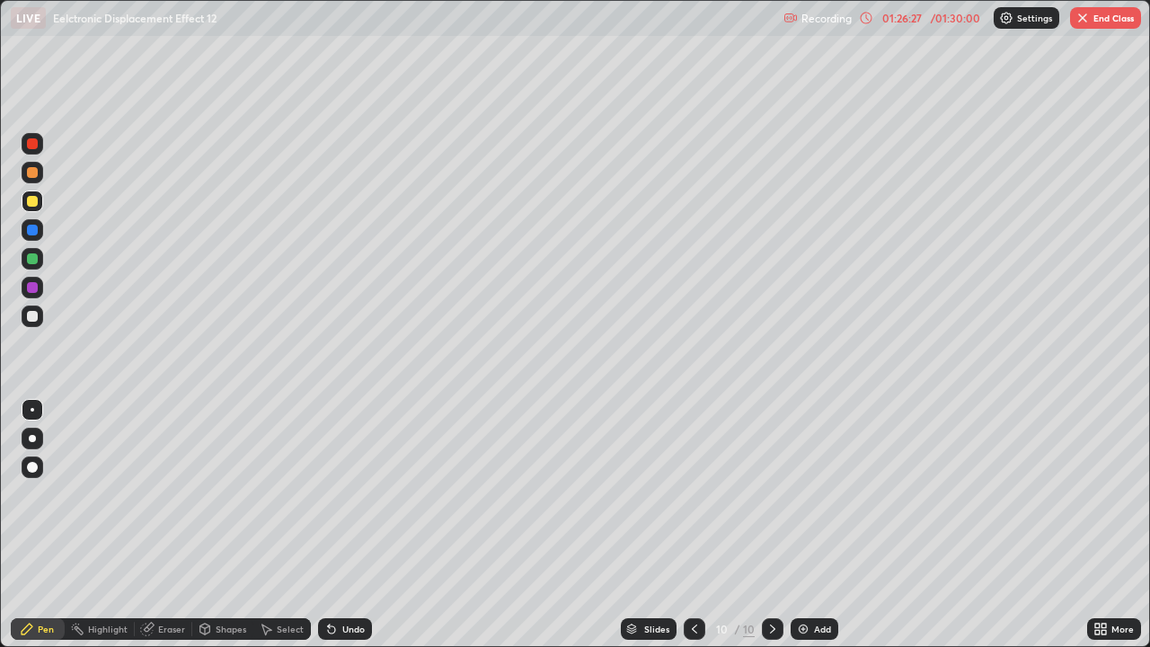
click at [962, 17] on div "/ 01:30:00" at bounding box center [955, 18] width 56 height 11
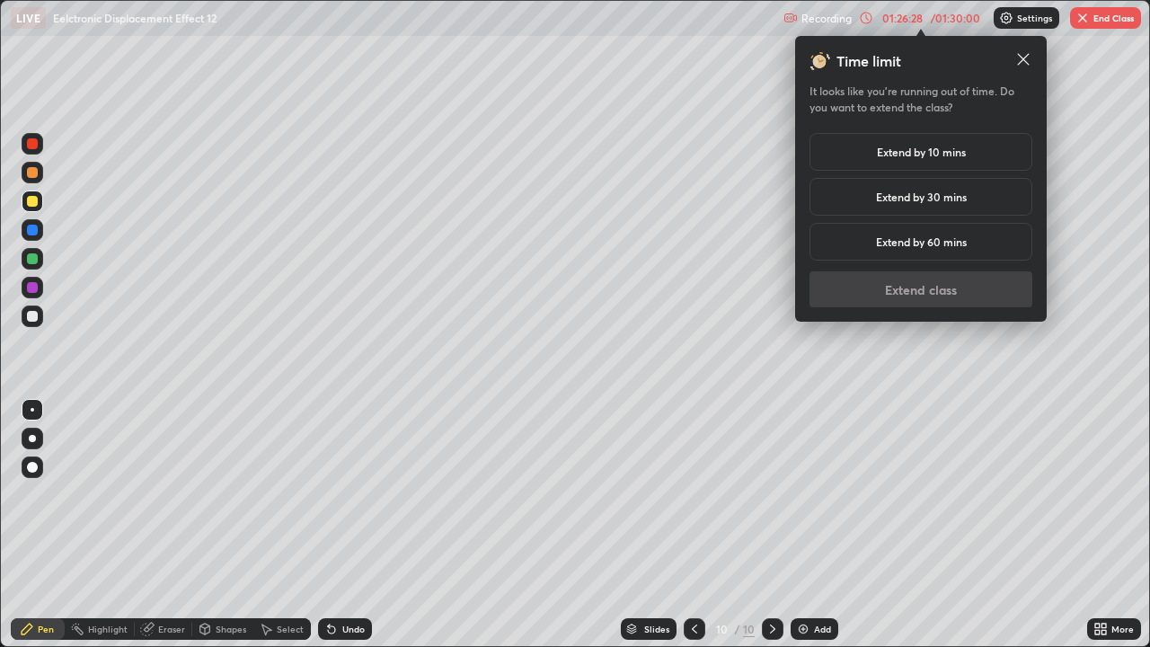
click at [895, 143] on div "Extend by 10 mins" at bounding box center [920, 152] width 223 height 38
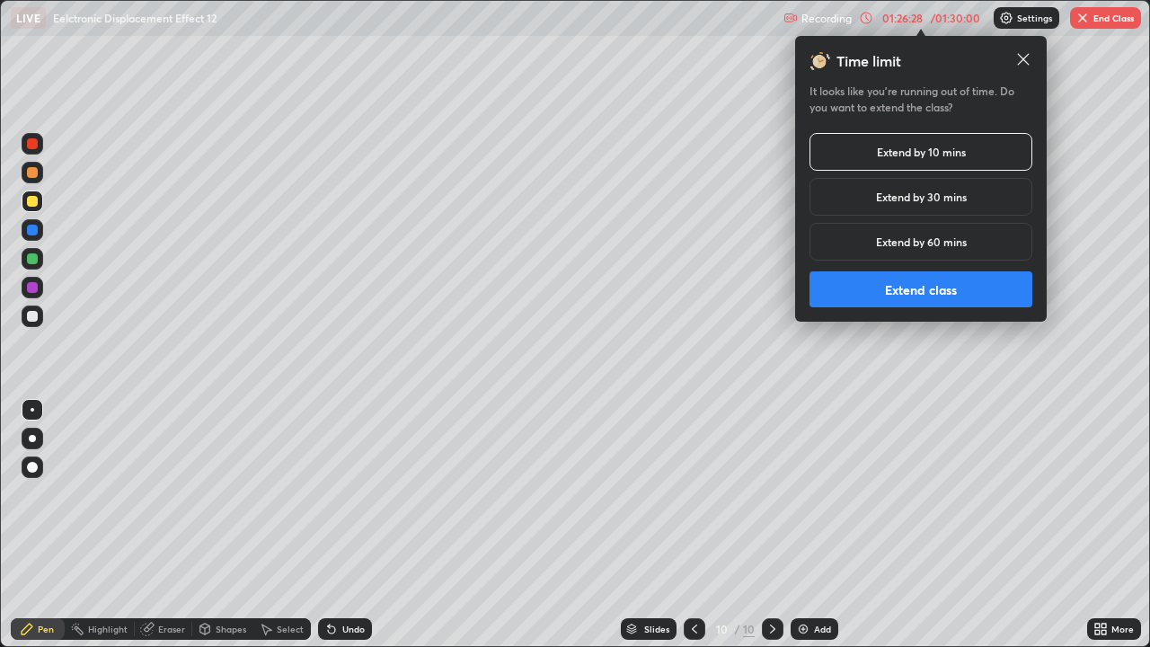
click at [842, 283] on button "Extend class" at bounding box center [920, 289] width 223 height 36
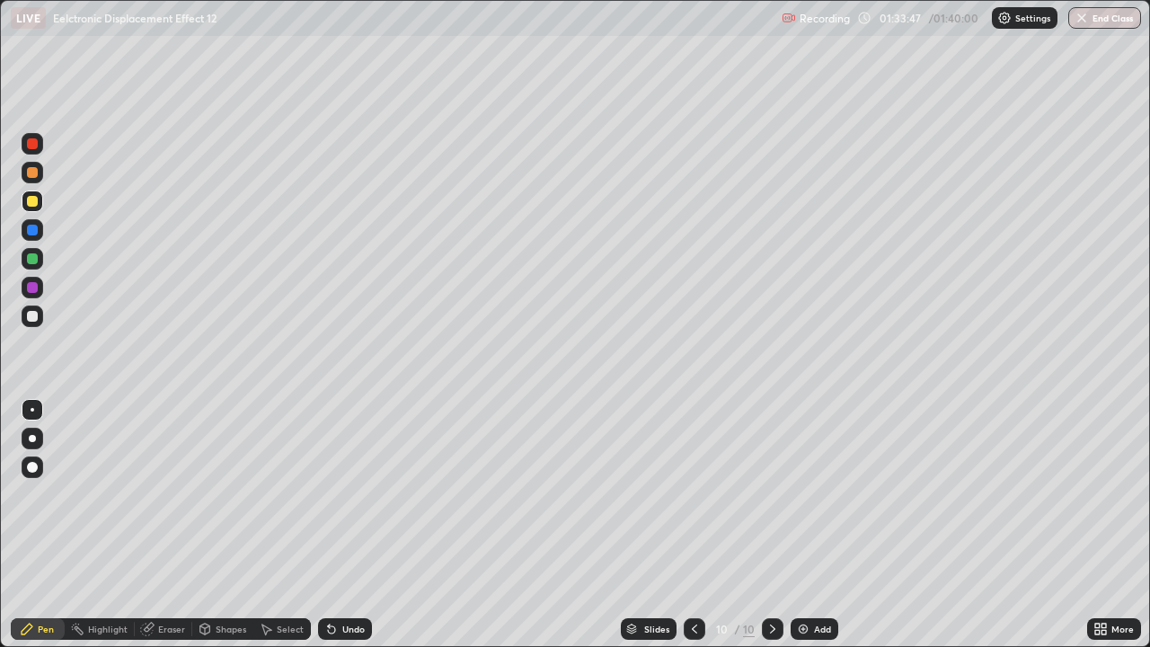
click at [695, 494] on icon at bounding box center [694, 629] width 14 height 14
click at [696, 494] on div at bounding box center [694, 629] width 22 height 22
click at [694, 494] on div at bounding box center [694, 629] width 22 height 22
click at [691, 494] on icon at bounding box center [694, 629] width 14 height 14
click at [692, 494] on icon at bounding box center [694, 629] width 14 height 14
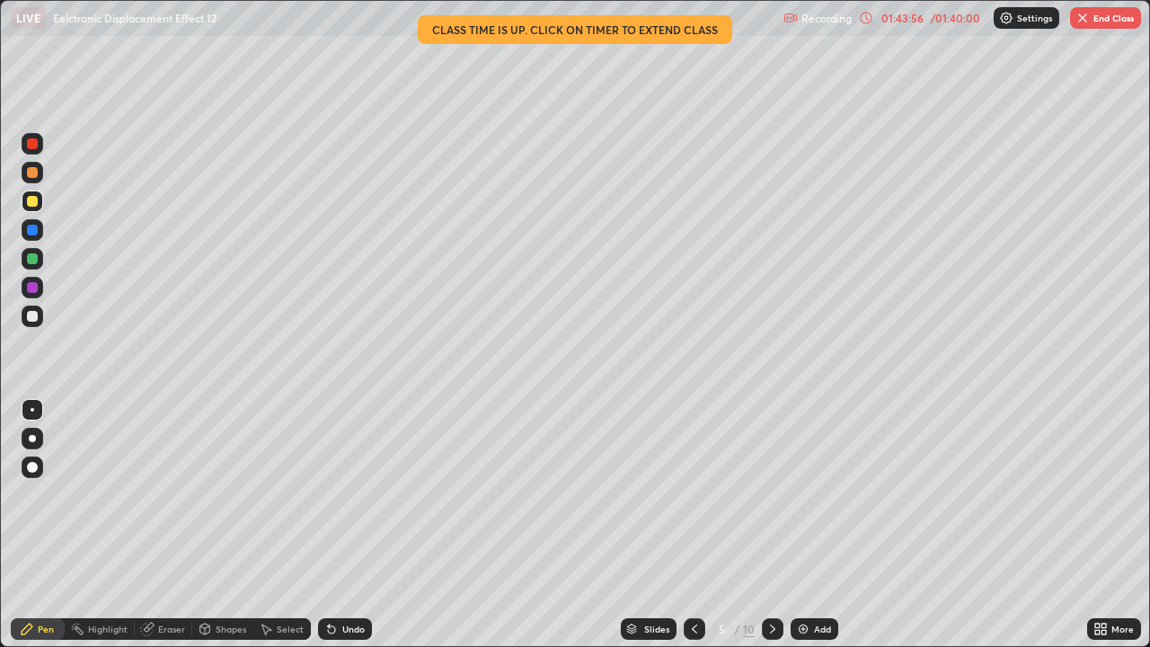
click at [1080, 20] on img "button" at bounding box center [1082, 18] width 14 height 14
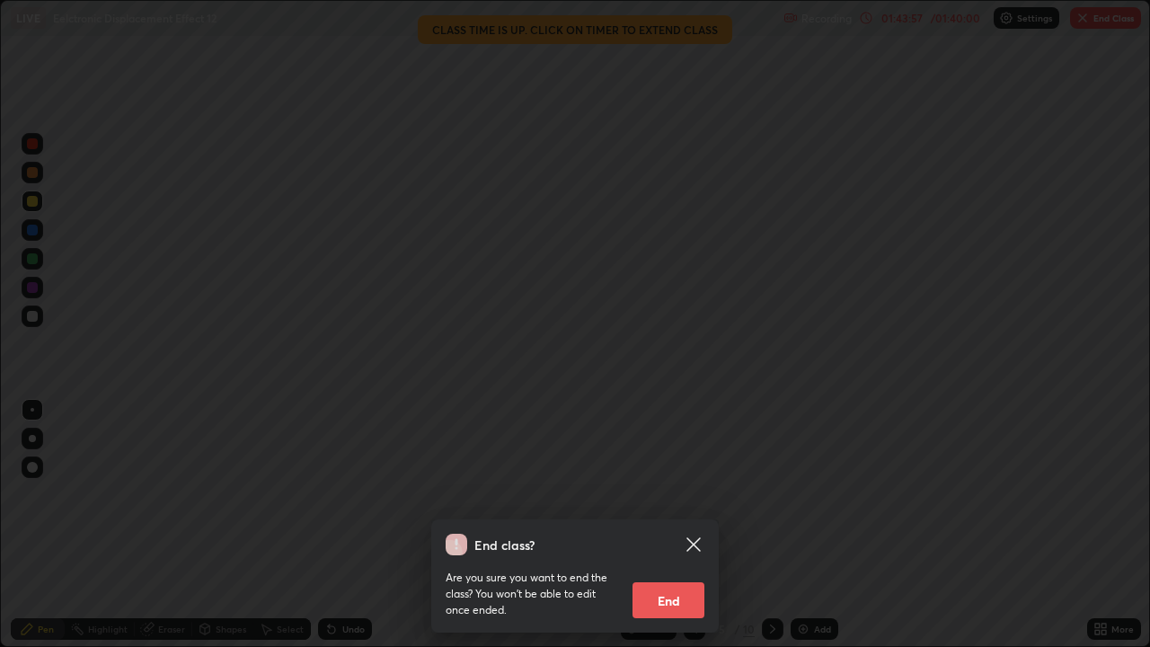
click at [643, 494] on button "End" at bounding box center [668, 600] width 72 height 36
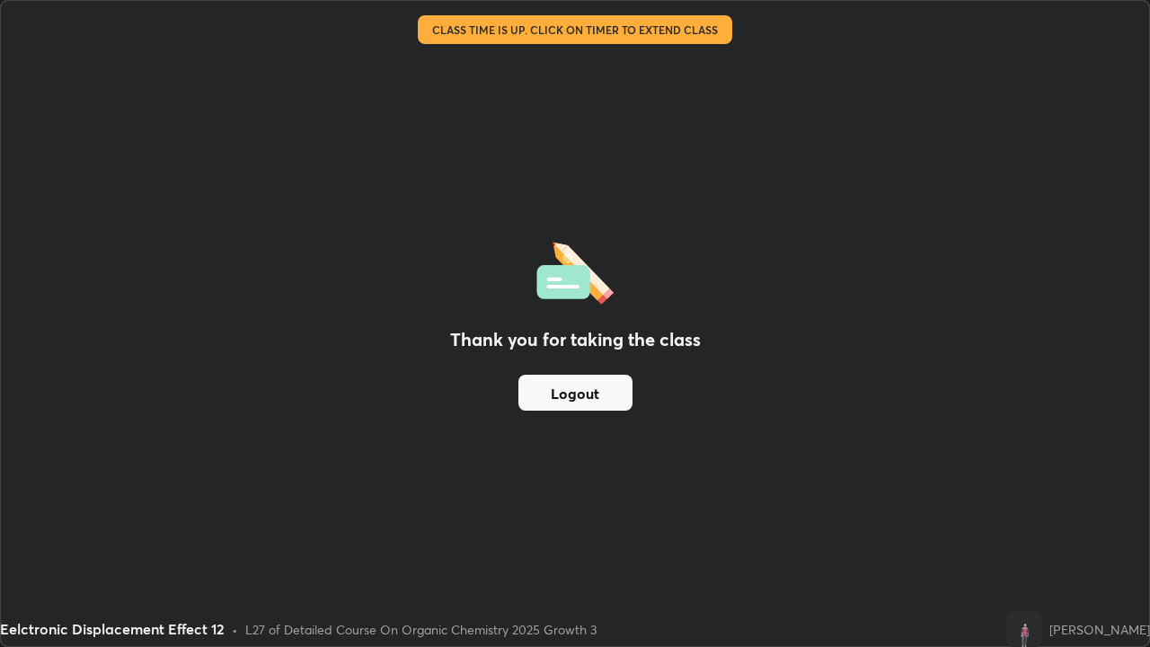
click at [553, 389] on button "Logout" at bounding box center [575, 393] width 114 height 36
click at [552, 384] on button "Logout" at bounding box center [575, 393] width 114 height 36
click at [592, 391] on button "Logout" at bounding box center [575, 393] width 114 height 36
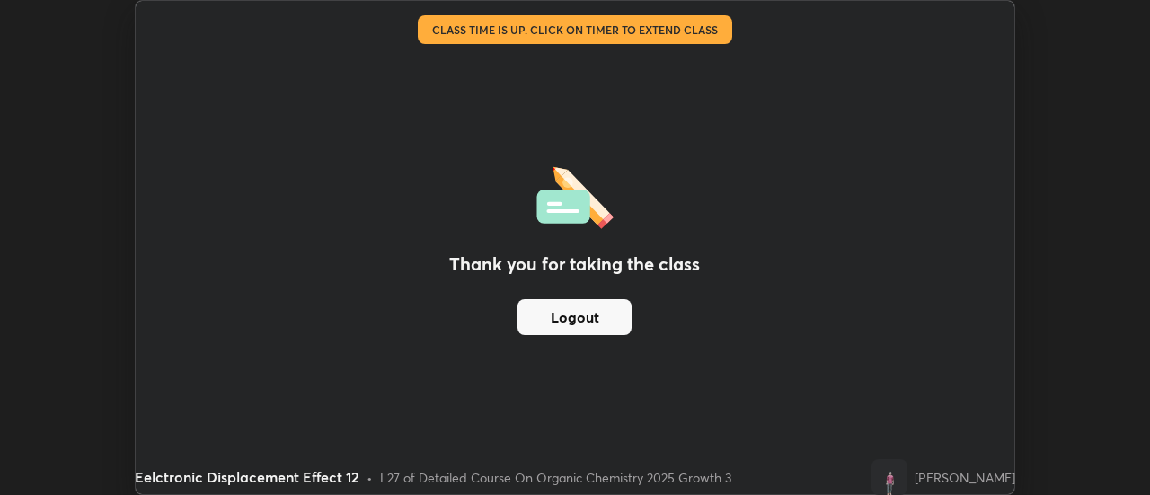
scroll to position [89320, 88666]
